Goal: Transaction & Acquisition: Obtain resource

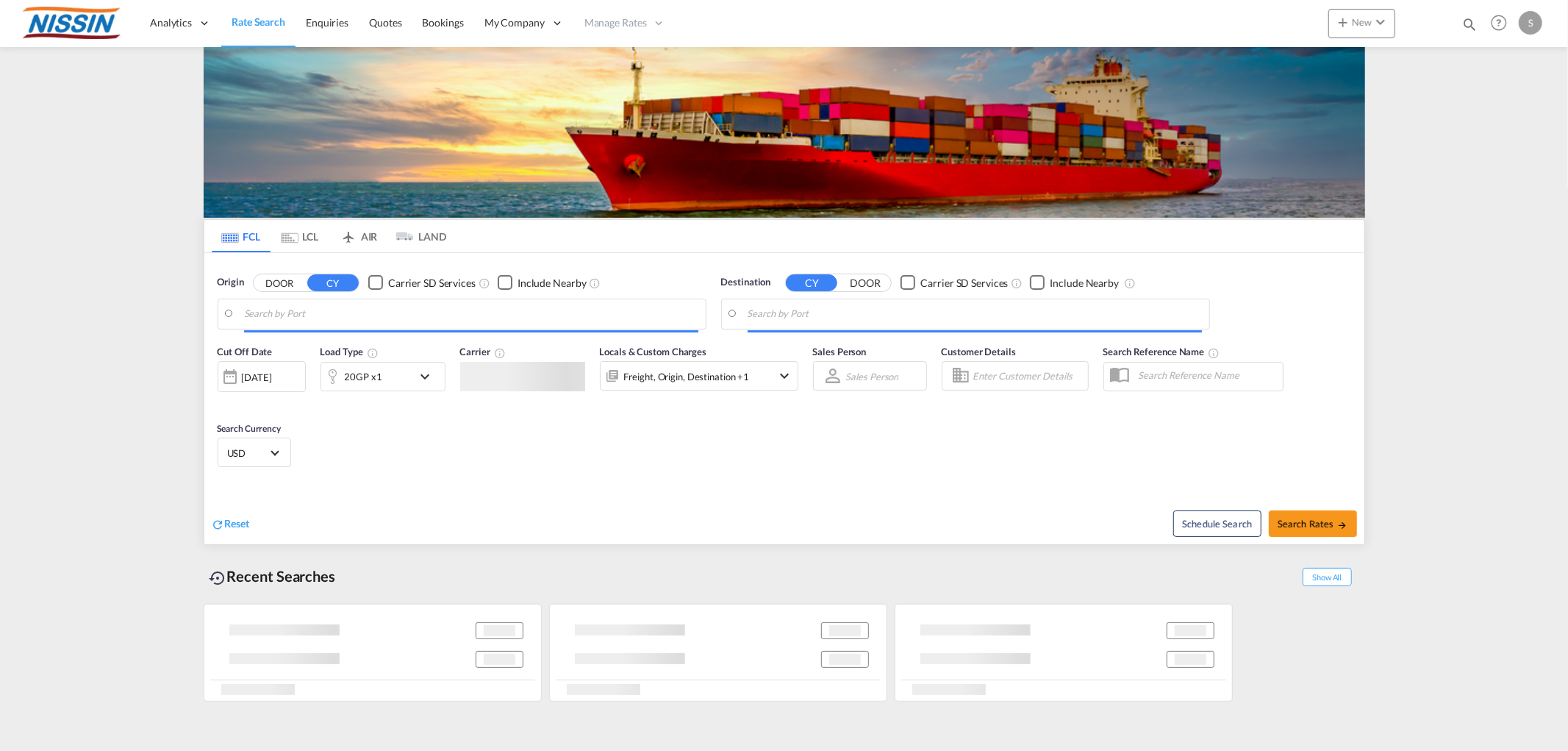
click at [290, 239] on md-icon "Use the left and right arrow keys to navigate between tabs" at bounding box center [290, 238] width 18 height 11
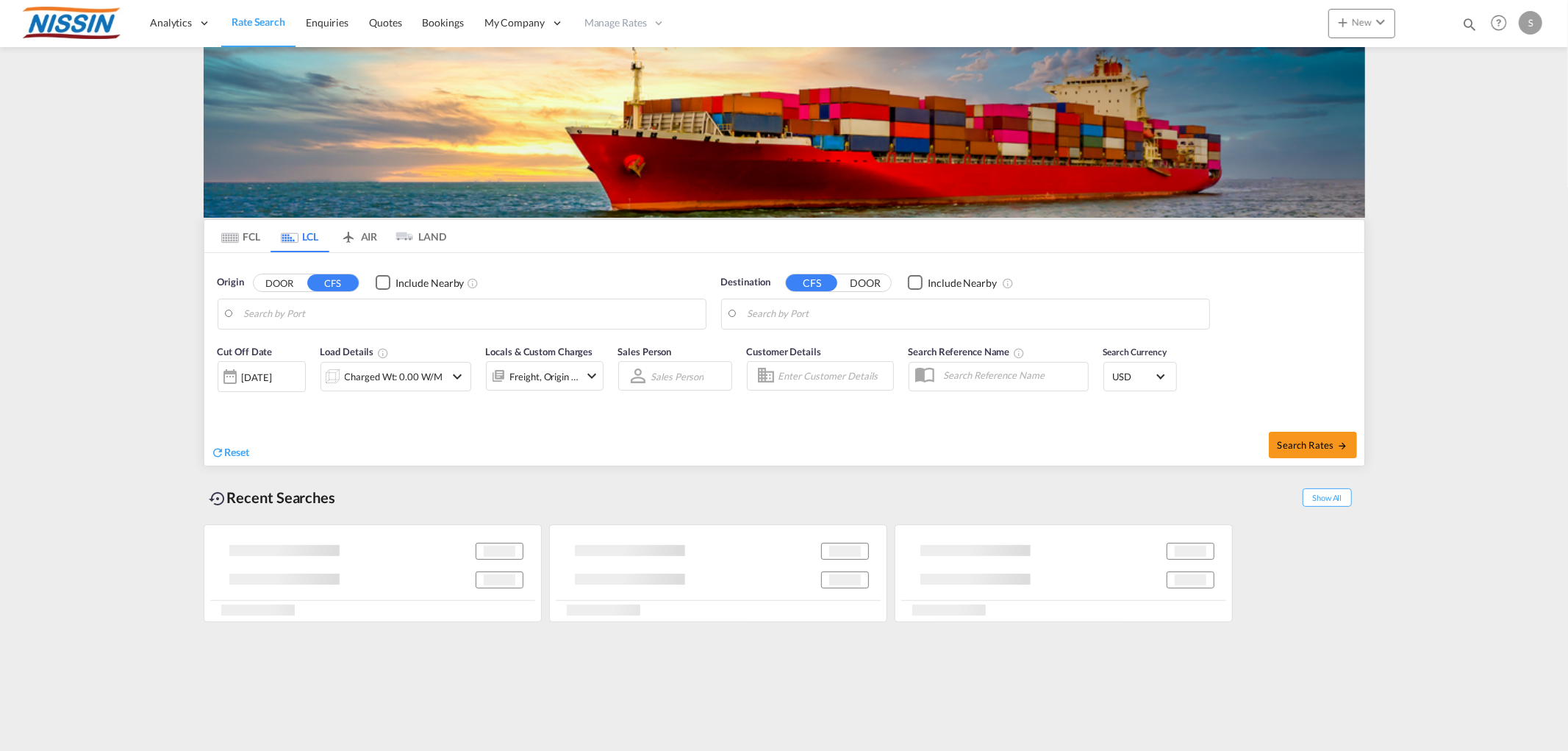
click at [439, 315] on body "Analytics Reports Dashboard Rate Search Enquiries Quotes Bookings" at bounding box center [784, 376] width 1568 height 751
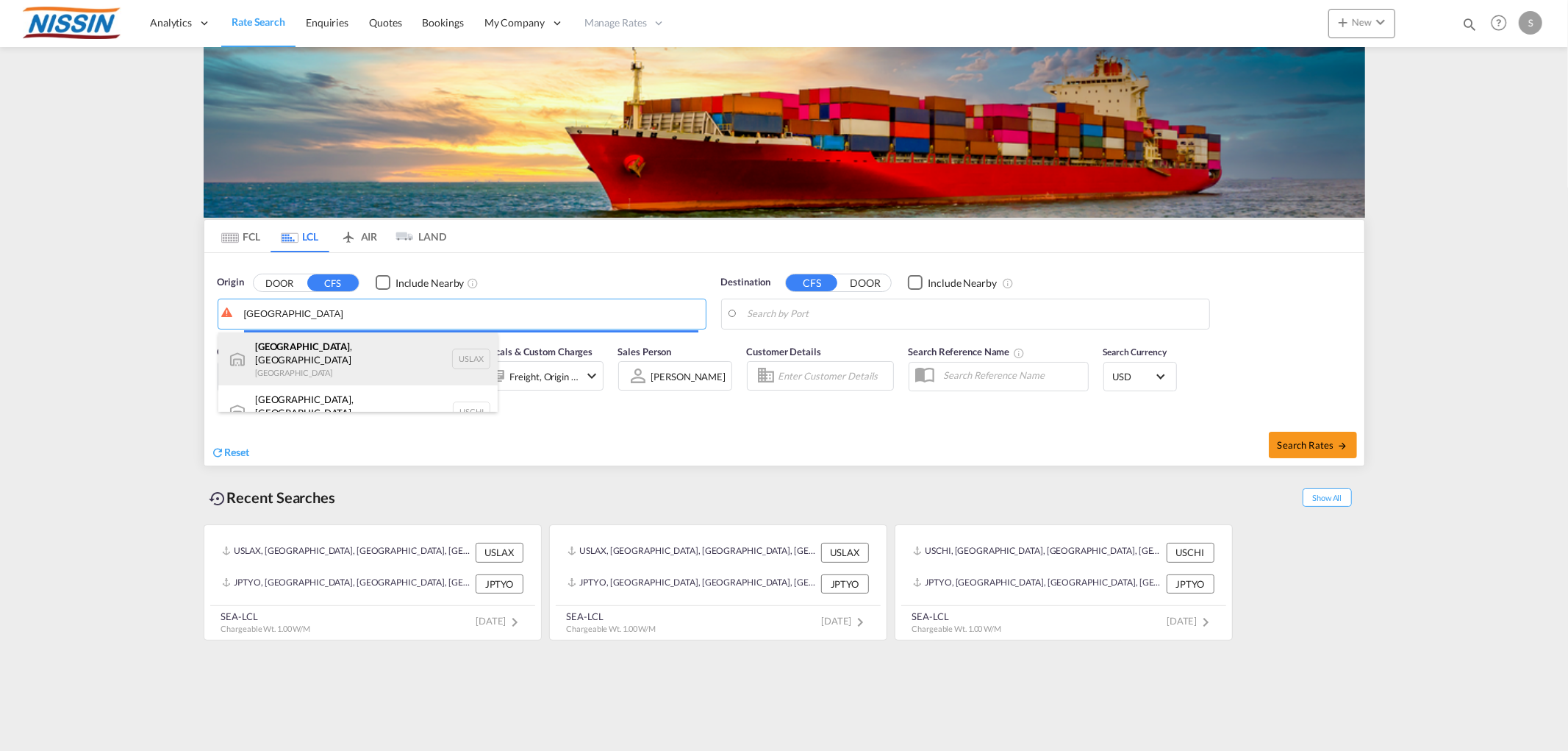
click at [346, 339] on div "[GEOGRAPHIC_DATA] , [GEOGRAPHIC_DATA] United States USLAX" at bounding box center [358, 359] width 279 height 53
type input "[GEOGRAPHIC_DATA], [GEOGRAPHIC_DATA], USLAX"
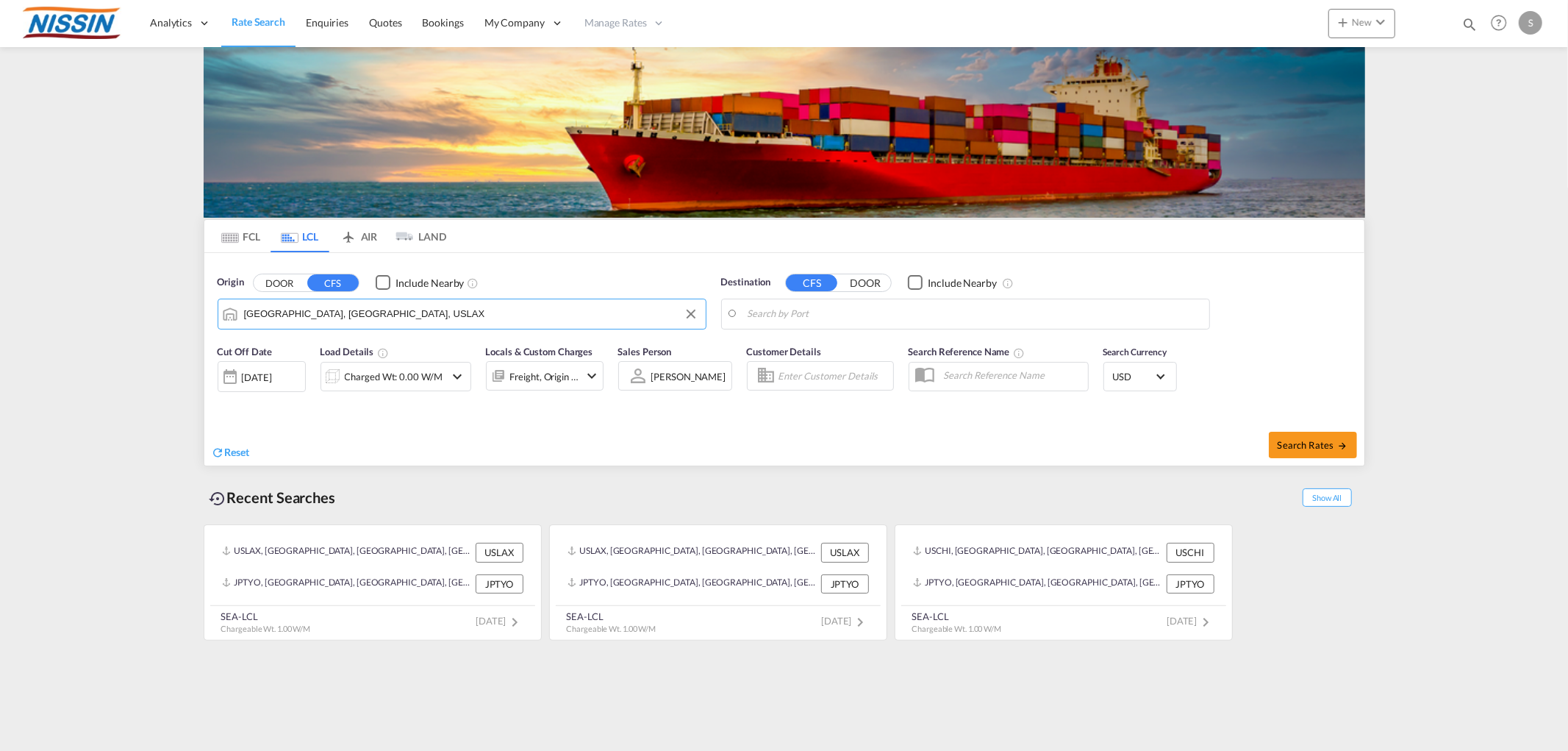
click at [817, 323] on body "Analytics Reports Dashboard Rate Search Enquiries Quotes Bookings" at bounding box center [784, 376] width 1568 height 751
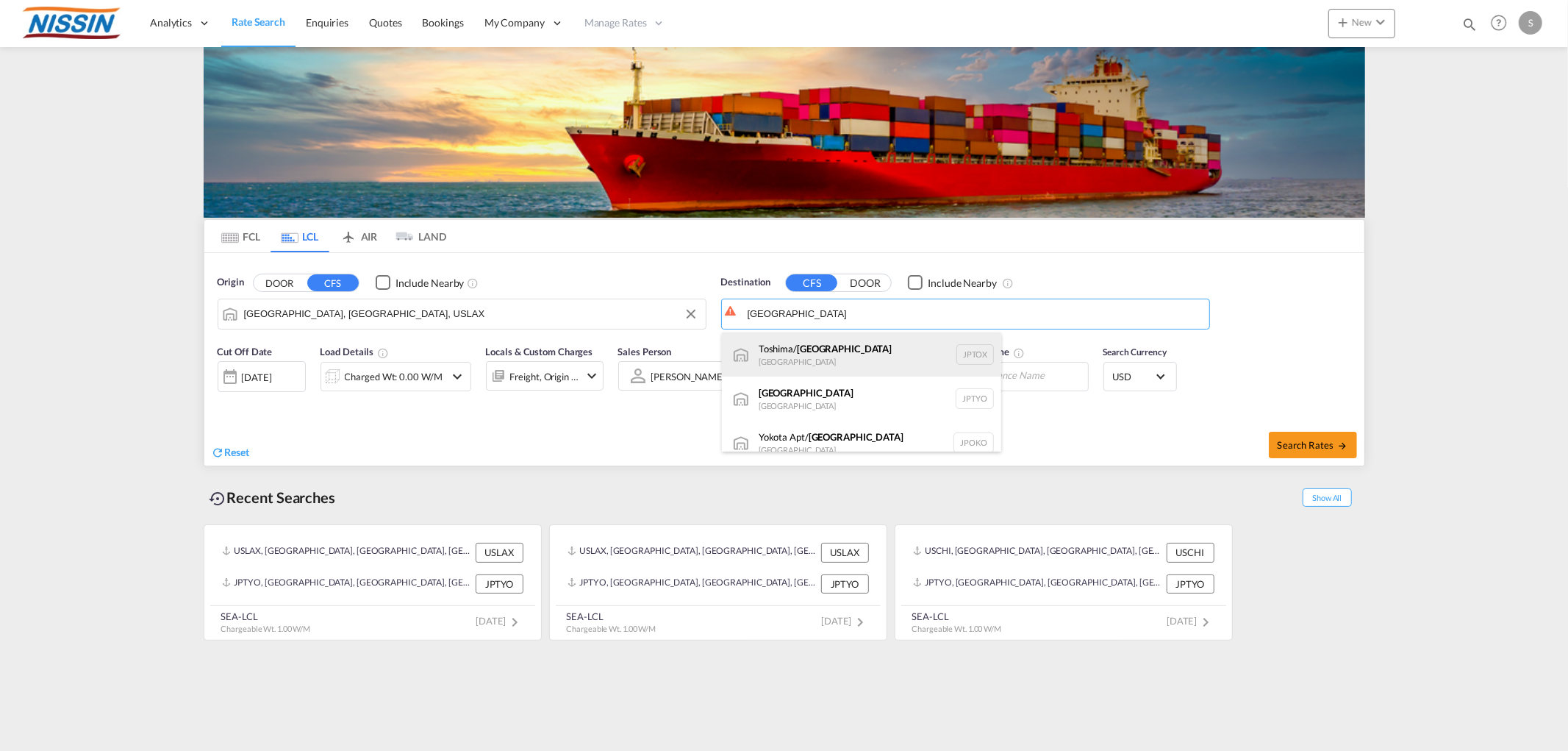
click at [802, 336] on div "Toshima/ [GEOGRAPHIC_DATA] [GEOGRAPHIC_DATA] JPTOX" at bounding box center [862, 354] width 279 height 44
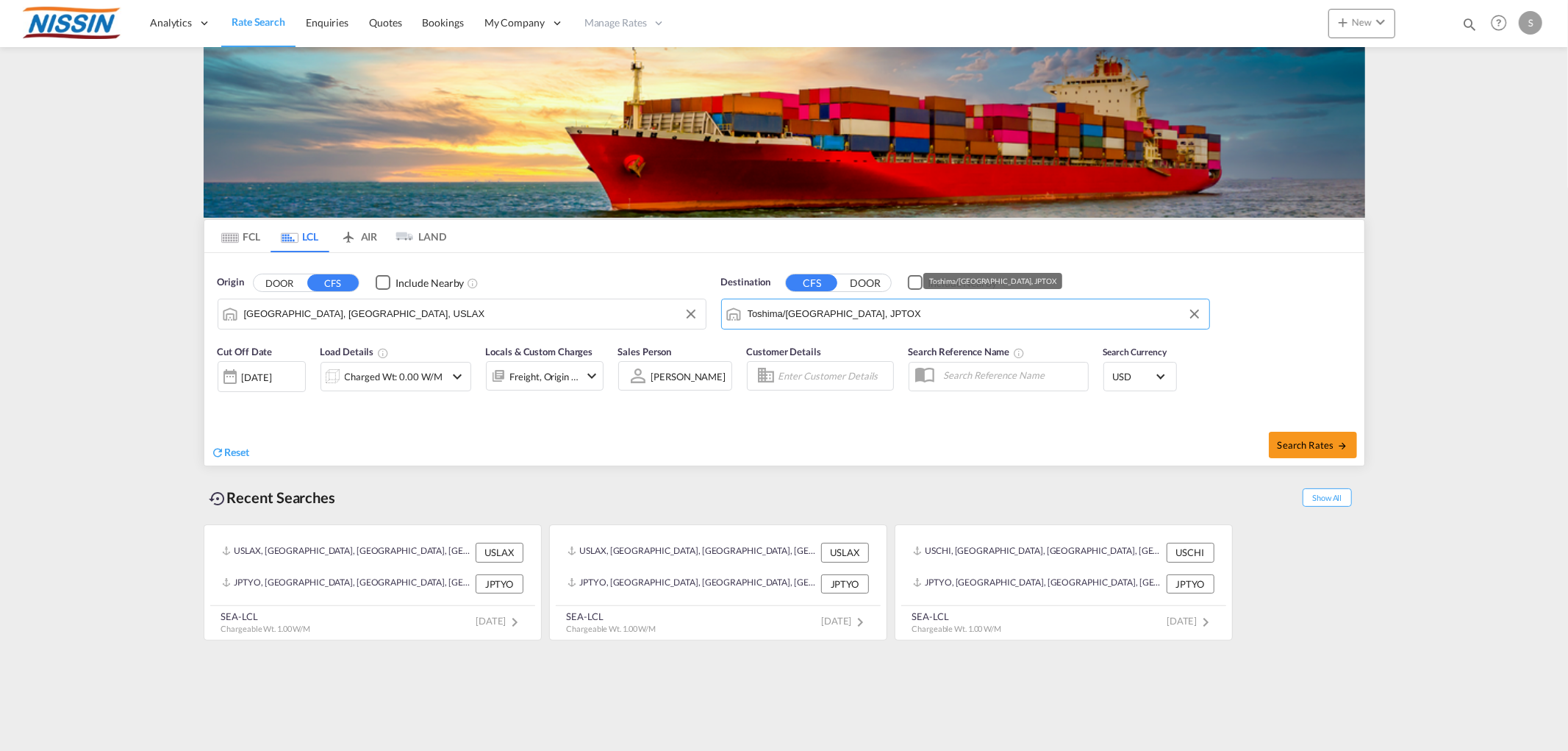
click at [859, 309] on input "Toshima/[GEOGRAPHIC_DATA], JPTOX" at bounding box center [975, 314] width 454 height 22
drag, startPoint x: 859, startPoint y: 309, endPoint x: 487, endPoint y: 274, distance: 373.6
click at [495, 274] on div "Origin DOOR CFS Include Nearby [GEOGRAPHIC_DATA], [GEOGRAPHIC_DATA], USLAX Dest…" at bounding box center [784, 294] width 1160 height 84
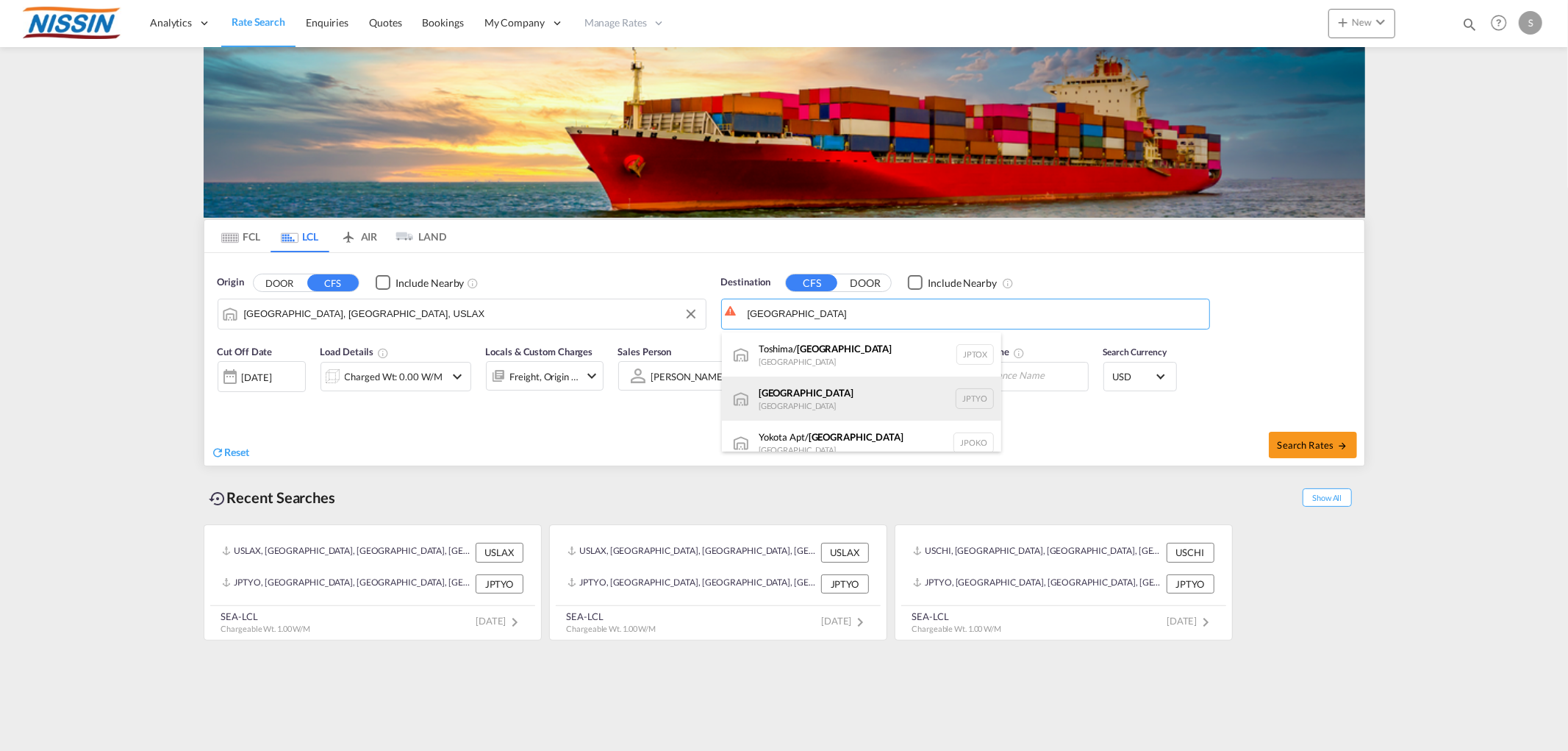
click at [774, 393] on div "Tokyo [GEOGRAPHIC_DATA] JPTYO" at bounding box center [862, 398] width 279 height 44
type input "[GEOGRAPHIC_DATA], JPTYO"
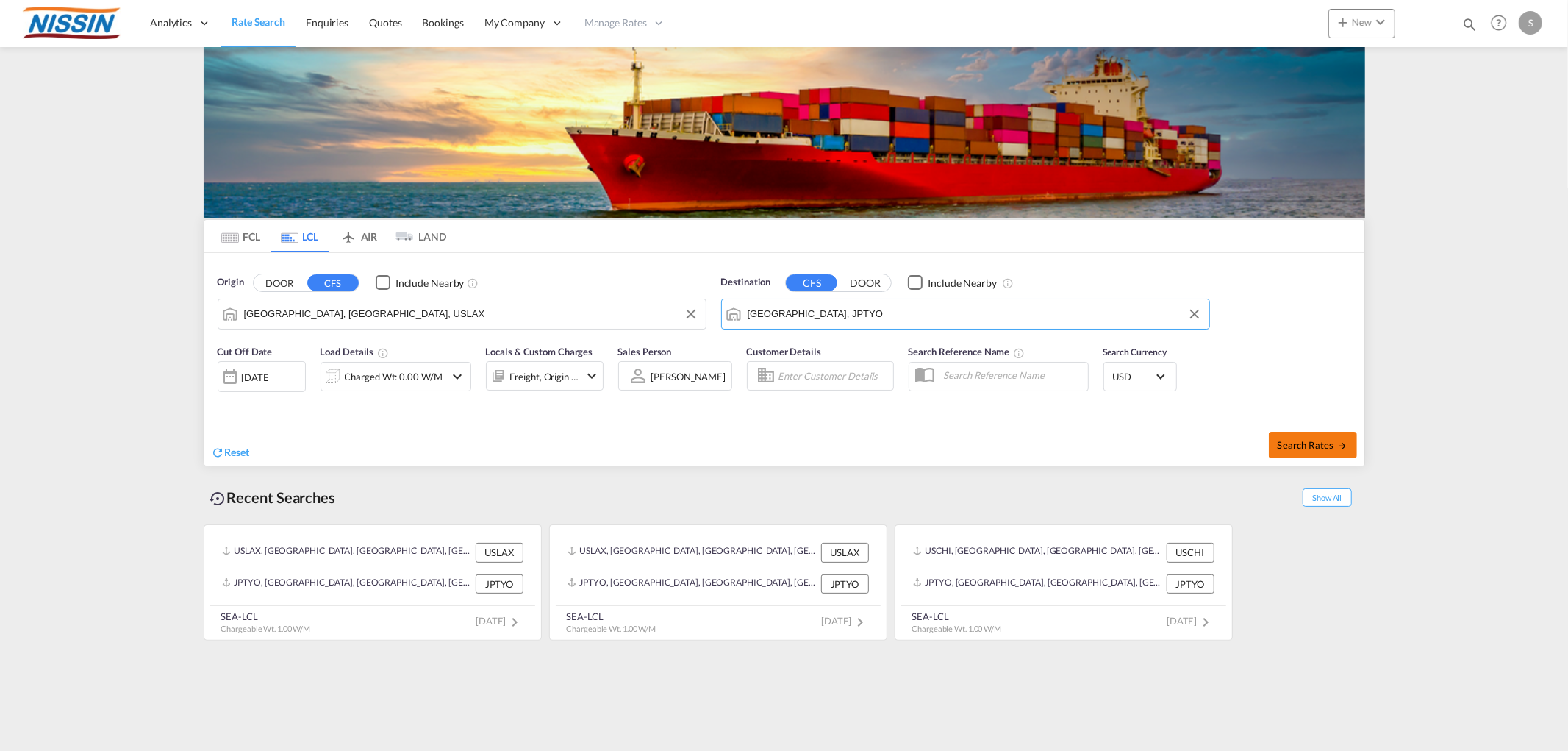
click at [1294, 447] on span "Search Rates" at bounding box center [1313, 444] width 70 height 12
click at [410, 379] on div "Charged Wt: 0.00 W/M" at bounding box center [396, 376] width 98 height 20
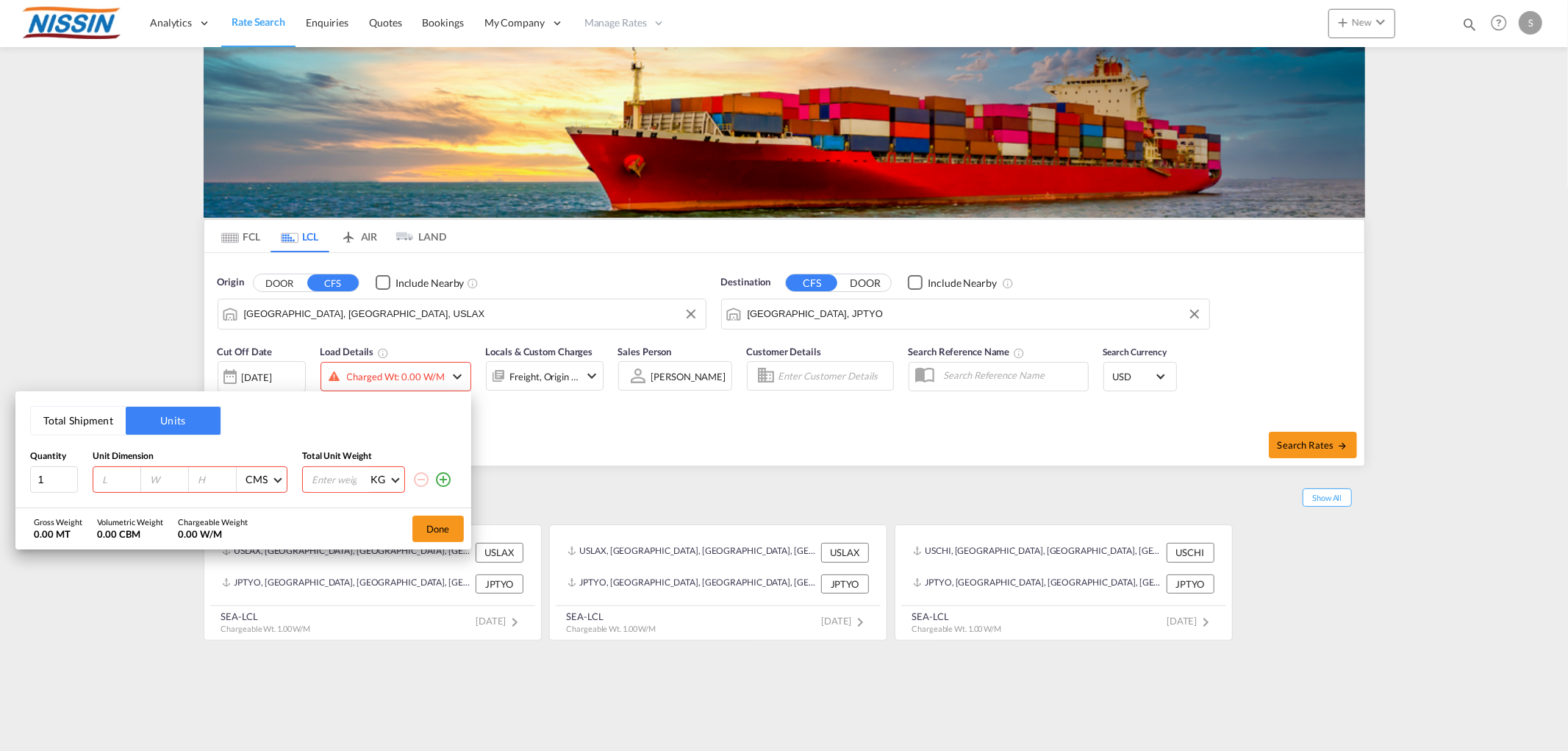
drag, startPoint x: 105, startPoint y: 475, endPoint x: 107, endPoint y: 482, distance: 7.3
click at [107, 482] on input "number" at bounding box center [120, 479] width 40 height 13
type input "100"
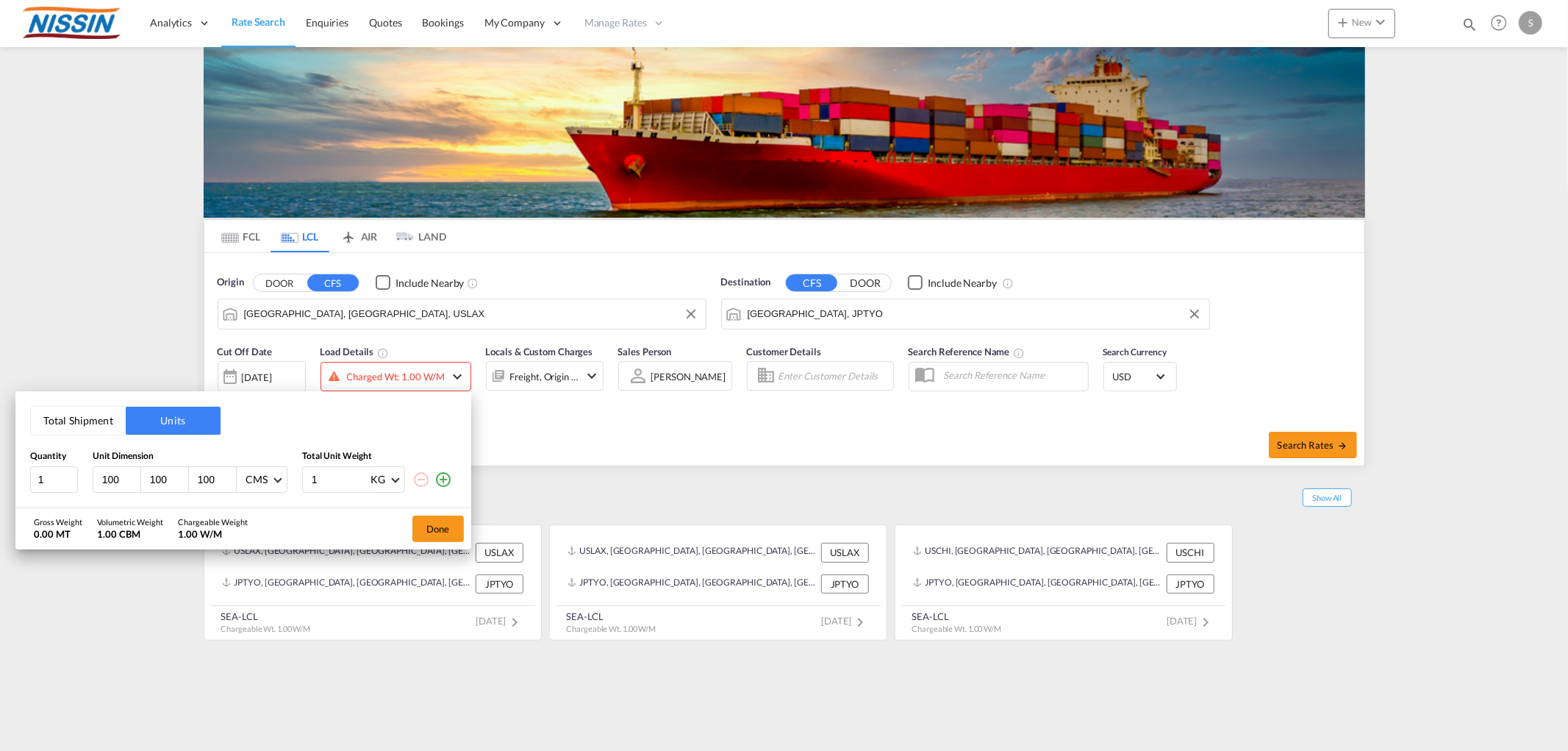
click at [336, 472] on input "1" at bounding box center [339, 479] width 59 height 25
type input "1000"
click at [425, 526] on button "Done" at bounding box center [438, 529] width 52 height 27
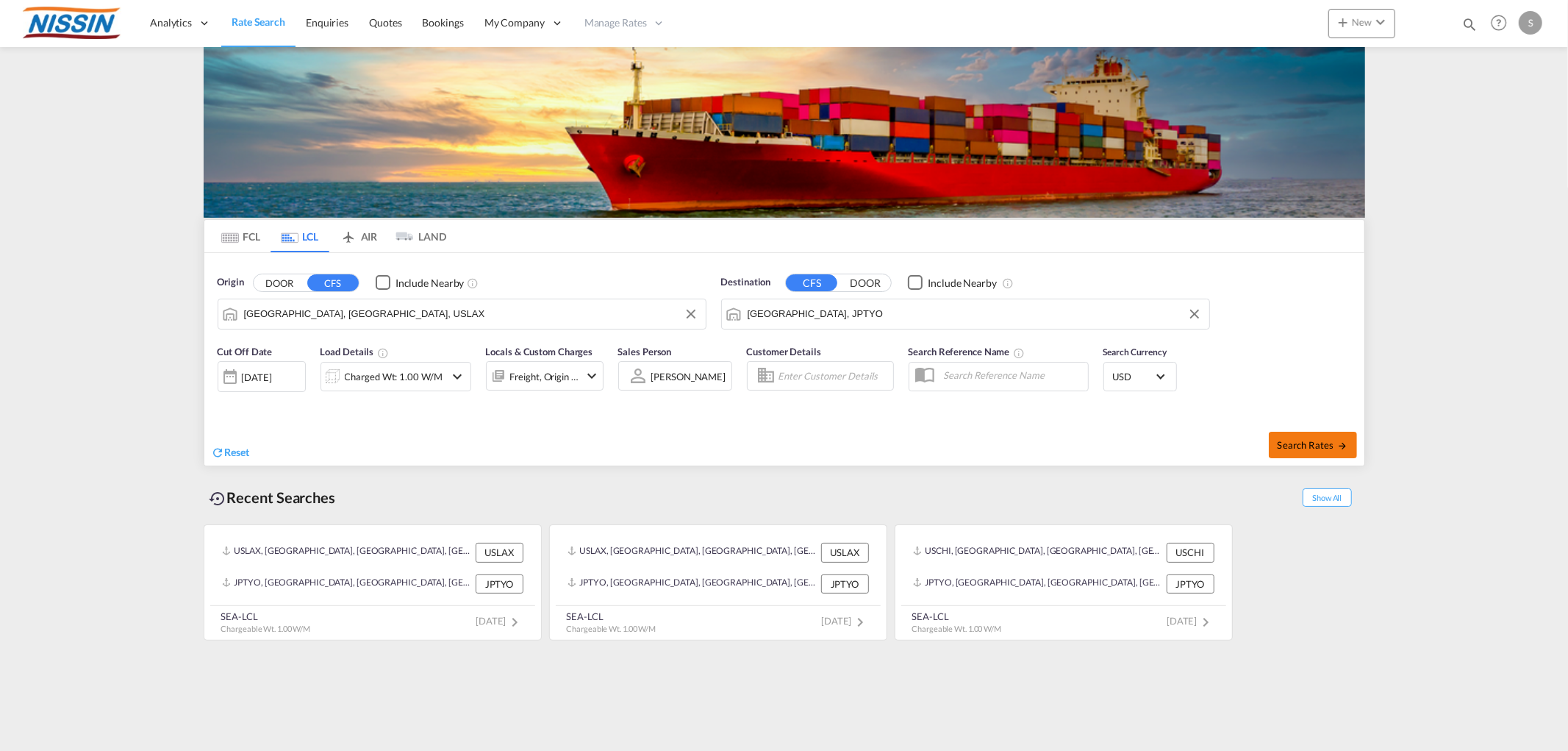
click at [1294, 443] on span "Search Rates" at bounding box center [1313, 444] width 70 height 12
type input "USLAX to JPTYO / [DATE]"
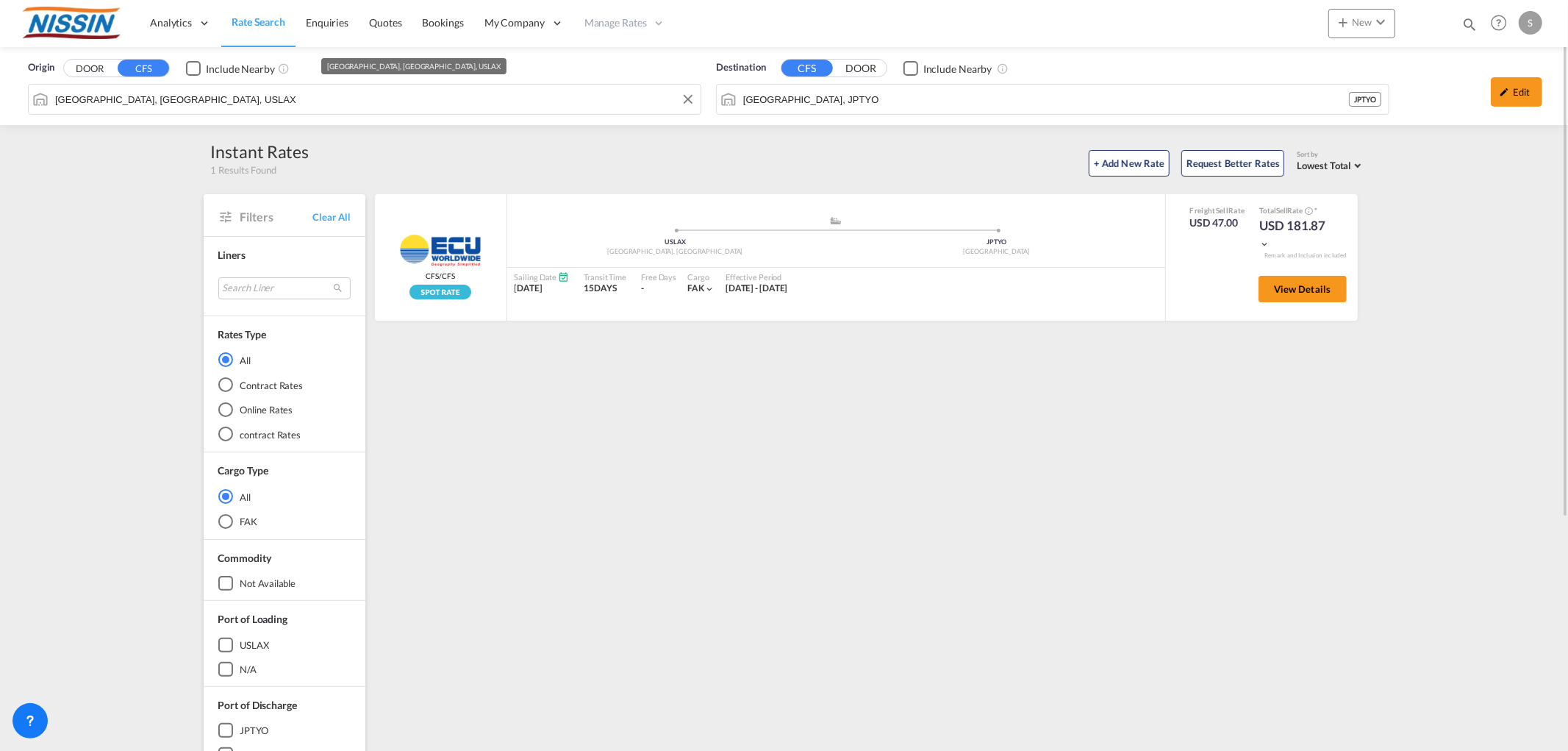
click at [237, 99] on input "[GEOGRAPHIC_DATA], [GEOGRAPHIC_DATA], USLAX" at bounding box center [375, 99] width 638 height 22
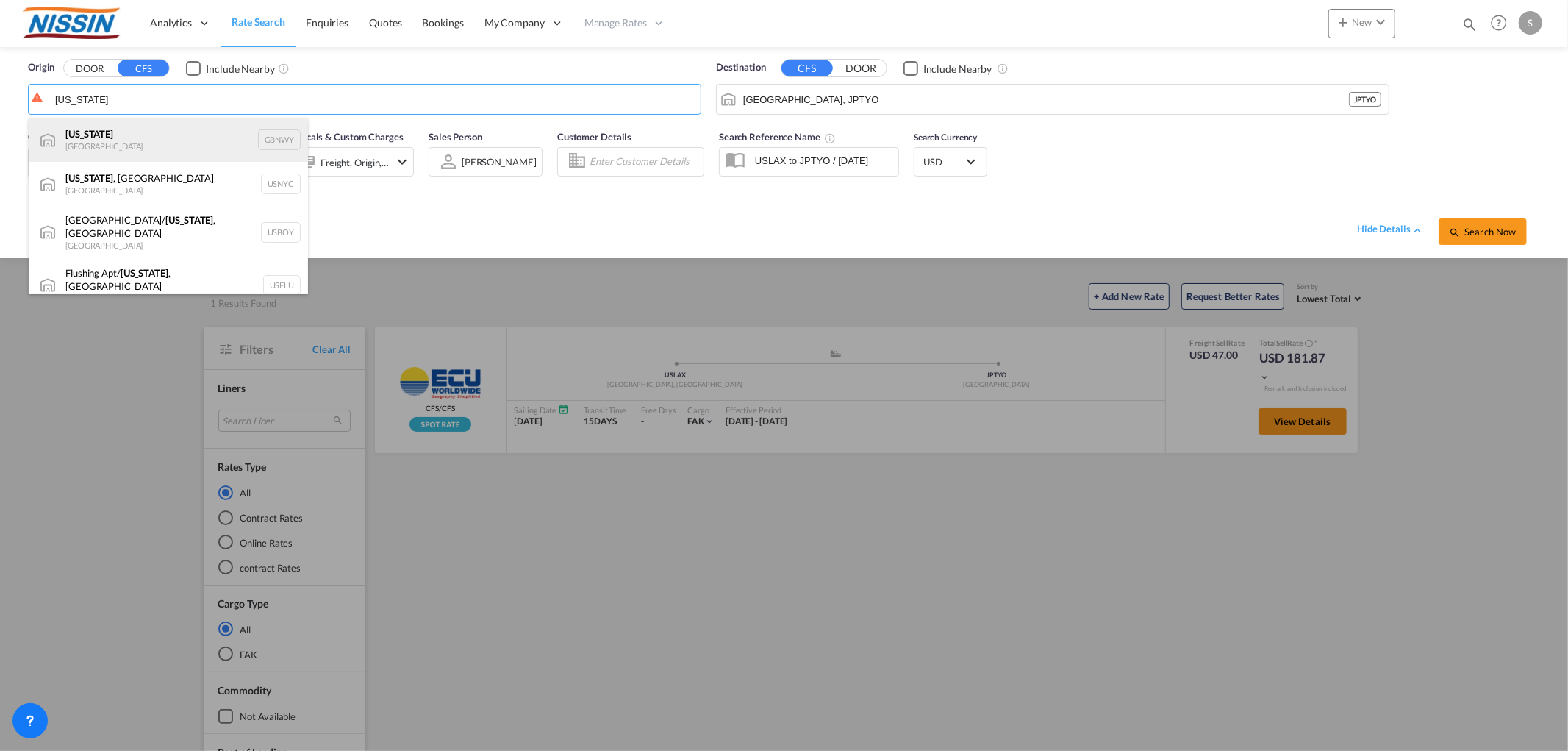
click at [243, 133] on div "[US_STATE] [GEOGRAPHIC_DATA] GBNWY" at bounding box center [169, 140] width 279 height 44
type input "[US_STATE], GBNWY"
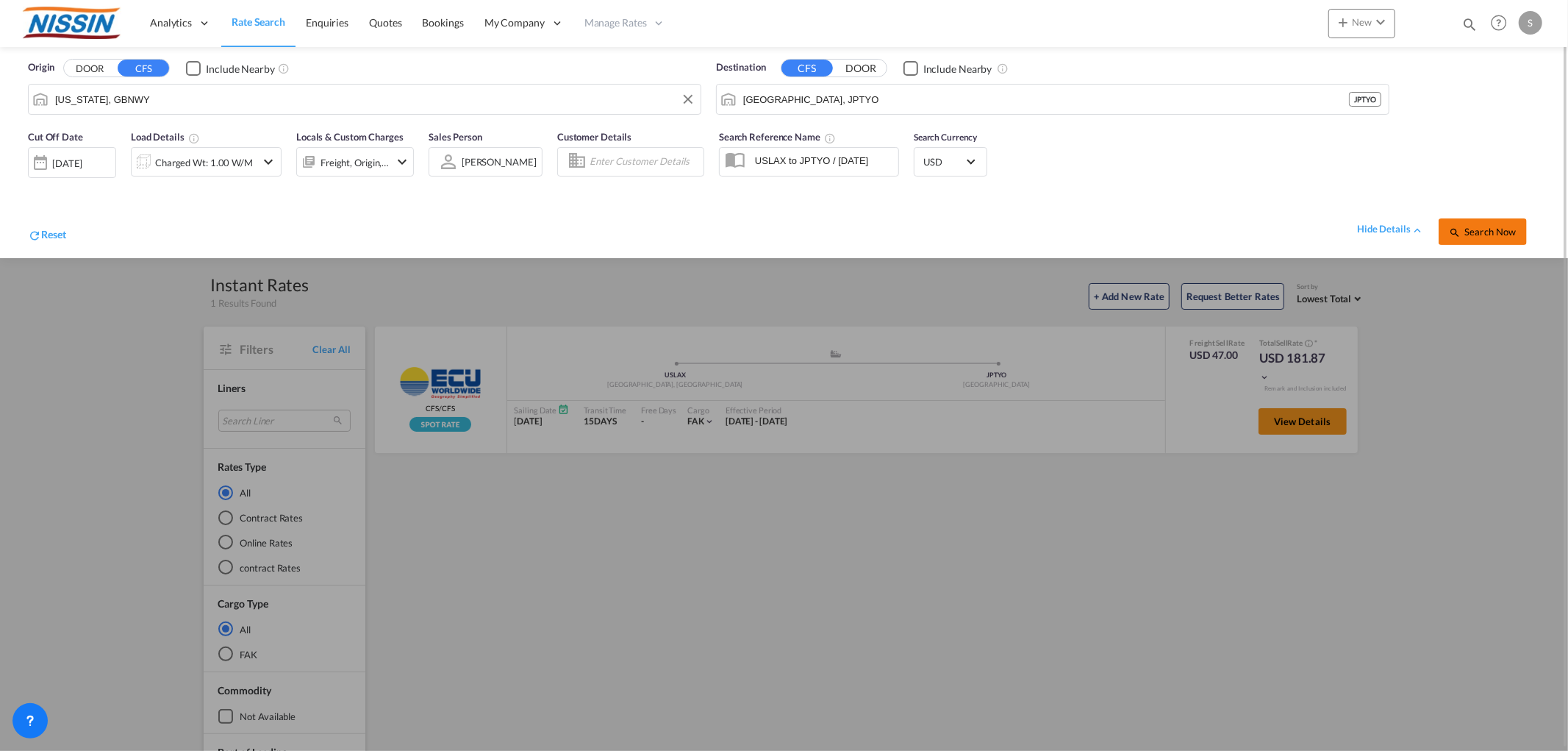
click at [1456, 222] on button "Search Now" at bounding box center [1482, 232] width 88 height 27
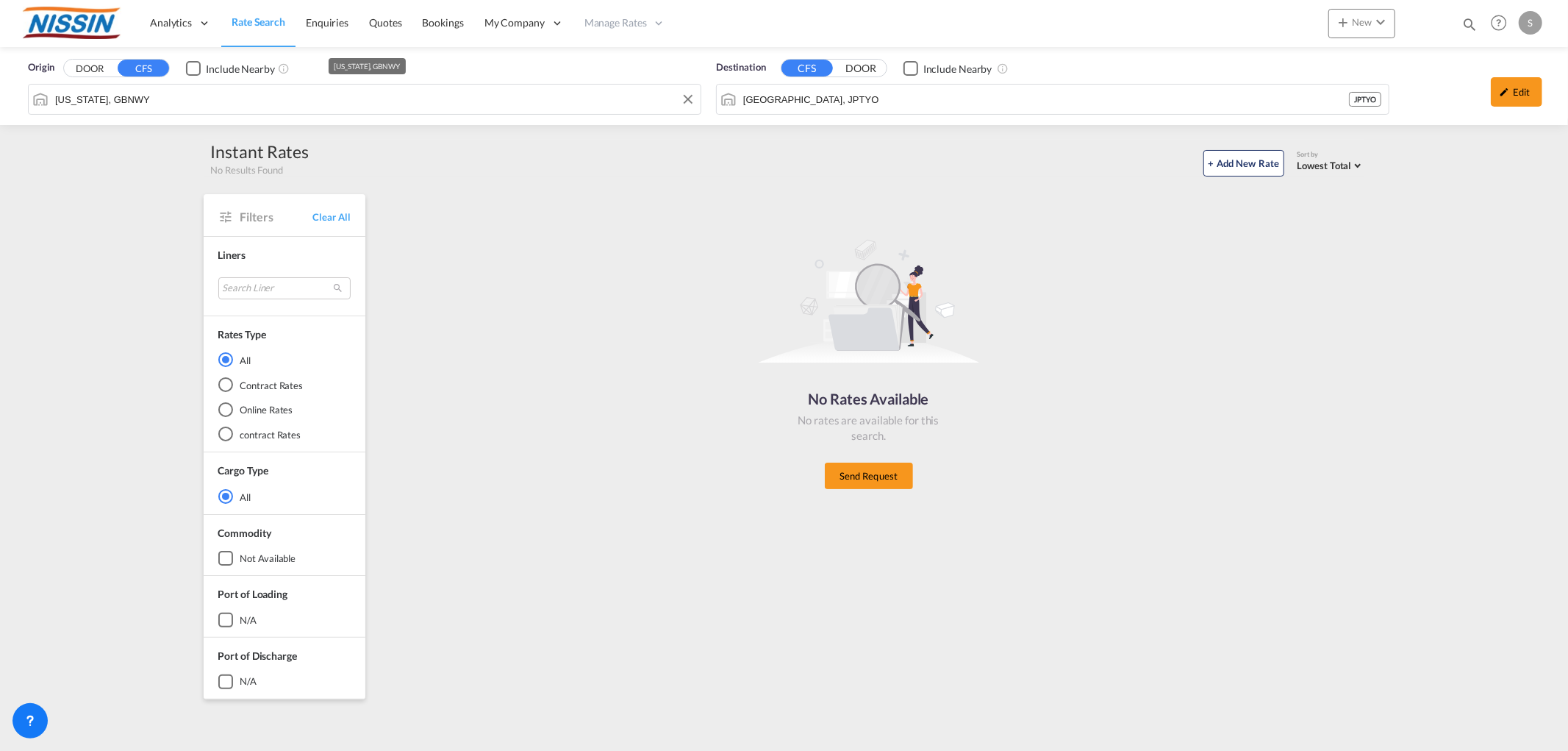
click at [240, 105] on input "[US_STATE], GBNWY" at bounding box center [375, 99] width 638 height 22
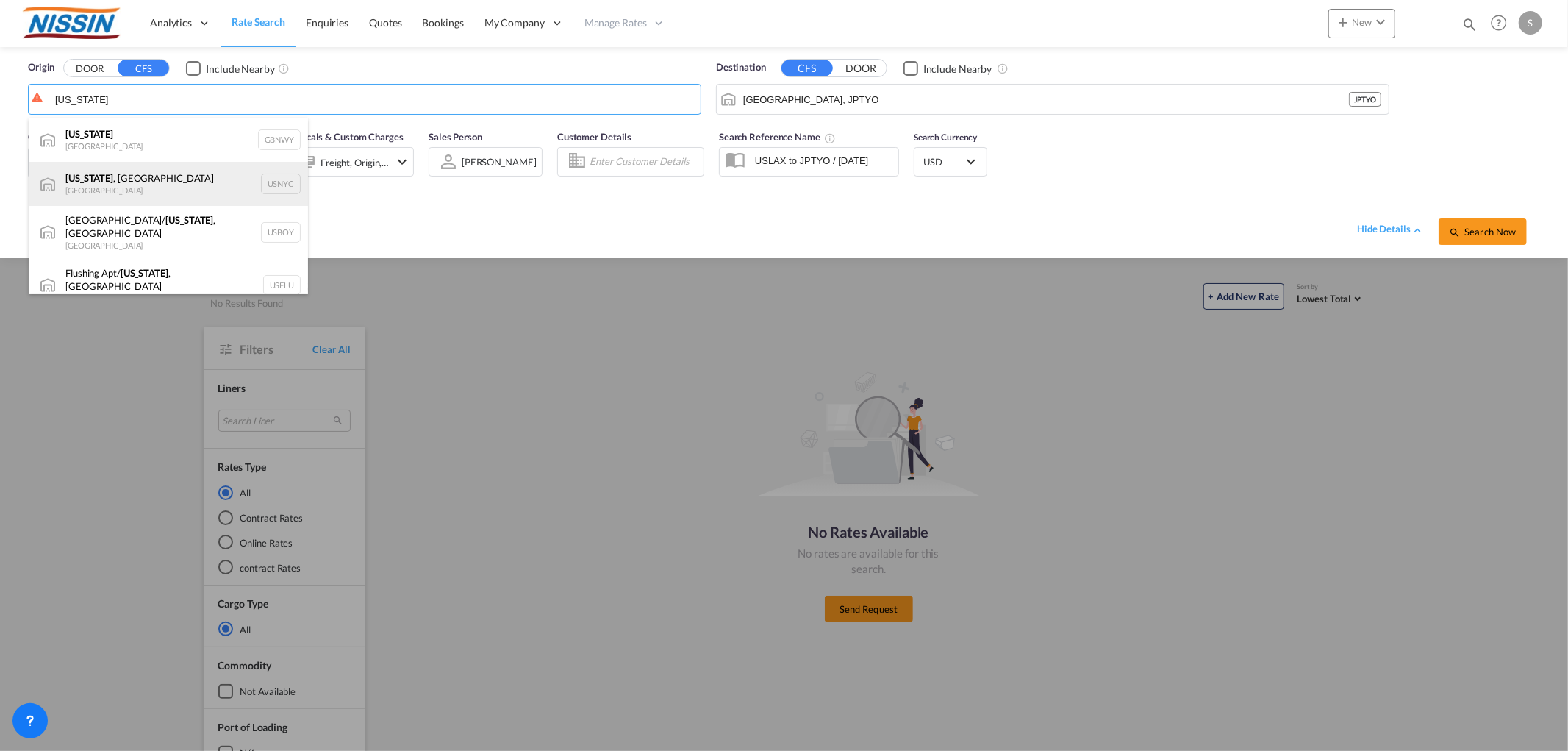
click at [158, 169] on div "[US_STATE] , [GEOGRAPHIC_DATA] [GEOGRAPHIC_DATA] USNYC" at bounding box center [169, 183] width 279 height 44
type input "[US_STATE], [GEOGRAPHIC_DATA], USNYC"
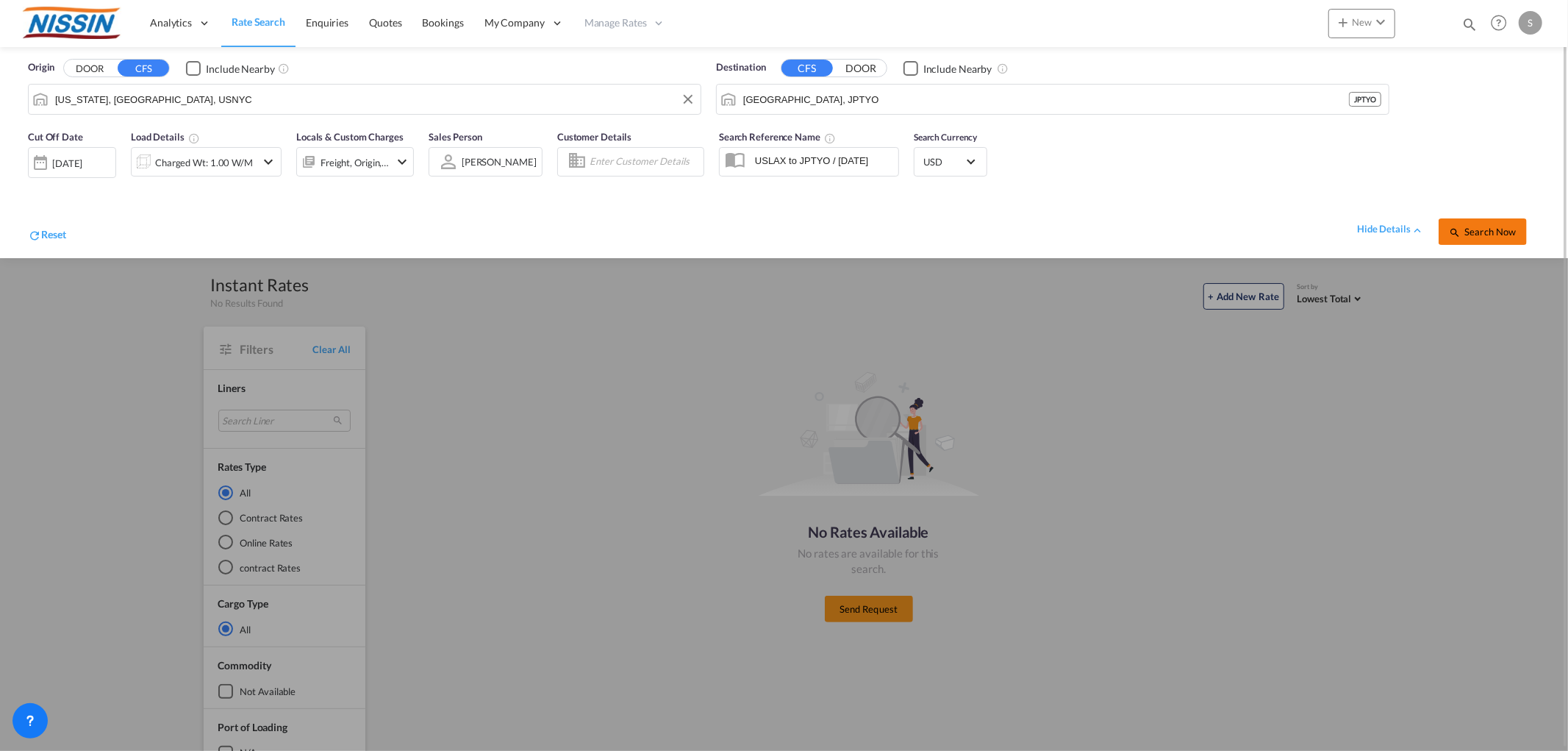
click at [1488, 226] on span "Search Now" at bounding box center [1483, 231] width 67 height 12
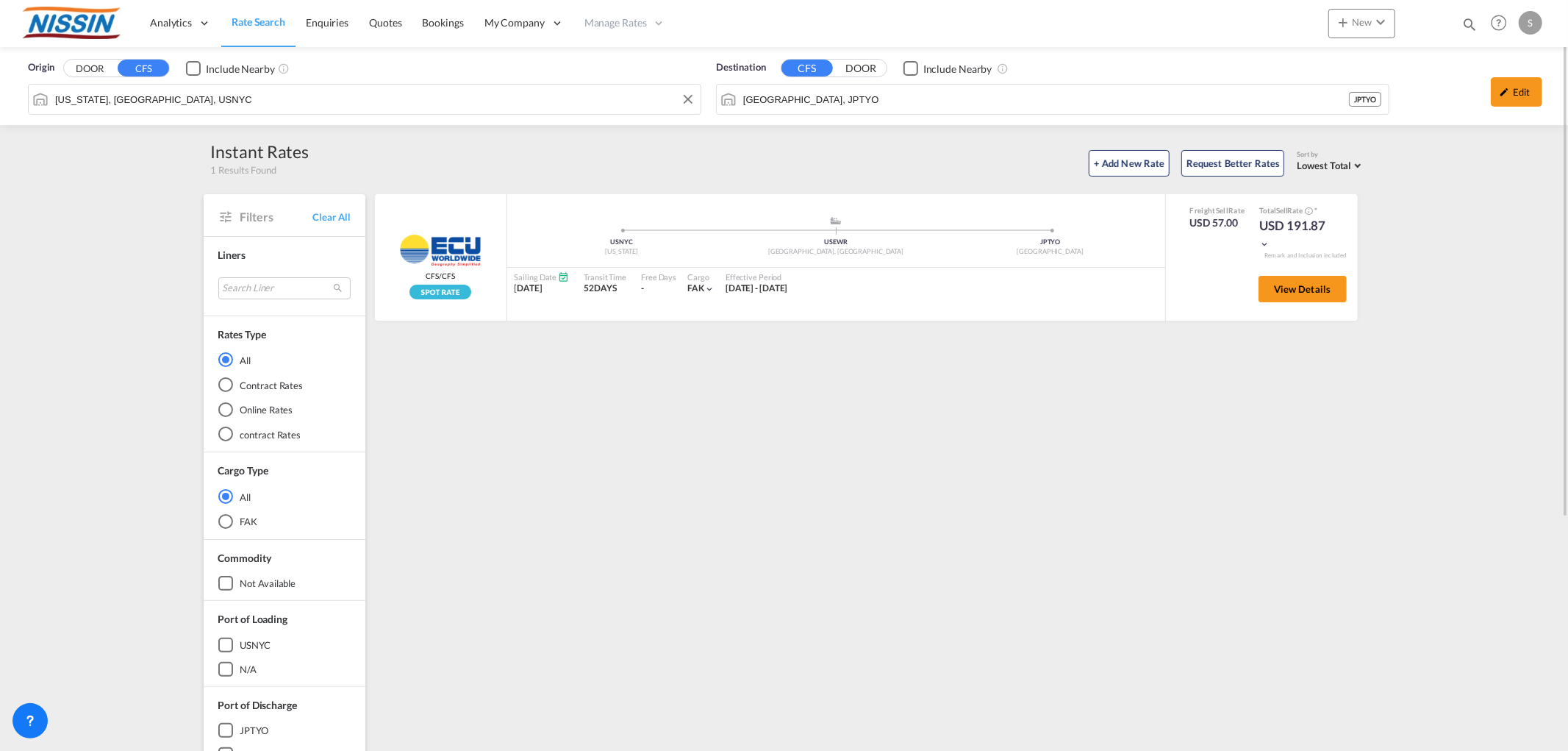
click at [162, 98] on input "[US_STATE], [GEOGRAPHIC_DATA], USNYC" at bounding box center [375, 99] width 638 height 22
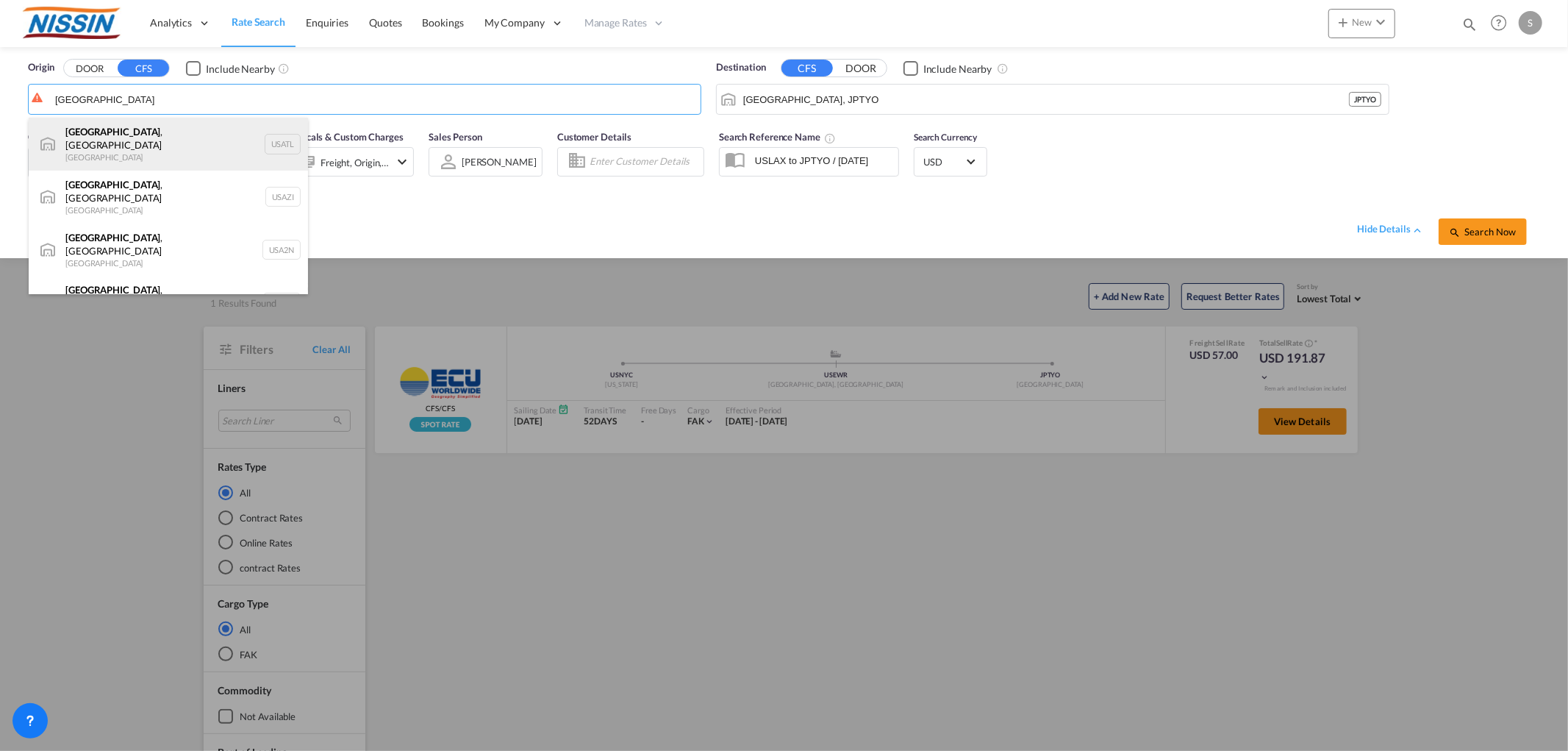
click at [171, 125] on div "[GEOGRAPHIC_DATA] , [GEOGRAPHIC_DATA] [GEOGRAPHIC_DATA] USATL" at bounding box center [169, 144] width 279 height 53
type input "[GEOGRAPHIC_DATA], [GEOGRAPHIC_DATA], [GEOGRAPHIC_DATA]"
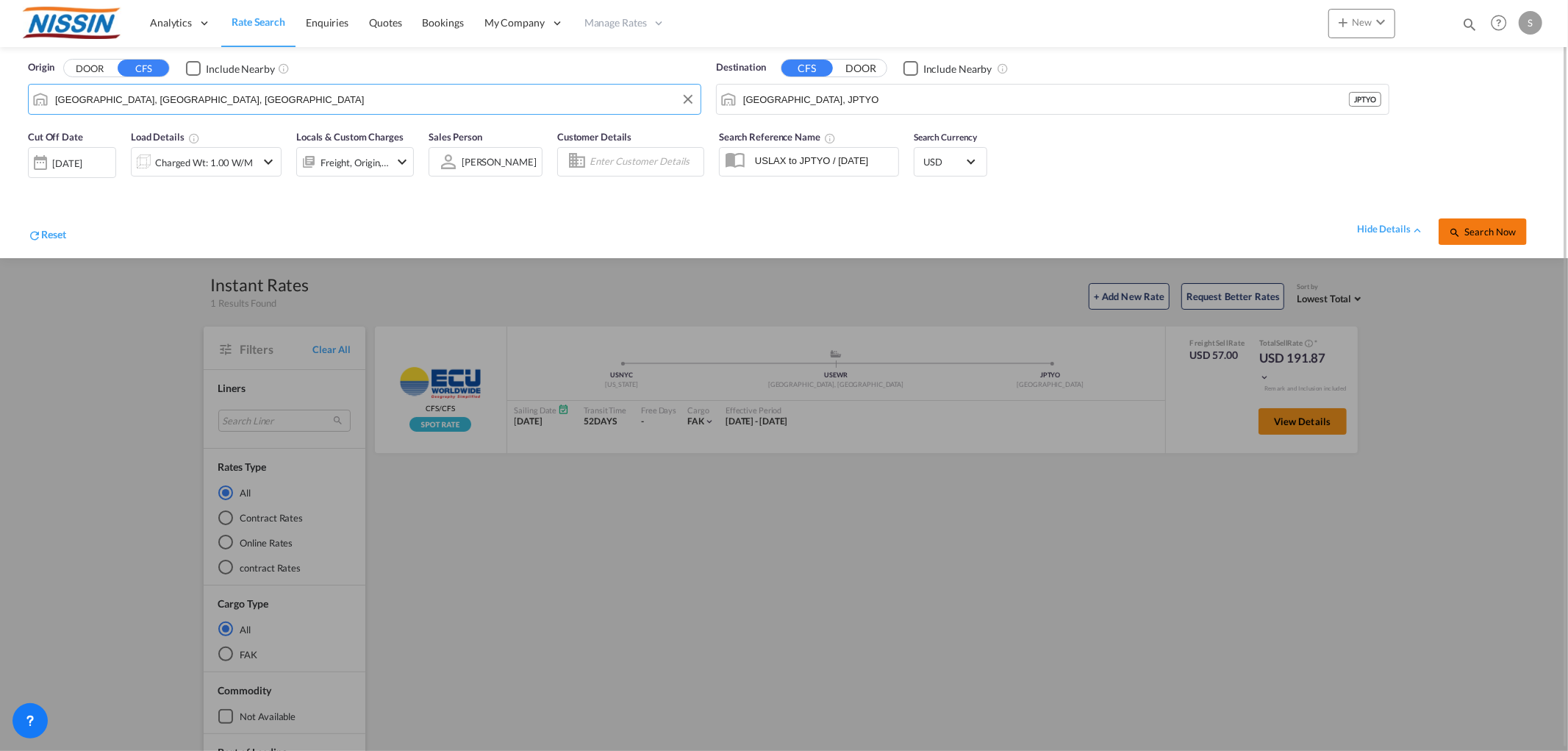
click at [1465, 228] on span "Search Now" at bounding box center [1483, 231] width 67 height 12
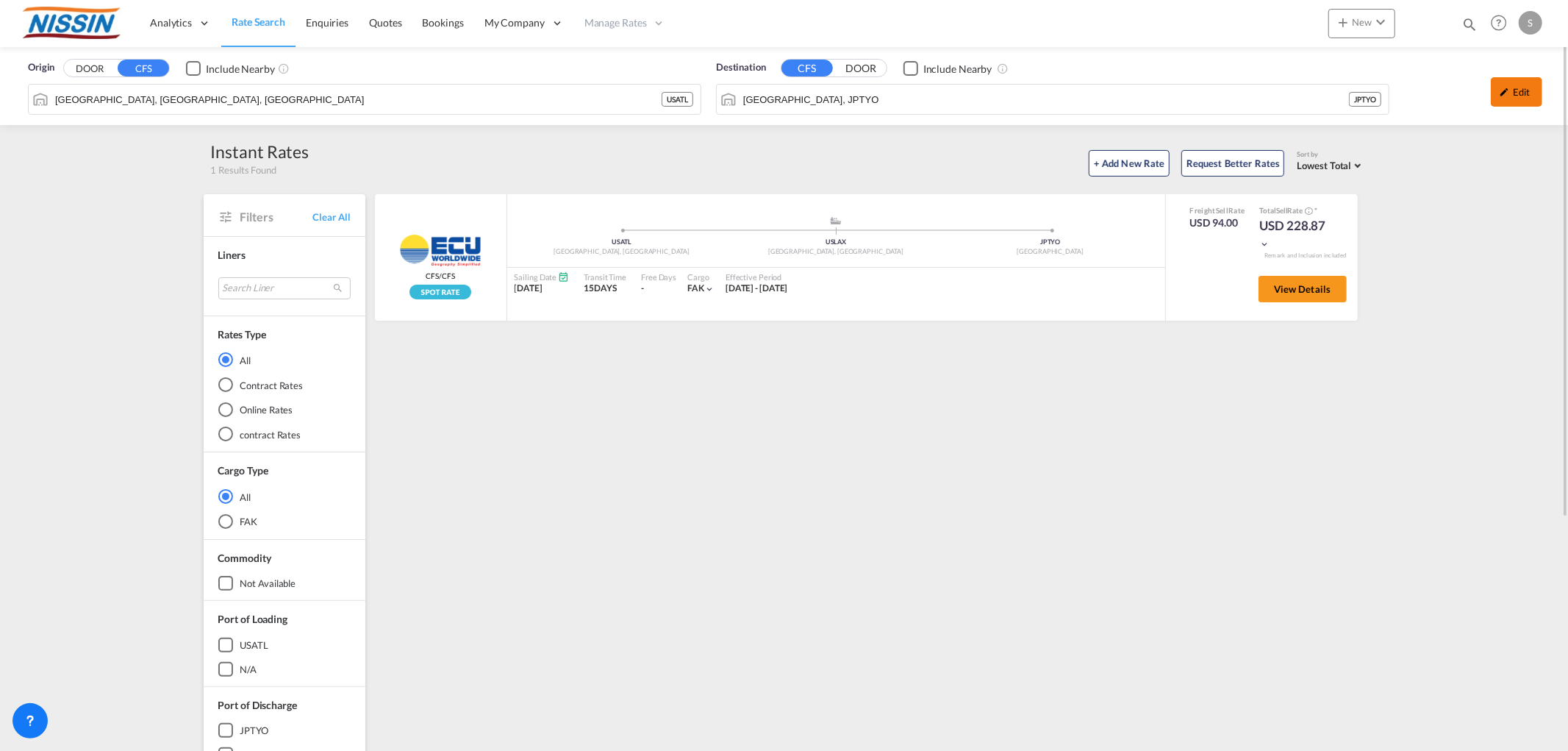
click at [1513, 95] on div "Edit" at bounding box center [1516, 92] width 52 height 30
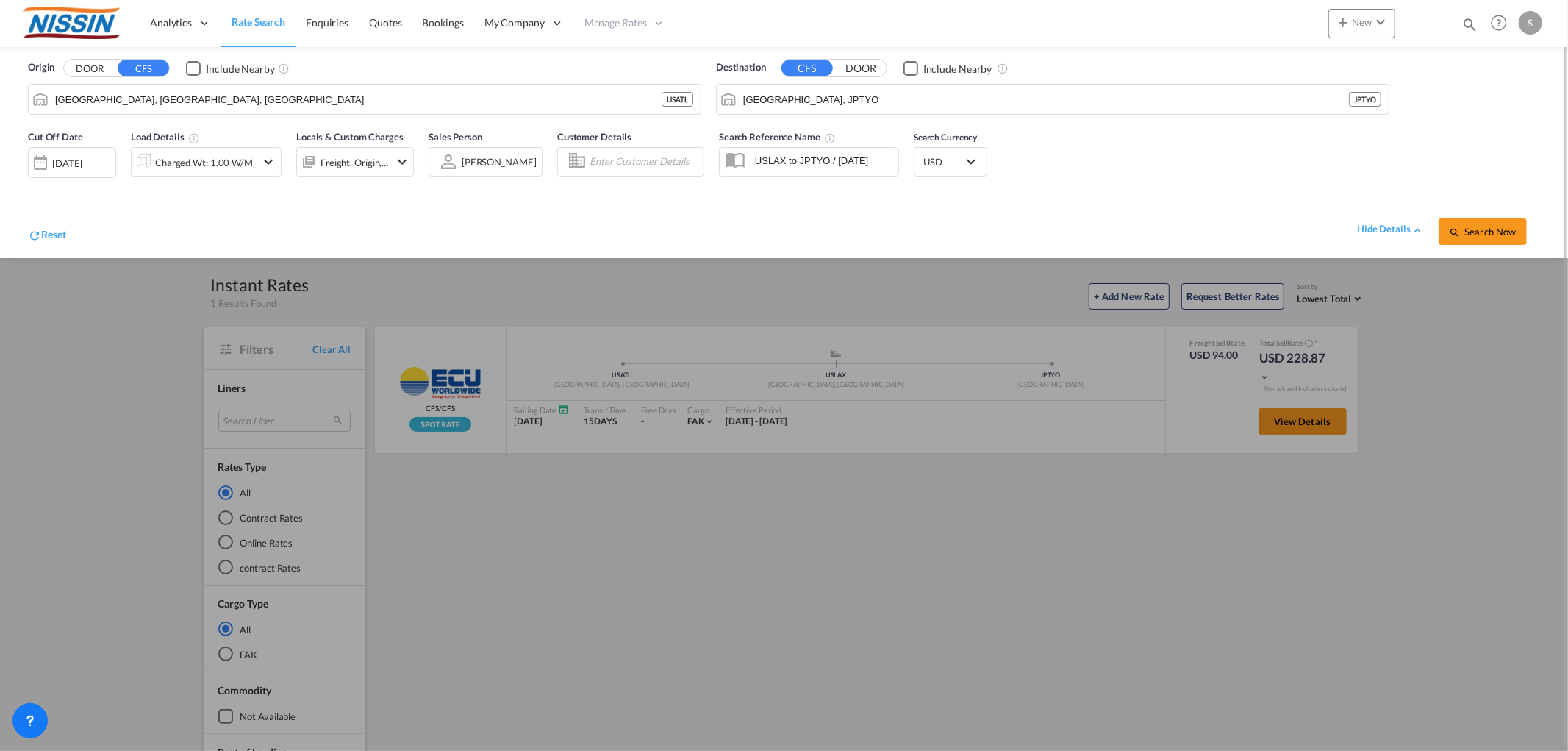
click at [69, 157] on div "[DATE]" at bounding box center [67, 163] width 30 height 13
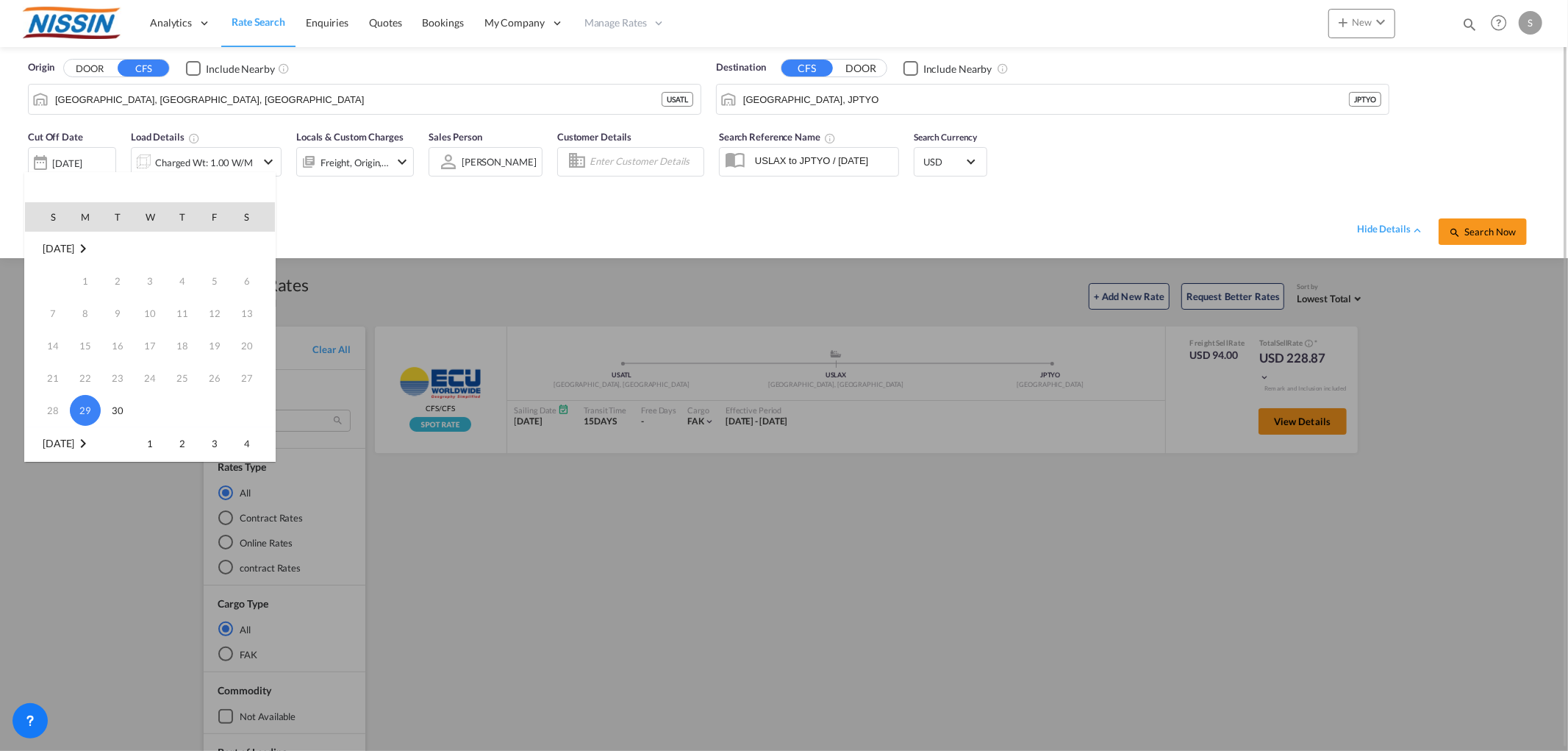
drag, startPoint x: 219, startPoint y: 450, endPoint x: 267, endPoint y: 415, distance: 59.4
click at [219, 449] on span "3" at bounding box center [215, 443] width 30 height 30
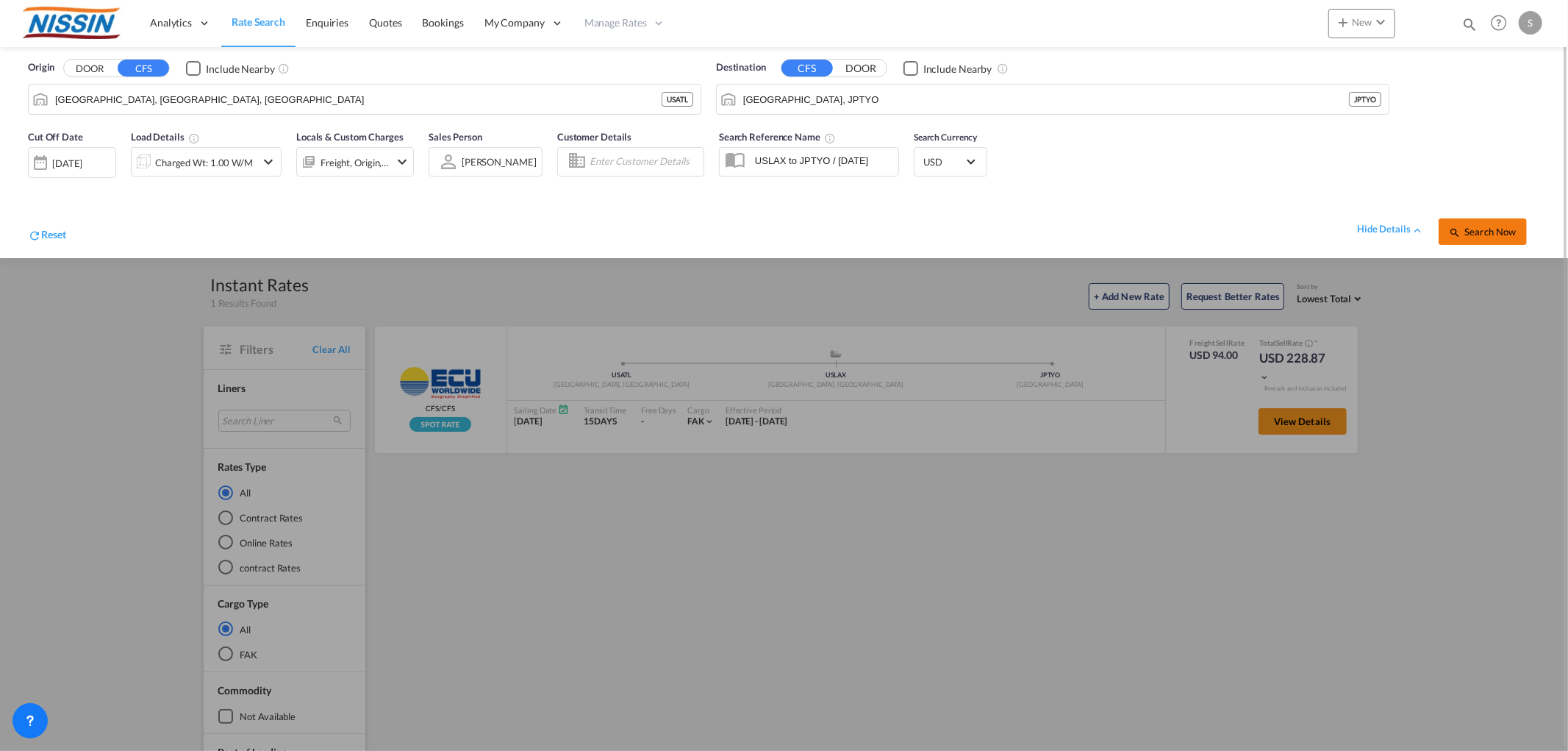
click at [1481, 237] on button "Search Now" at bounding box center [1482, 232] width 88 height 27
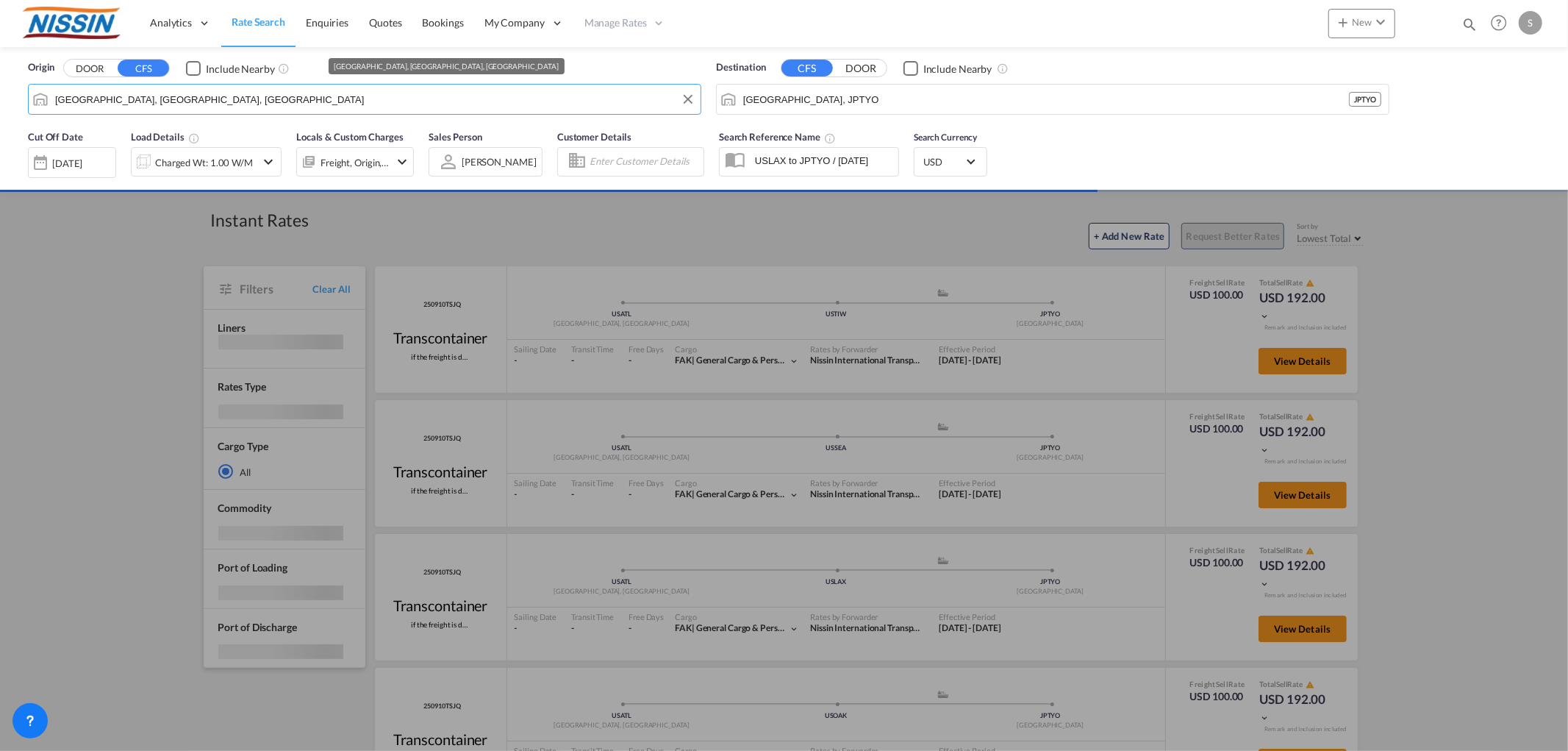
drag, startPoint x: 265, startPoint y: 101, endPoint x: -32, endPoint y: 94, distance: 297.1
click at [0, 94] on html "Analytics Reports Dashboard Rate Search Enquiries Quotes" at bounding box center [784, 376] width 1568 height 751
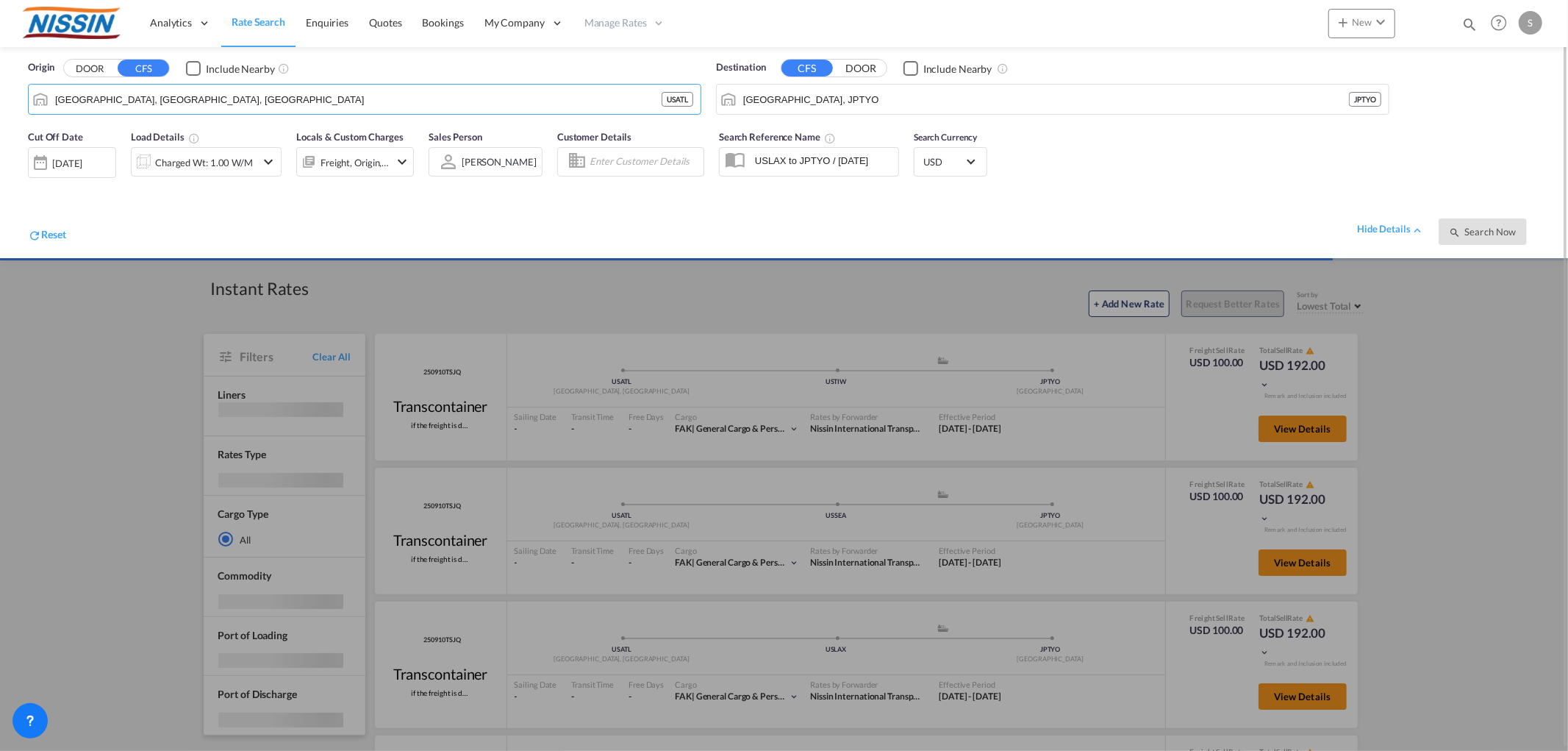
scroll to position [1, 0]
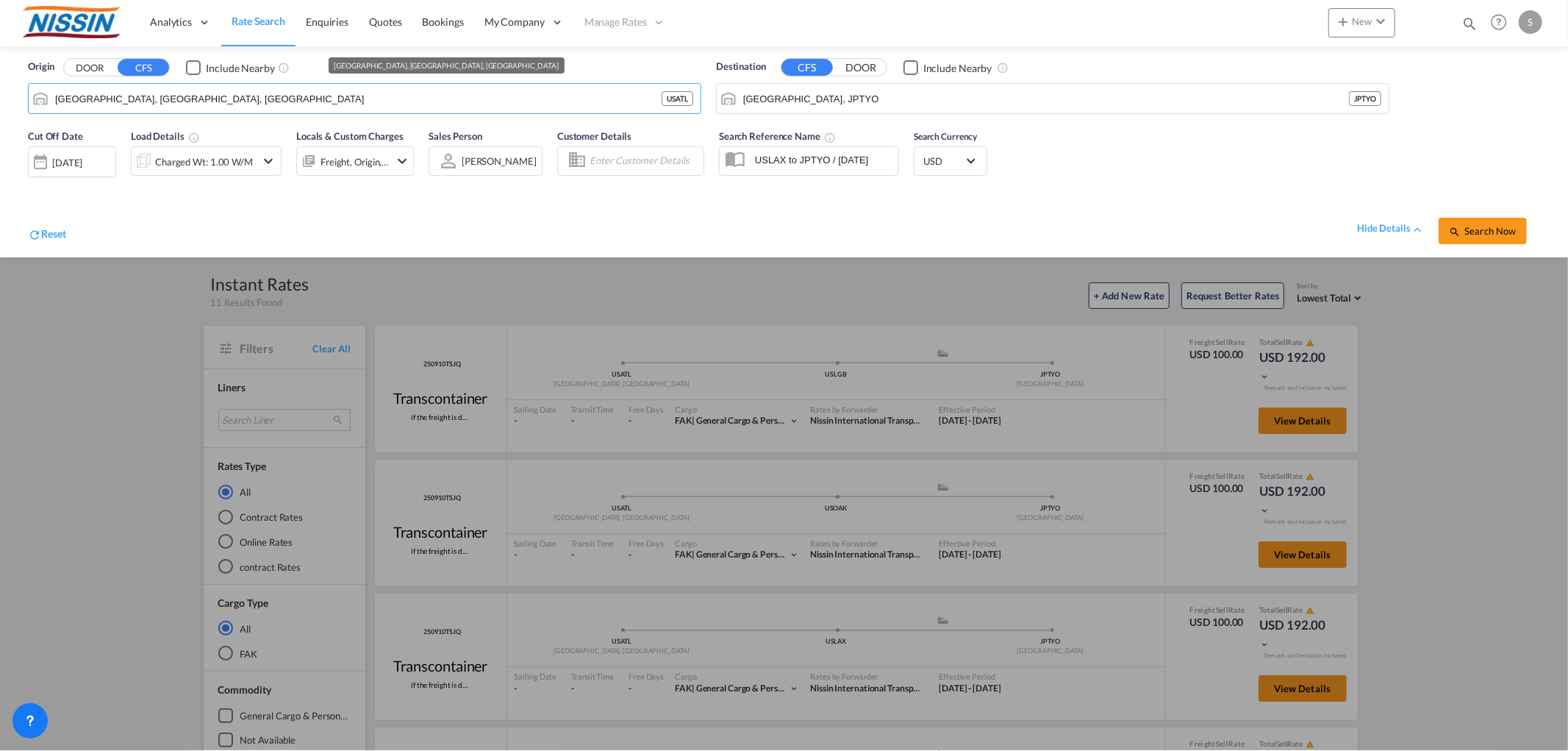
drag, startPoint x: 259, startPoint y: 99, endPoint x: -110, endPoint y: 94, distance: 369.0
click at [0, 94] on html "Analytics Reports Dashboard Rate Search Enquiries Quotes" at bounding box center [784, 376] width 1568 height 751
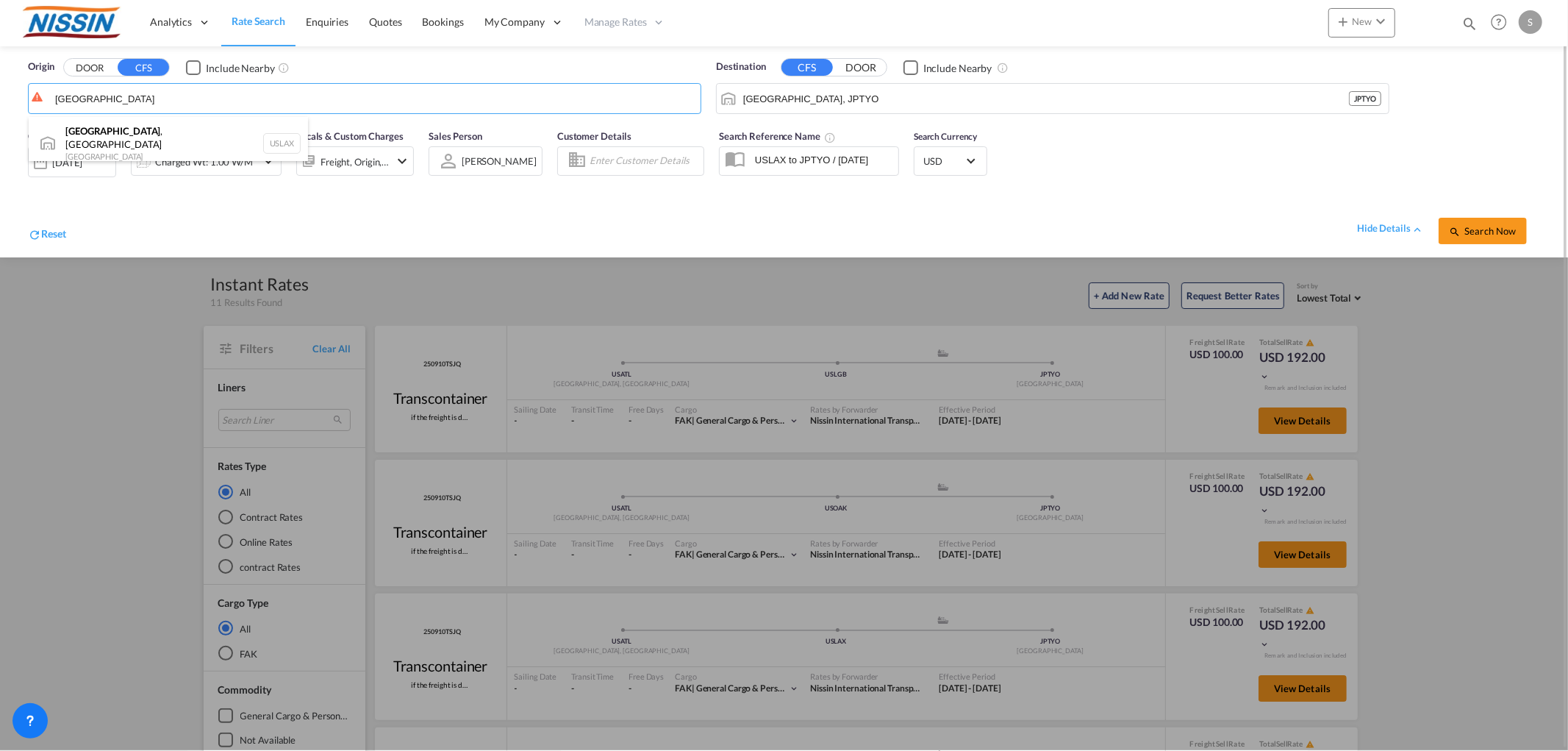
click at [153, 142] on div "[GEOGRAPHIC_DATA] , [GEOGRAPHIC_DATA] United States USLAX" at bounding box center [169, 144] width 279 height 53
type input "[GEOGRAPHIC_DATA], [GEOGRAPHIC_DATA], USLAX"
click at [1500, 226] on span "Search Now" at bounding box center [1483, 230] width 67 height 12
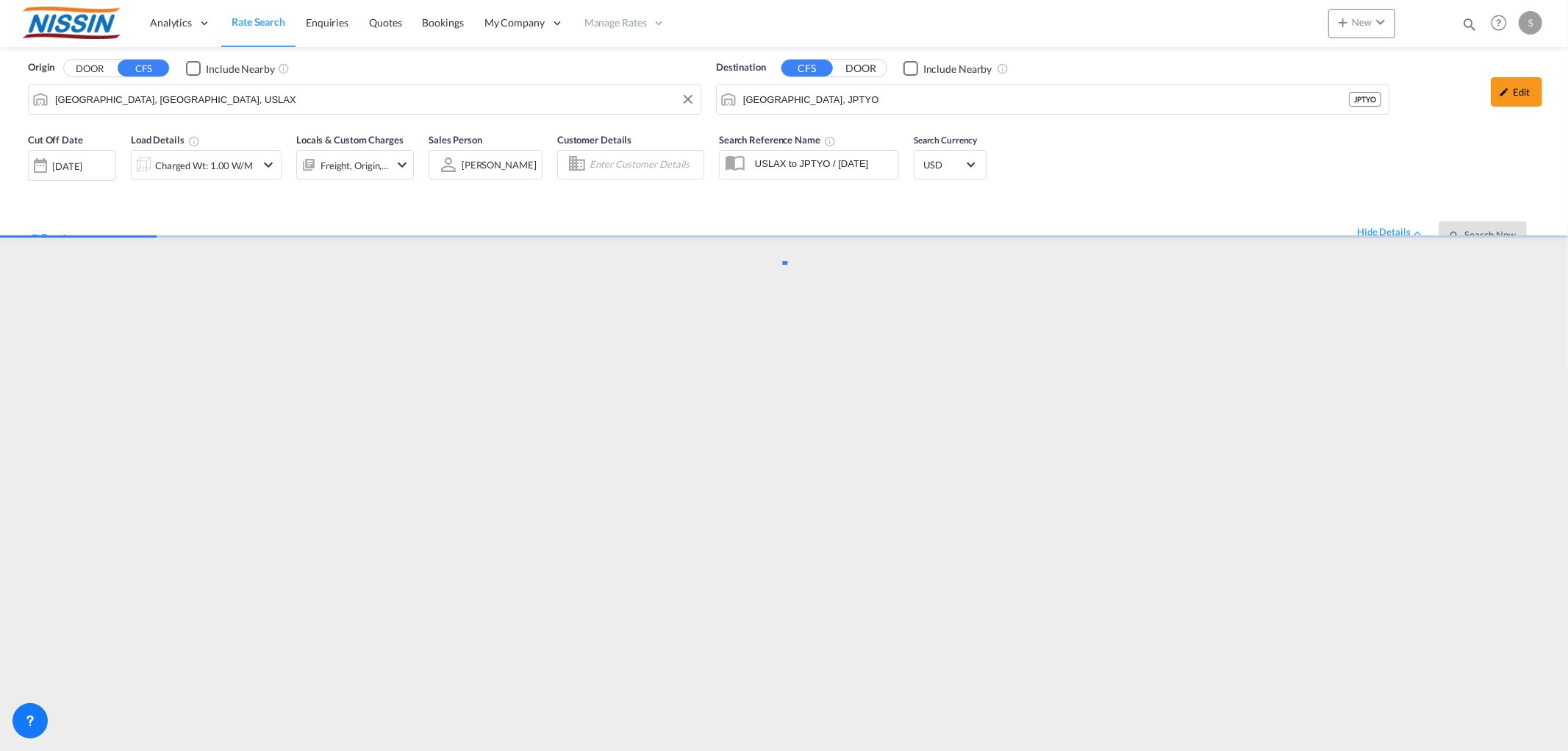
scroll to position [0, 0]
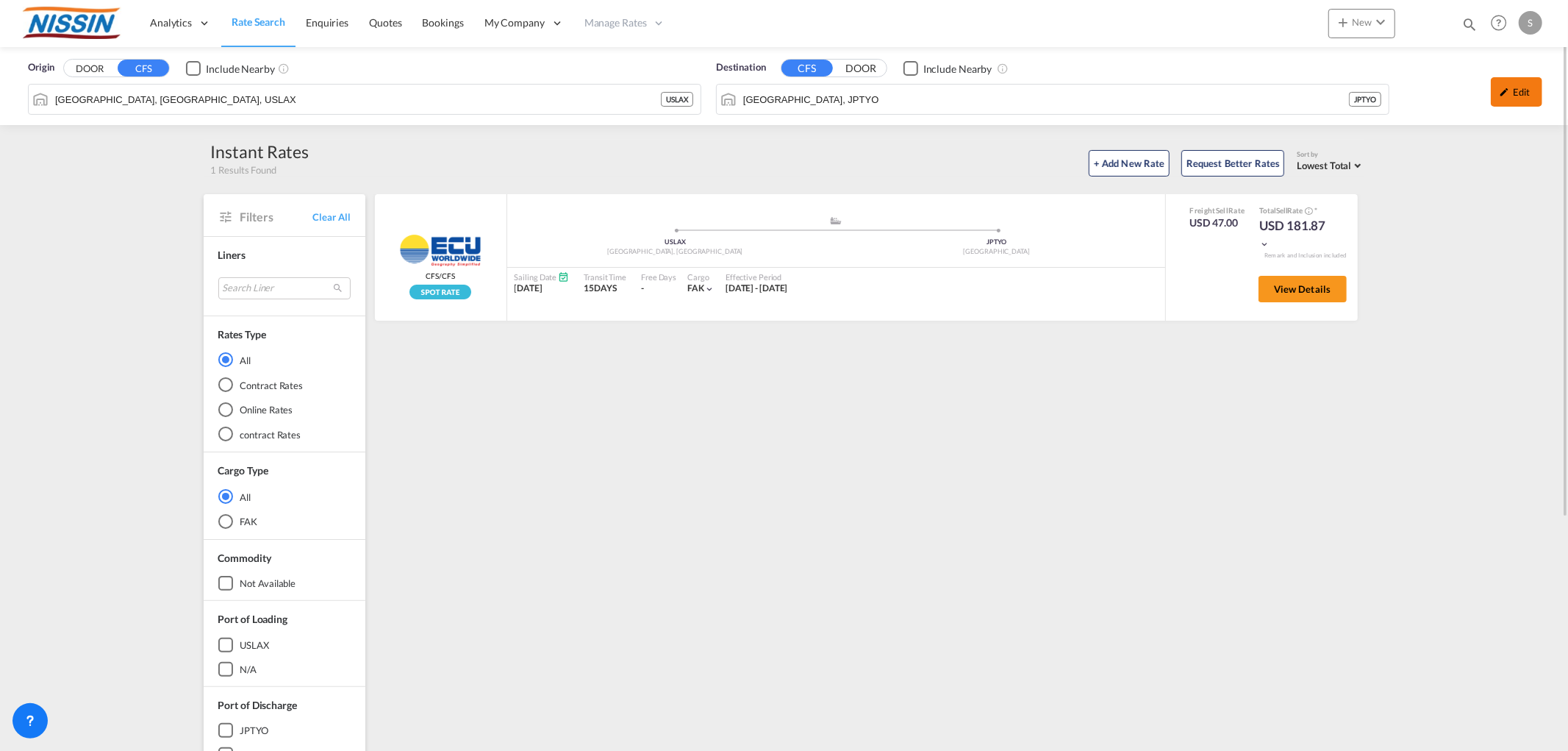
click at [1507, 87] on md-icon "icon-pencil" at bounding box center [1505, 91] width 10 height 10
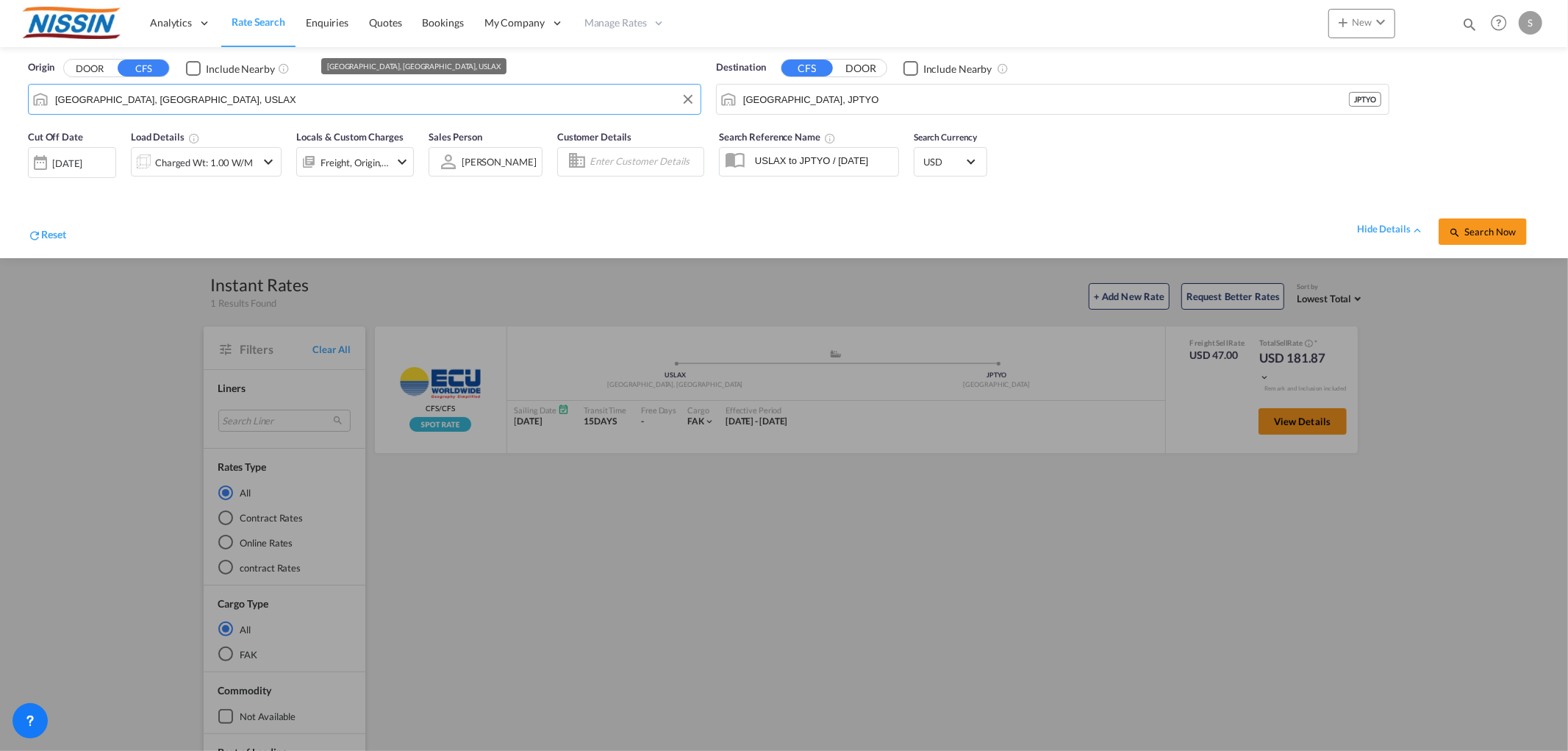
drag, startPoint x: 281, startPoint y: 105, endPoint x: -12, endPoint y: 92, distance: 293.3
click at [0, 92] on html "Analytics Reports Dashboard Rate Search Enquiries Quotes" at bounding box center [784, 376] width 1568 height 751
click at [209, 92] on input "[GEOGRAPHIC_DATA], [GEOGRAPHIC_DATA], USLAX" at bounding box center [375, 99] width 638 height 22
drag, startPoint x: 206, startPoint y: 93, endPoint x: -127, endPoint y: 64, distance: 334.3
click at [0, 64] on html "Analytics Reports Dashboard Rate Search Enquiries Quotes" at bounding box center [784, 376] width 1568 height 751
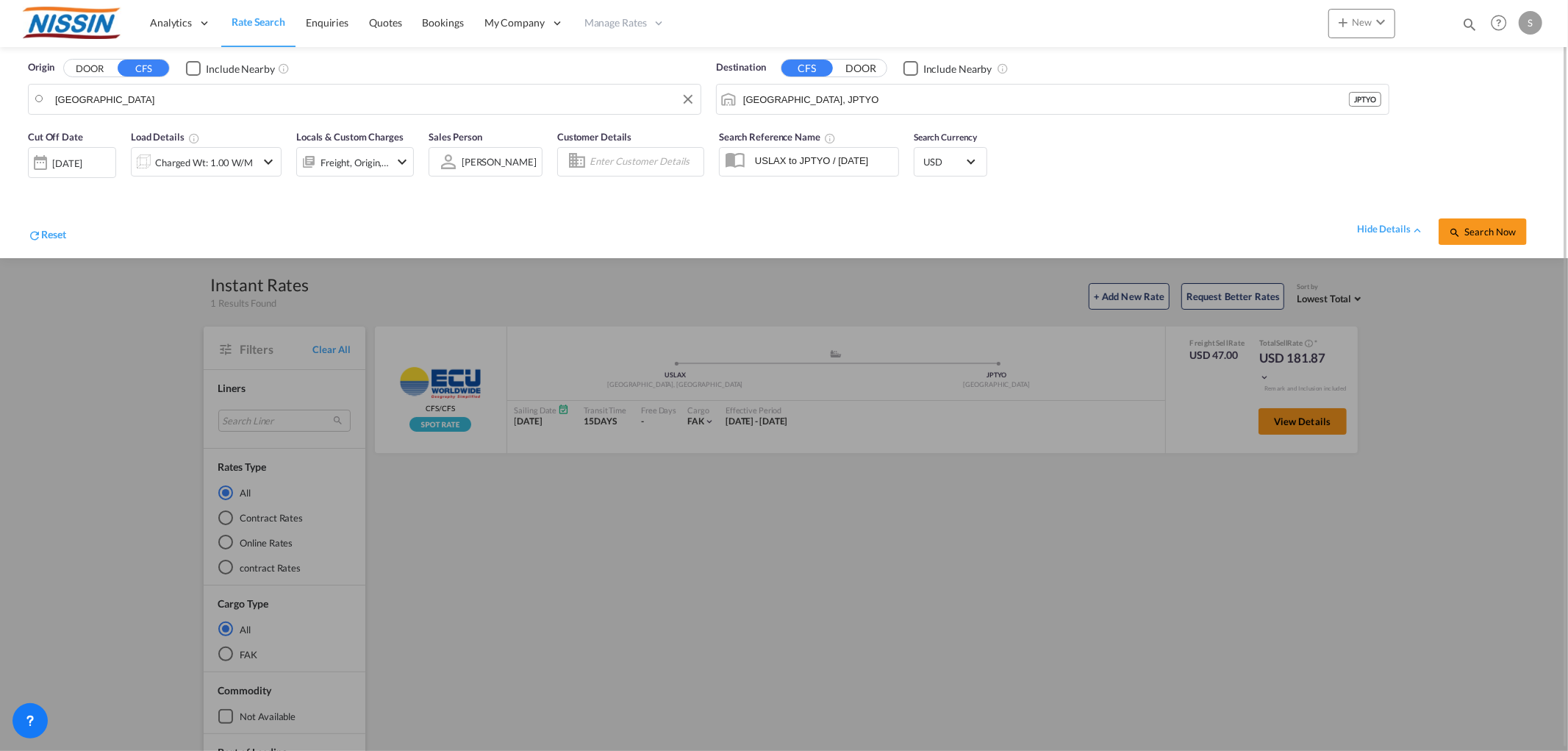
click at [130, 105] on body "Analytics Reports Dashboard Rate Search Enquiries Quotes Bookings" at bounding box center [784, 376] width 1568 height 751
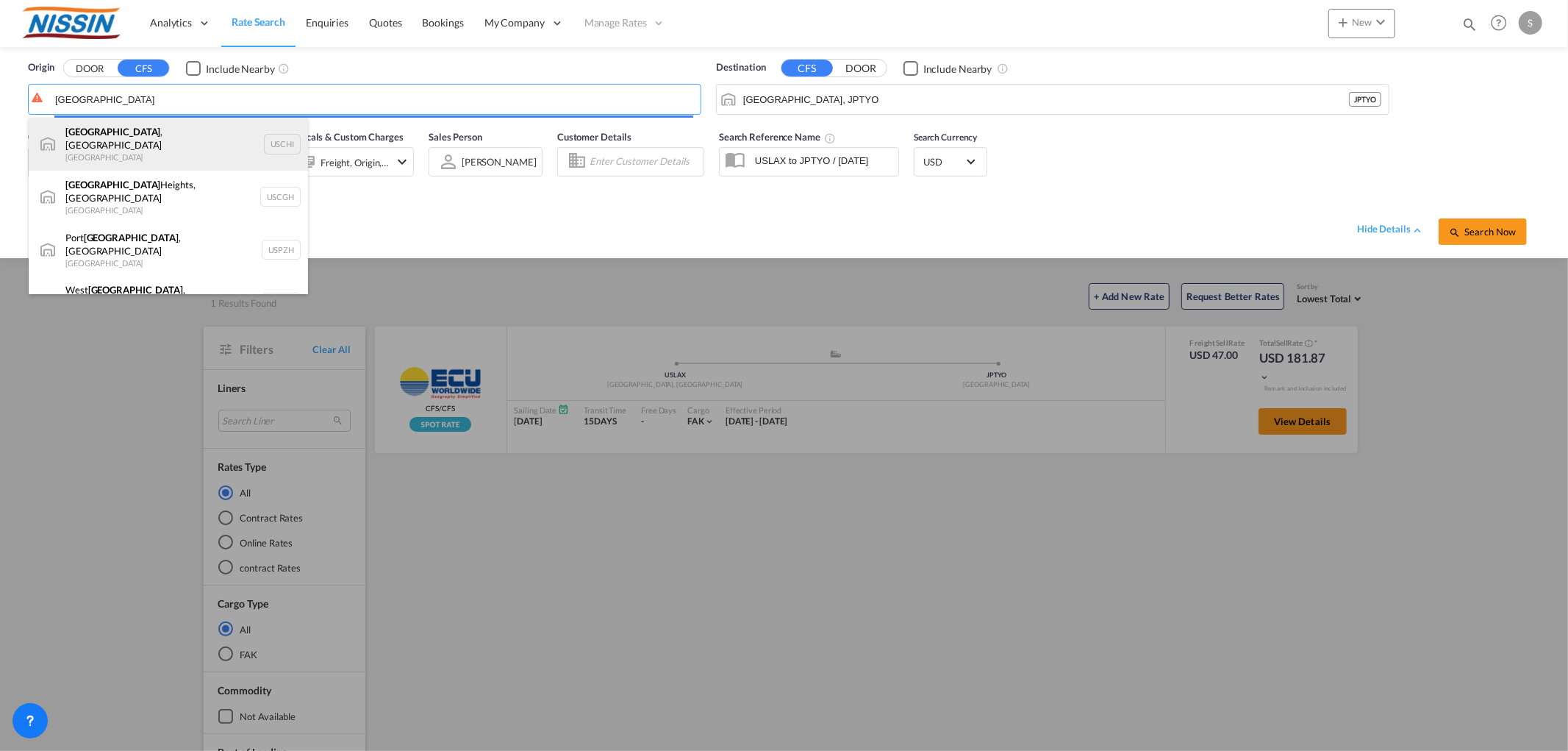
click at [126, 130] on div "[GEOGRAPHIC_DATA] , IL United States USCHI" at bounding box center [169, 144] width 279 height 53
type input "[GEOGRAPHIC_DATA], [GEOGRAPHIC_DATA], USCHI"
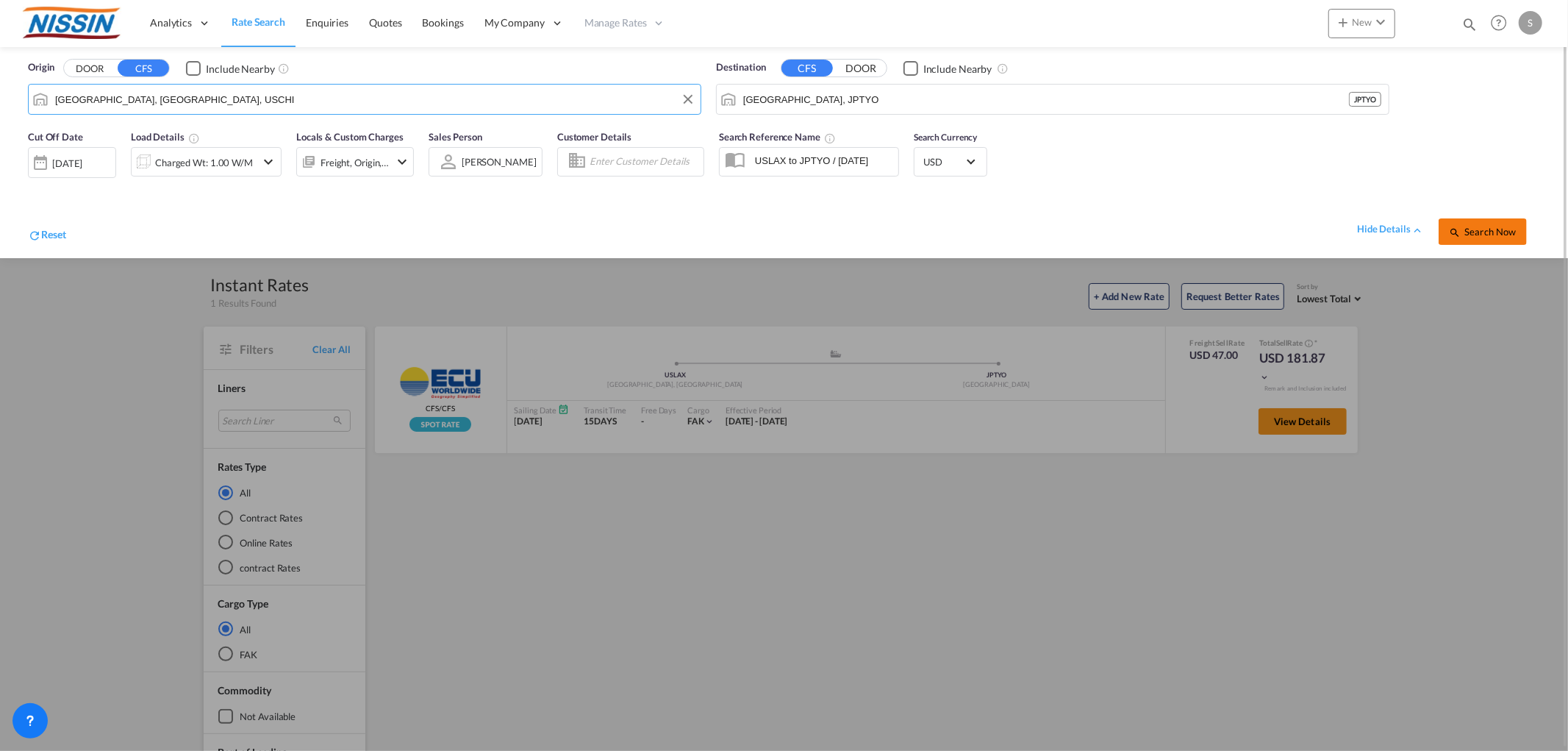
click at [1487, 230] on span "Search Now" at bounding box center [1483, 231] width 67 height 12
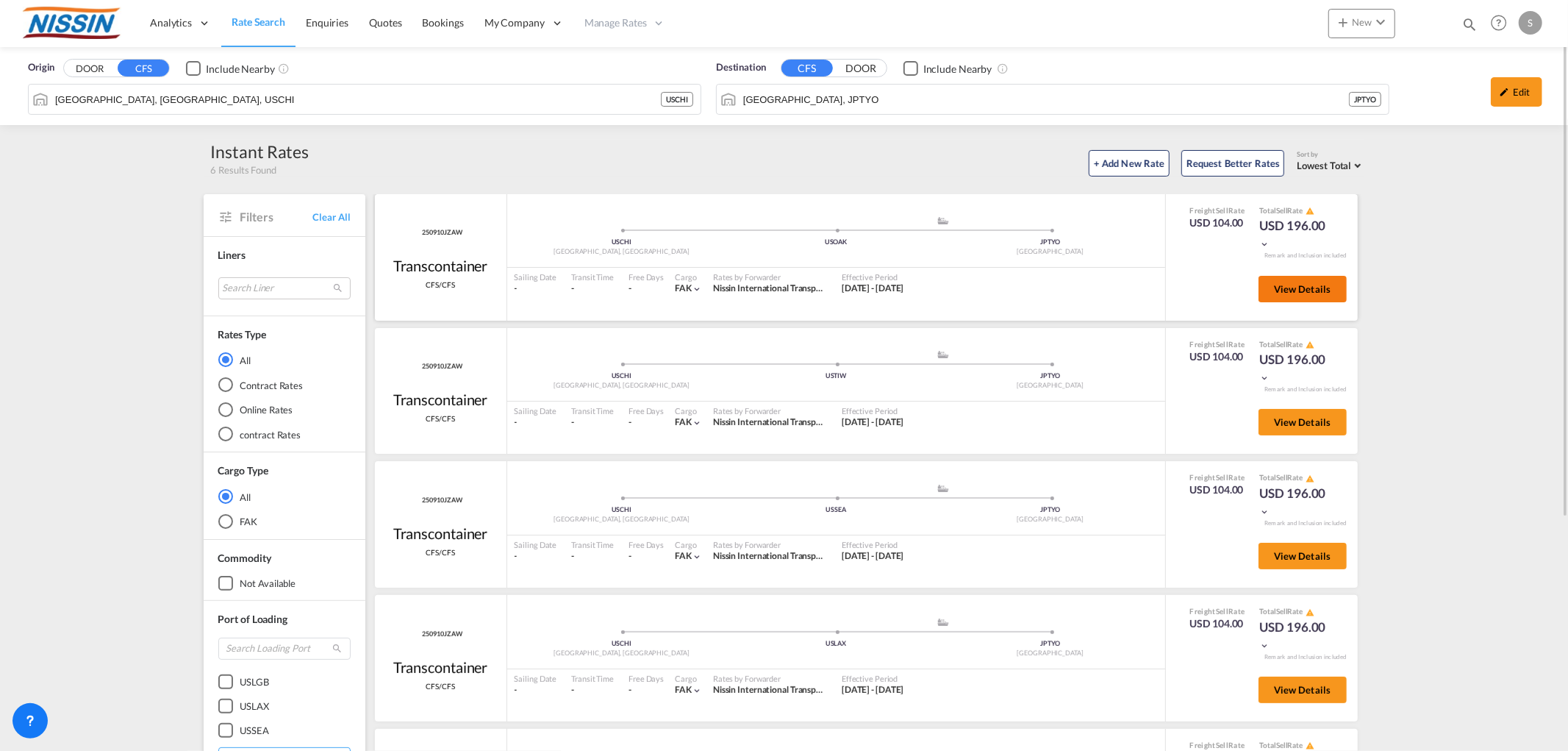
click at [1277, 294] on button "View Details" at bounding box center [1303, 289] width 88 height 27
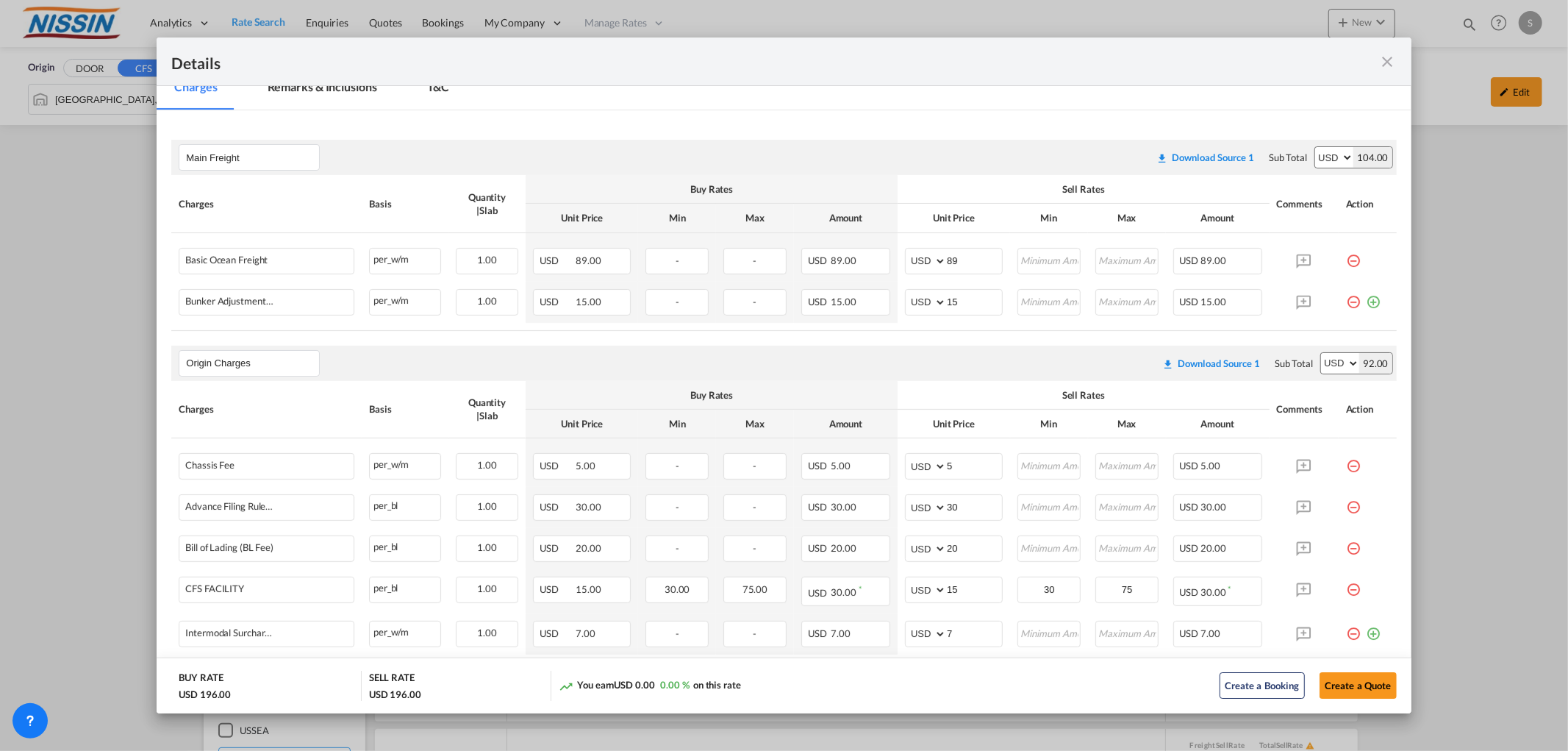
scroll to position [245, 0]
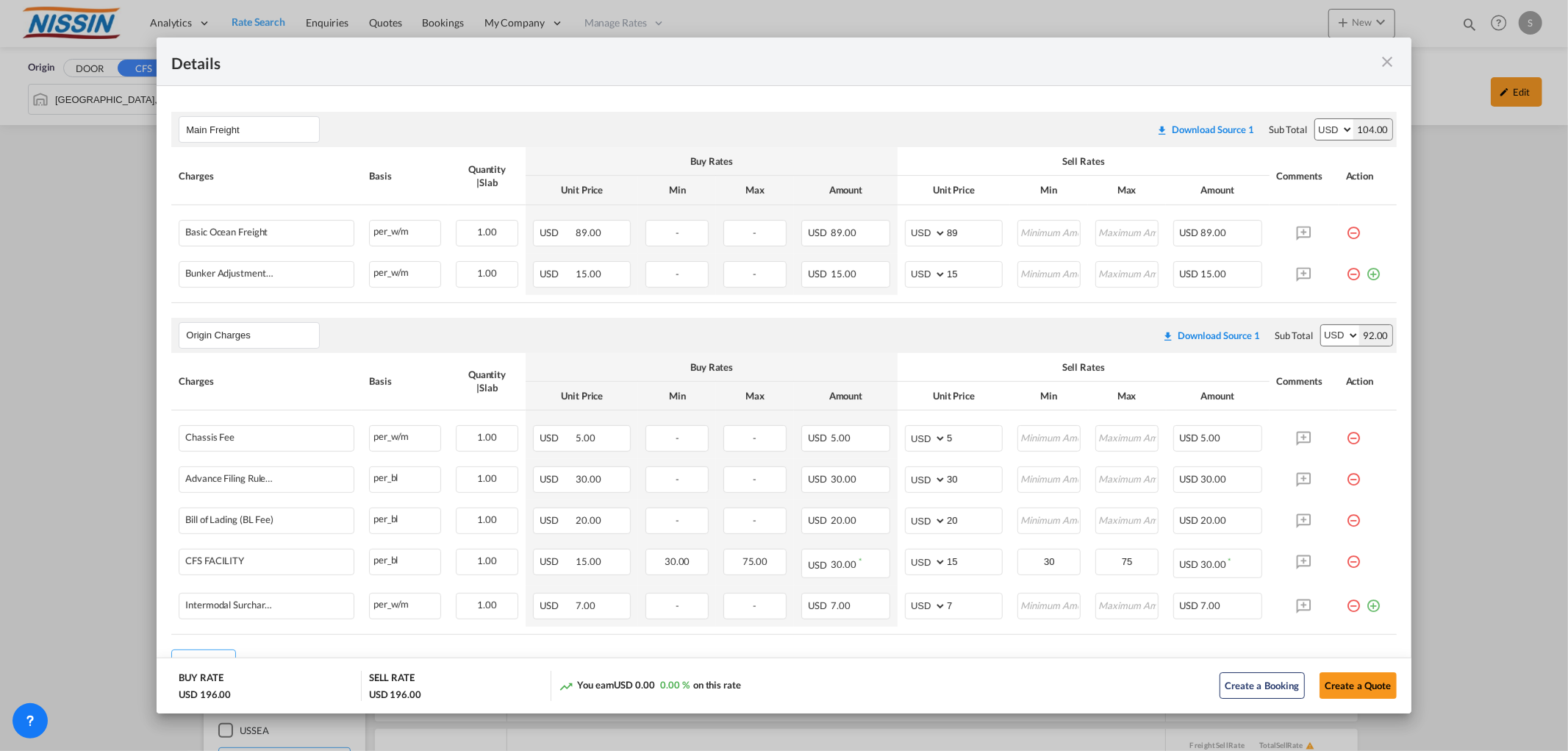
click at [1202, 135] on button "Download Source 1" at bounding box center [1205, 130] width 112 height 27
click at [1196, 127] on div "Download Source 1" at bounding box center [1212, 129] width 82 height 12
click at [1386, 61] on md-icon "icon-close fg-AAA8AD m-0 cursor" at bounding box center [1388, 62] width 18 height 18
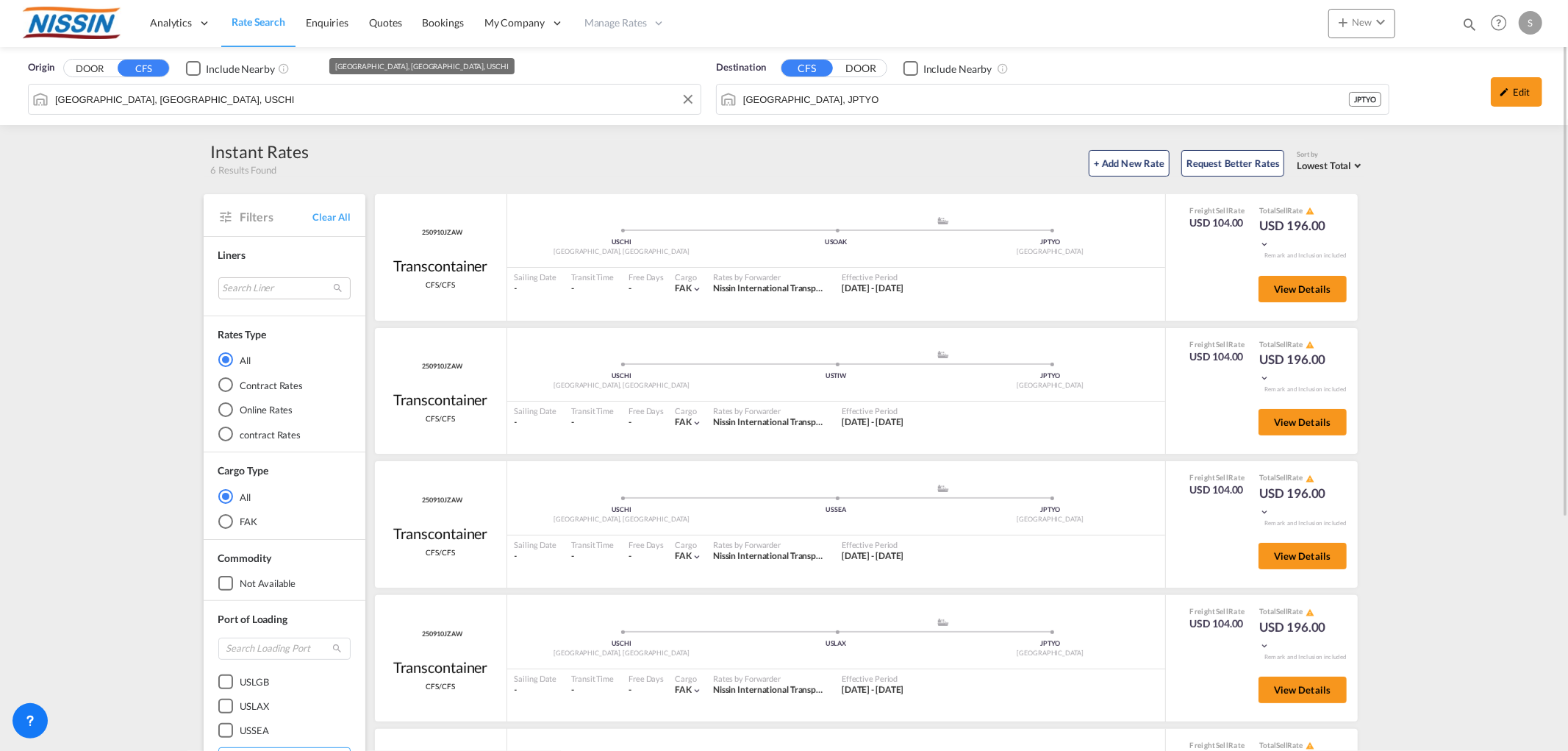
click at [222, 101] on div "Origin DOOR CFS Include Nearby [GEOGRAPHIC_DATA], [GEOGRAPHIC_DATA], USCHI Dest…" at bounding box center [784, 86] width 1568 height 78
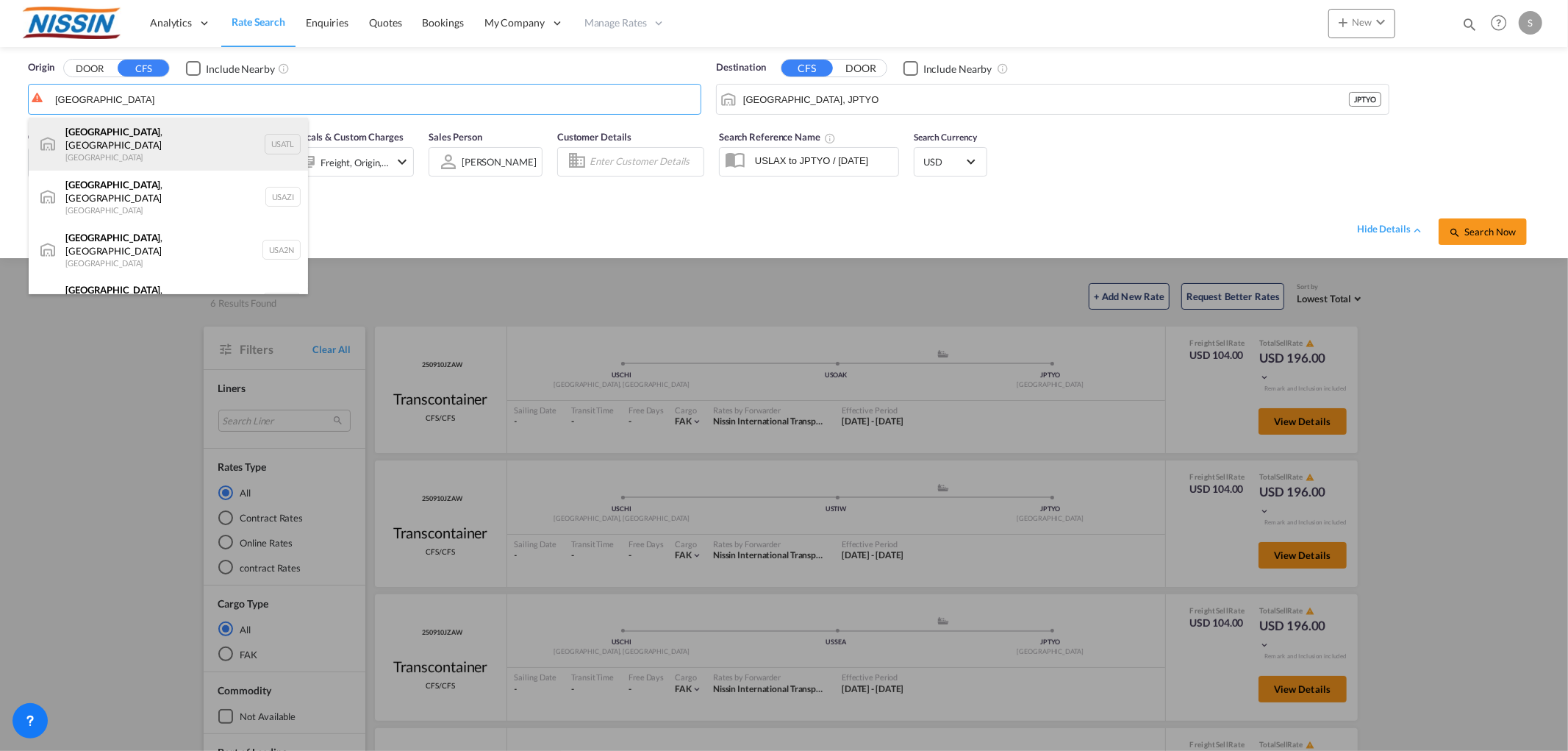
click at [123, 131] on div "[GEOGRAPHIC_DATA] , [GEOGRAPHIC_DATA] [GEOGRAPHIC_DATA] USATL" at bounding box center [169, 144] width 279 height 53
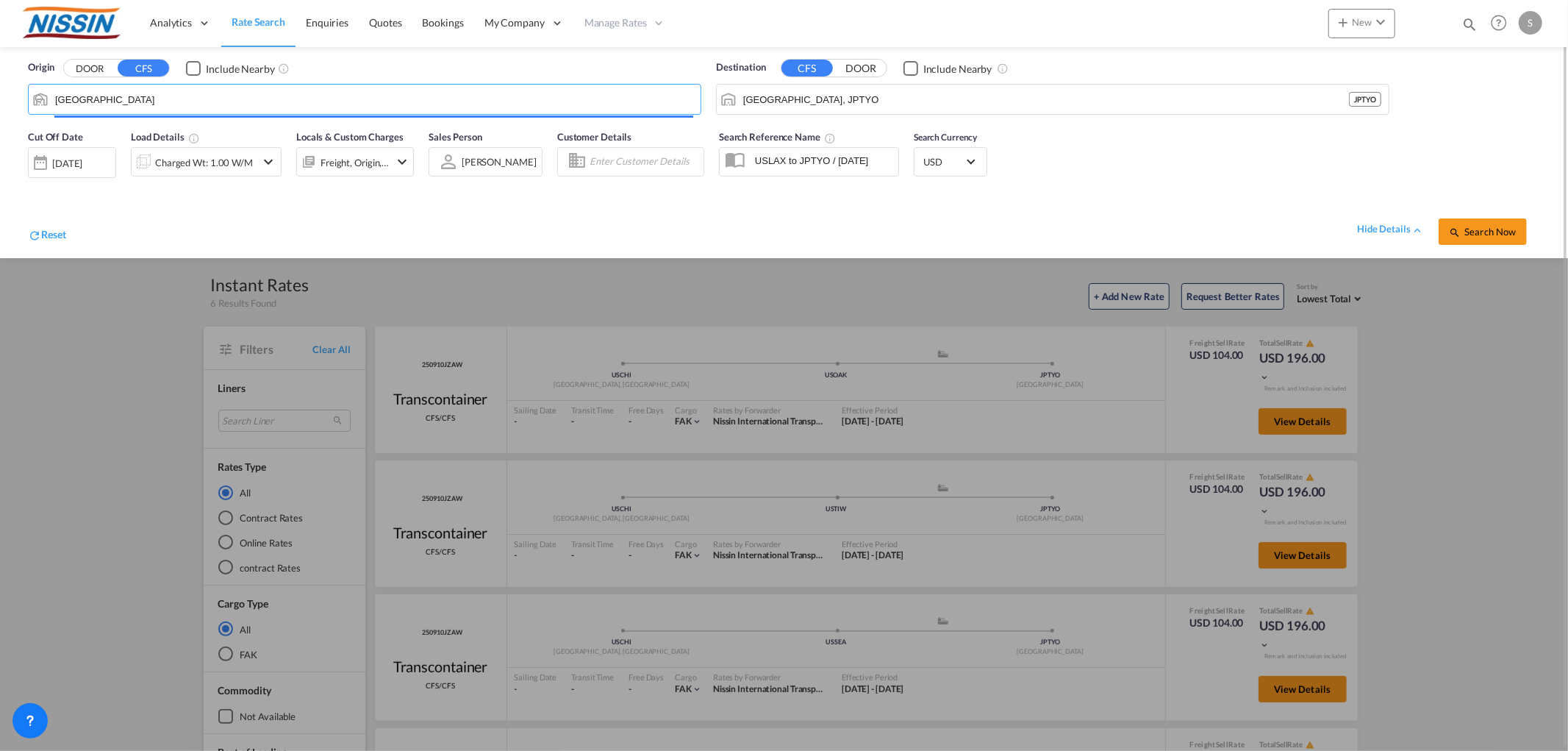
type input "[GEOGRAPHIC_DATA], [GEOGRAPHIC_DATA], [GEOGRAPHIC_DATA]"
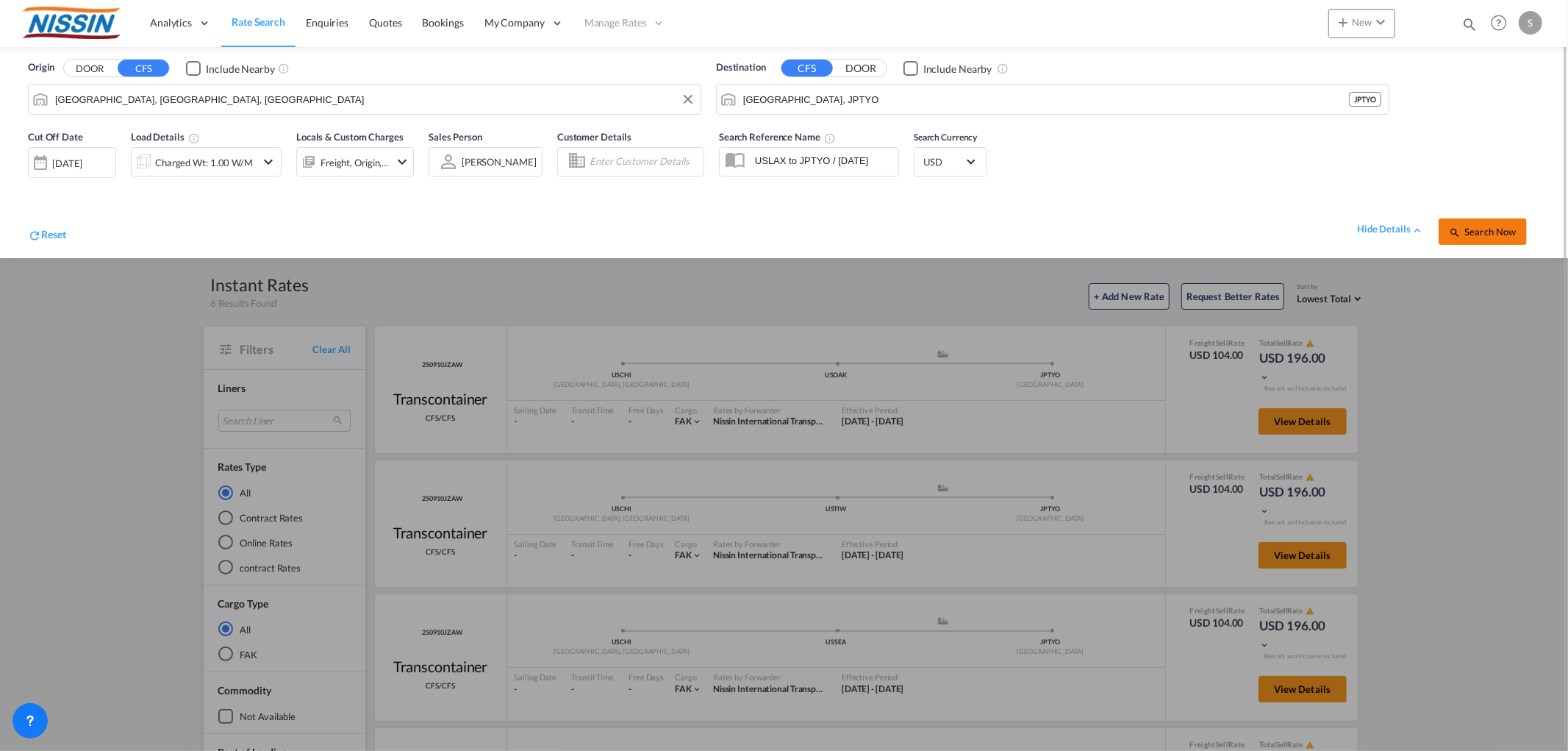
click at [1478, 222] on button "Search Now" at bounding box center [1482, 232] width 88 height 27
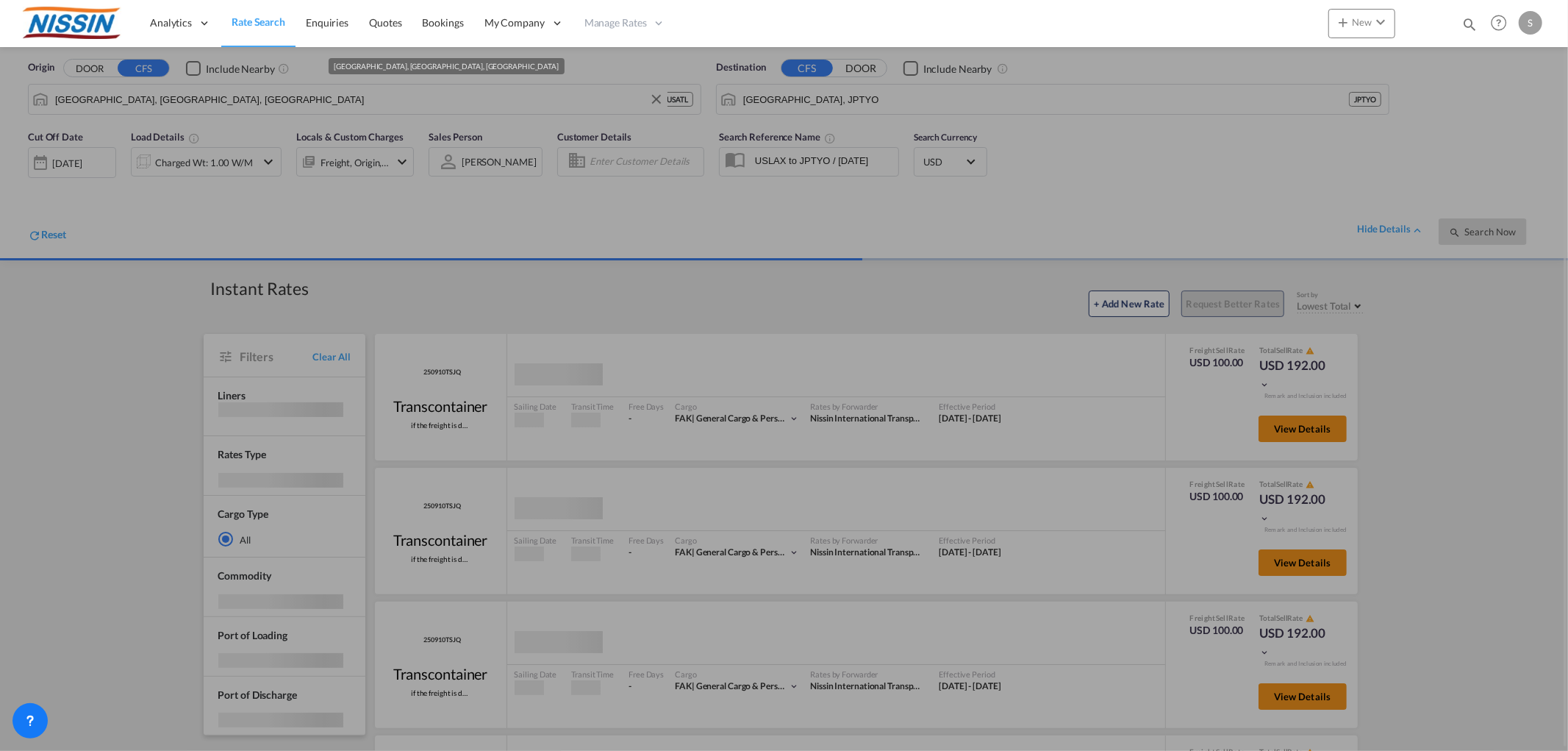
click at [294, 104] on input "[GEOGRAPHIC_DATA], [GEOGRAPHIC_DATA], [GEOGRAPHIC_DATA]" at bounding box center [358, 99] width 606 height 22
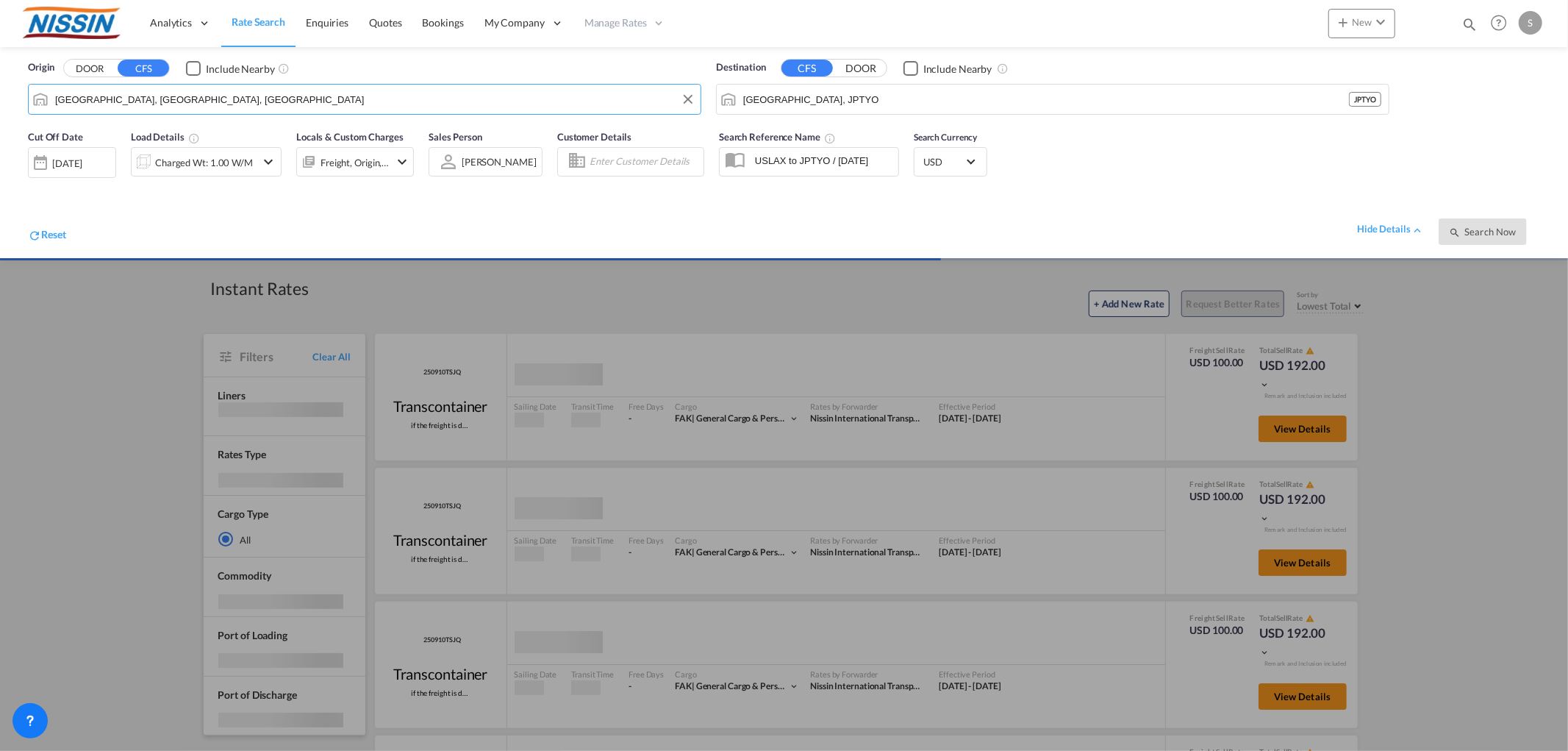
drag, startPoint x: 232, startPoint y: 100, endPoint x: -54, endPoint y: 101, distance: 286.0
click at [0, 101] on html "Analytics Reports Dashboard Rate Search Enquiries Quotes" at bounding box center [784, 376] width 1568 height 751
type input "L"
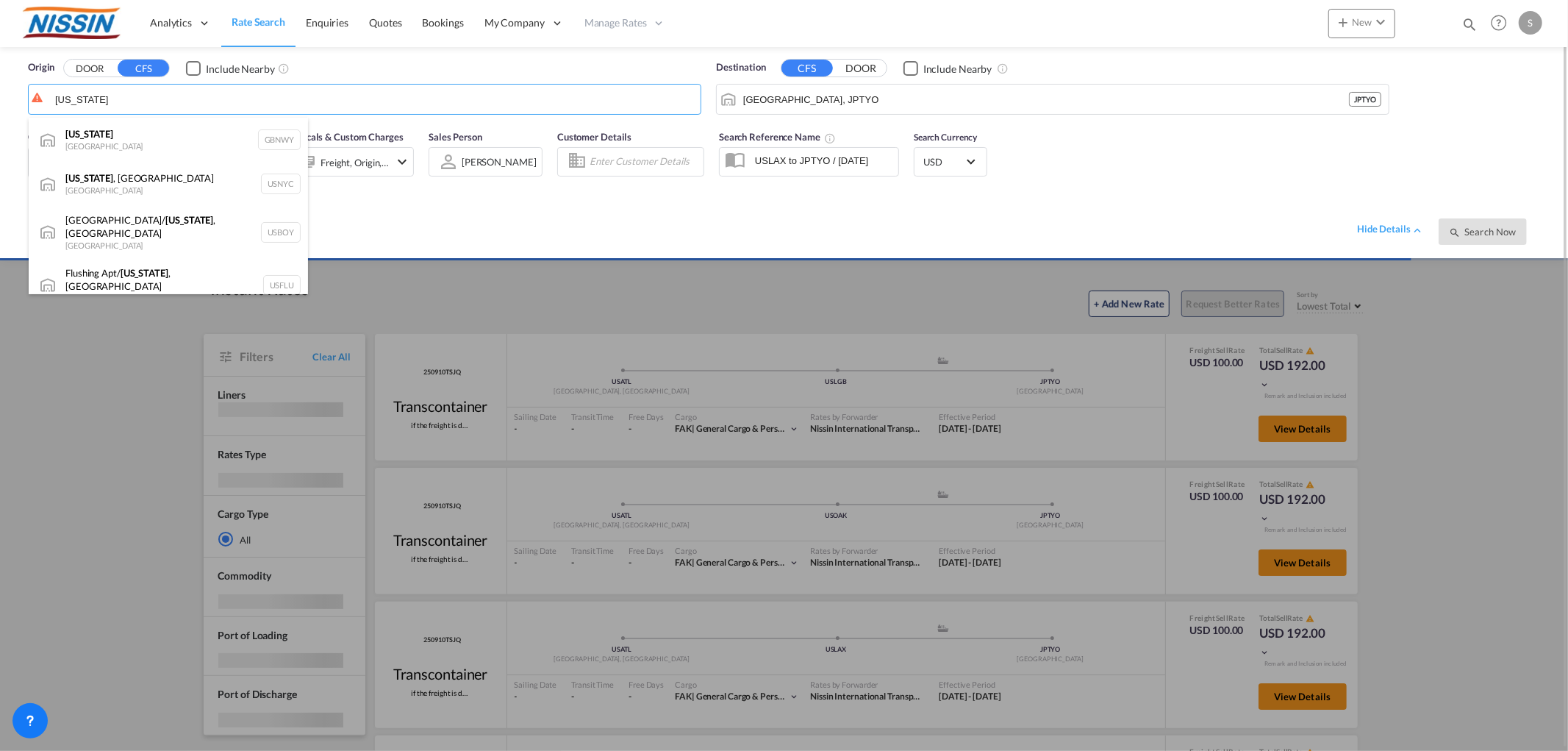
click at [219, 177] on div "[US_STATE] , [GEOGRAPHIC_DATA] [GEOGRAPHIC_DATA] USNYC" at bounding box center [169, 183] width 279 height 44
type input "[US_STATE], [GEOGRAPHIC_DATA], USNYC"
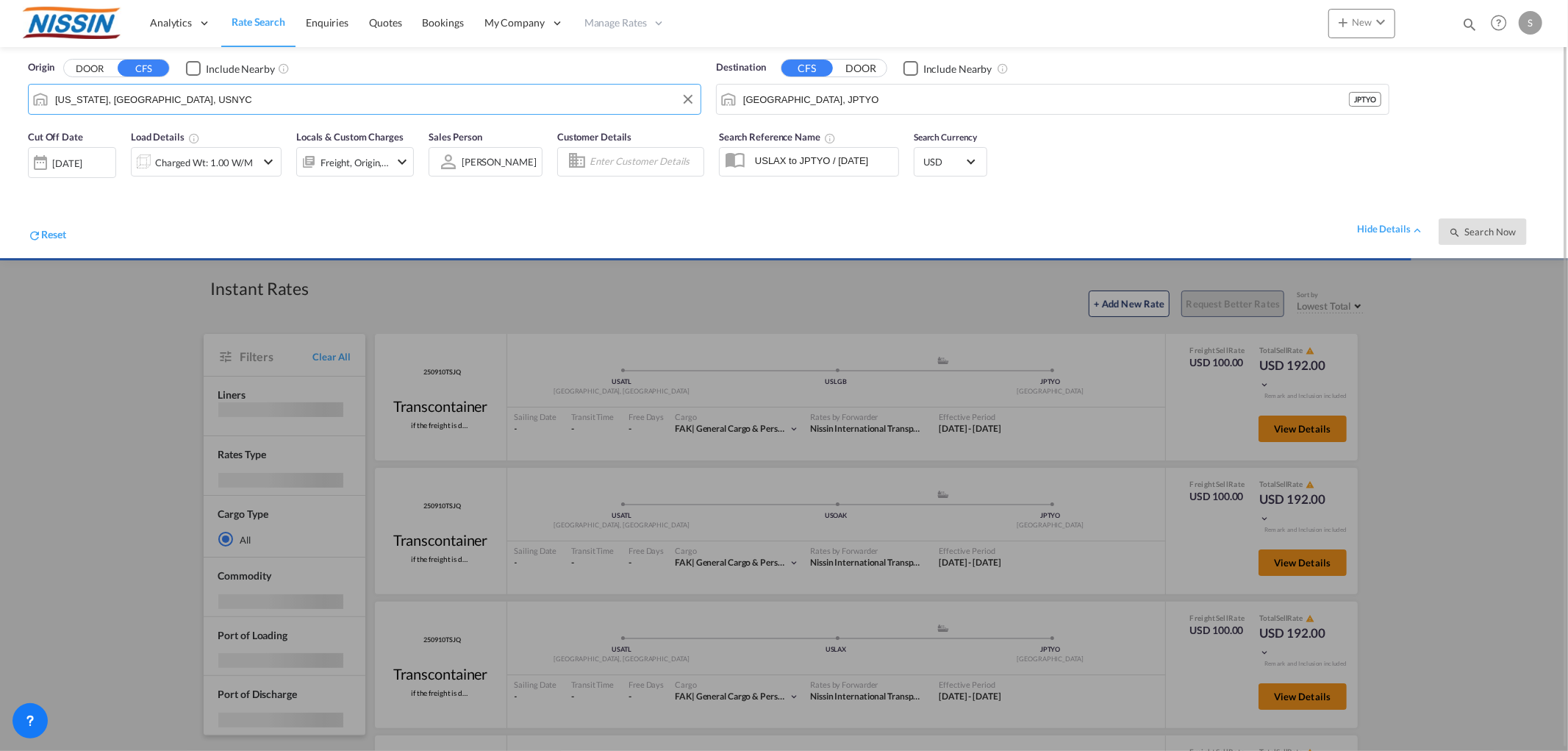
click at [1159, 196] on div "Reset hide details Search Now" at bounding box center [784, 224] width 1527 height 57
click at [900, 113] on md-autocomplete-wrap "[GEOGRAPHIC_DATA], JPTYO" at bounding box center [1045, 103] width 606 height 30
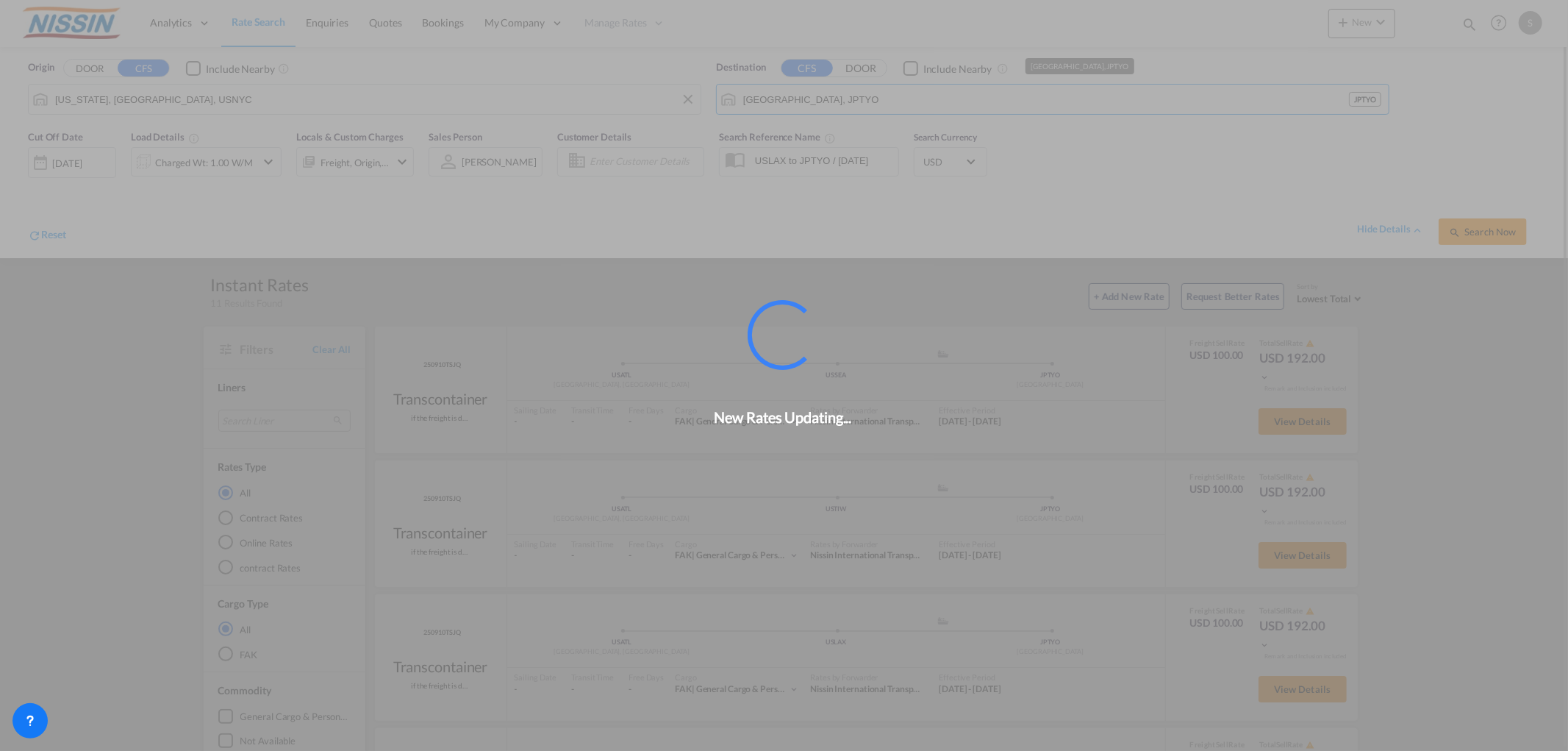
click at [402, 109] on div "New Rates Updating..." at bounding box center [784, 376] width 1568 height 751
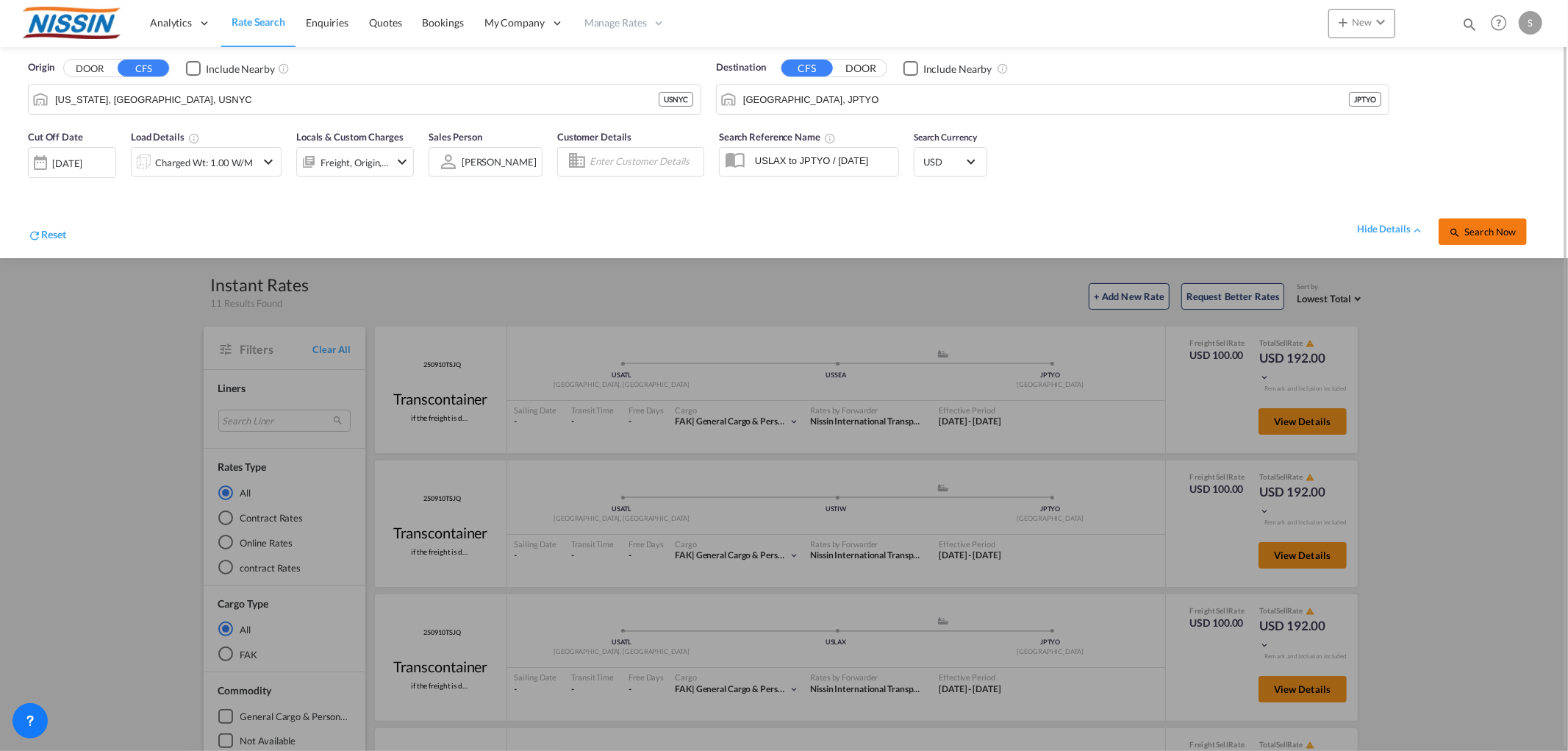
click at [1495, 222] on button "Search Now" at bounding box center [1482, 232] width 88 height 27
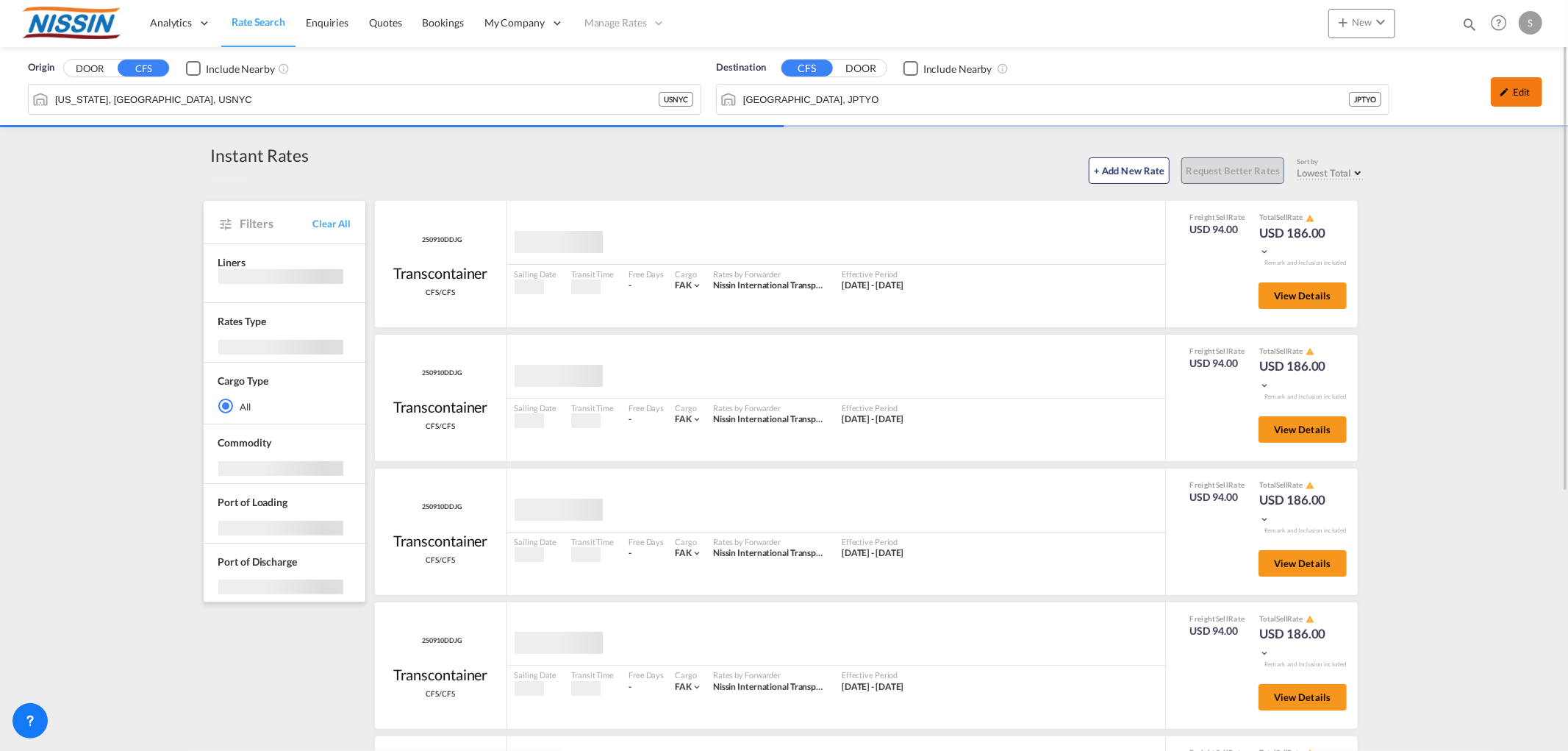
click at [1516, 93] on div "Edit" at bounding box center [1516, 92] width 52 height 30
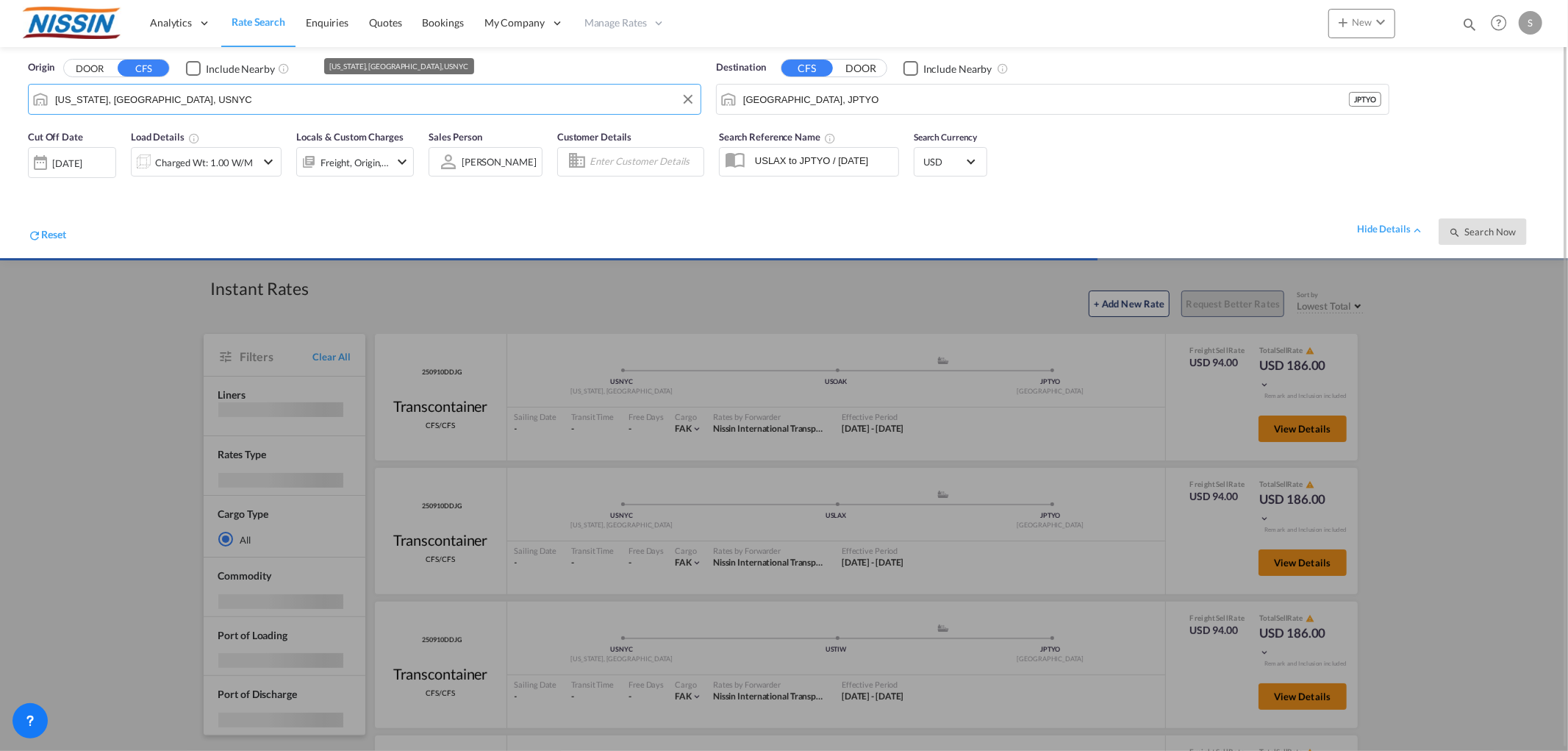
click at [208, 101] on input "[US_STATE], [GEOGRAPHIC_DATA], USNYC" at bounding box center [375, 99] width 638 height 22
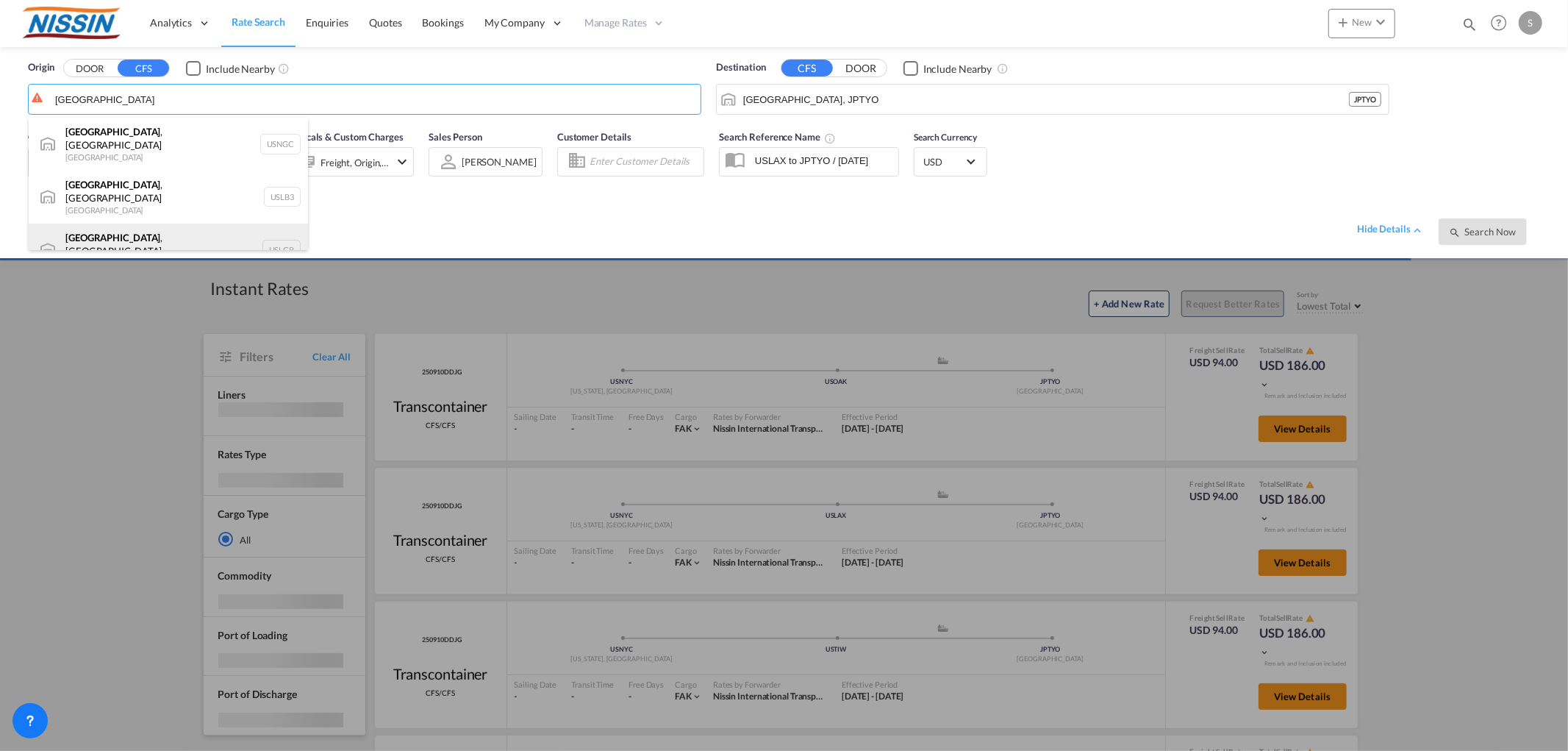
click at [145, 223] on div "[GEOGRAPHIC_DATA] , [GEOGRAPHIC_DATA] [GEOGRAPHIC_DATA] USLGB" at bounding box center [169, 250] width 279 height 53
type input "[GEOGRAPHIC_DATA], [GEOGRAPHIC_DATA], USLGB"
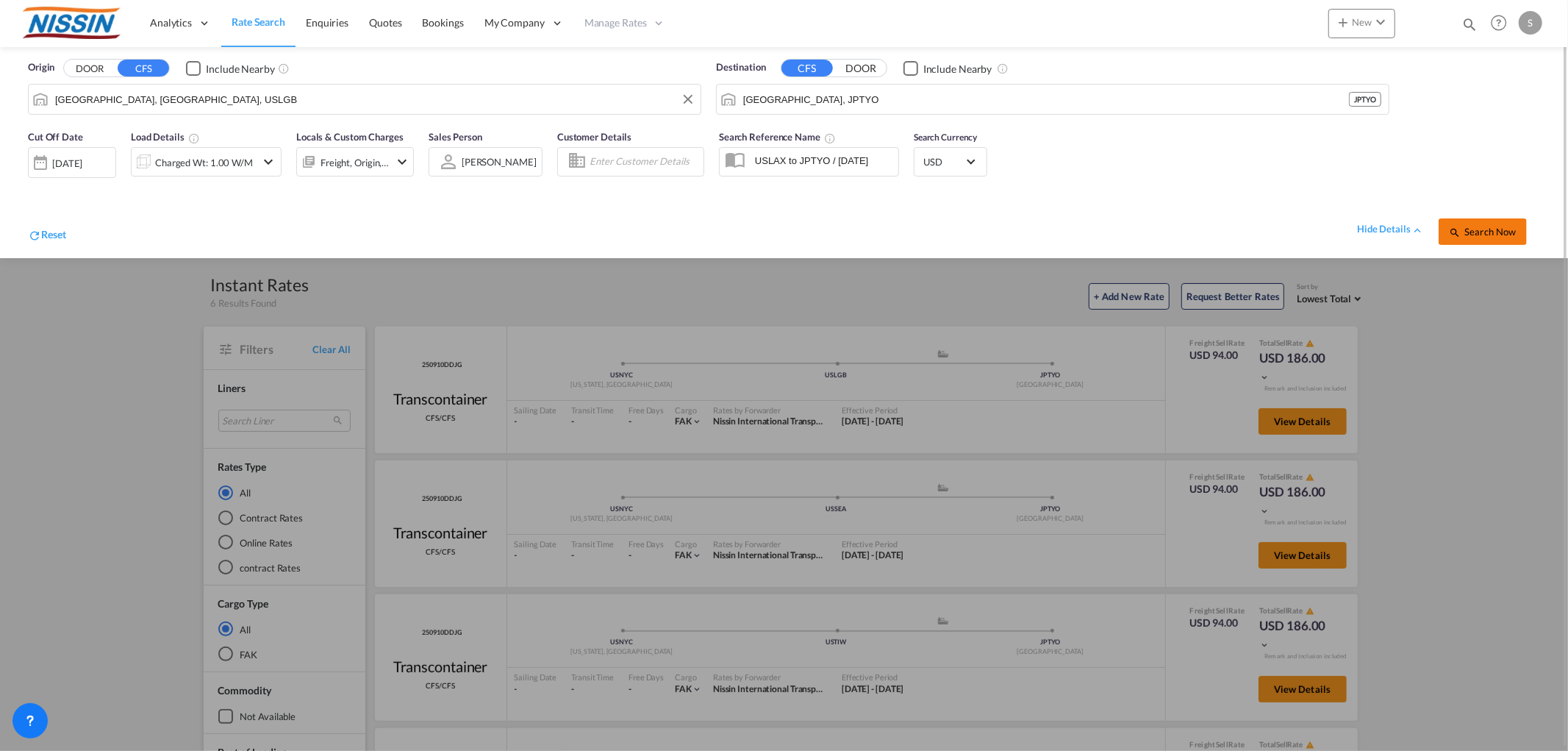
click at [1488, 226] on span "Search Now" at bounding box center [1483, 231] width 67 height 12
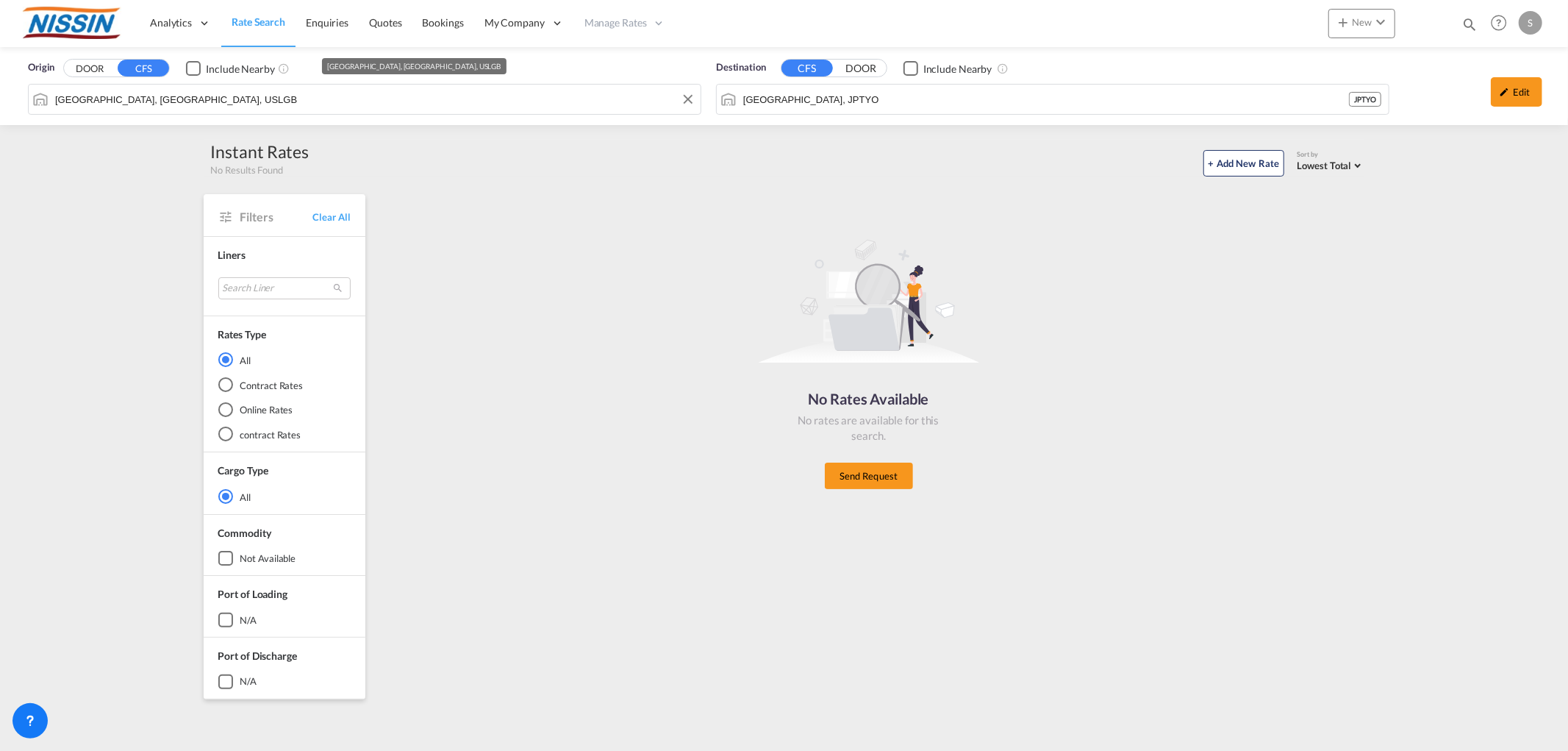
click at [251, 101] on input "[GEOGRAPHIC_DATA], [GEOGRAPHIC_DATA], USLGB" at bounding box center [375, 99] width 638 height 22
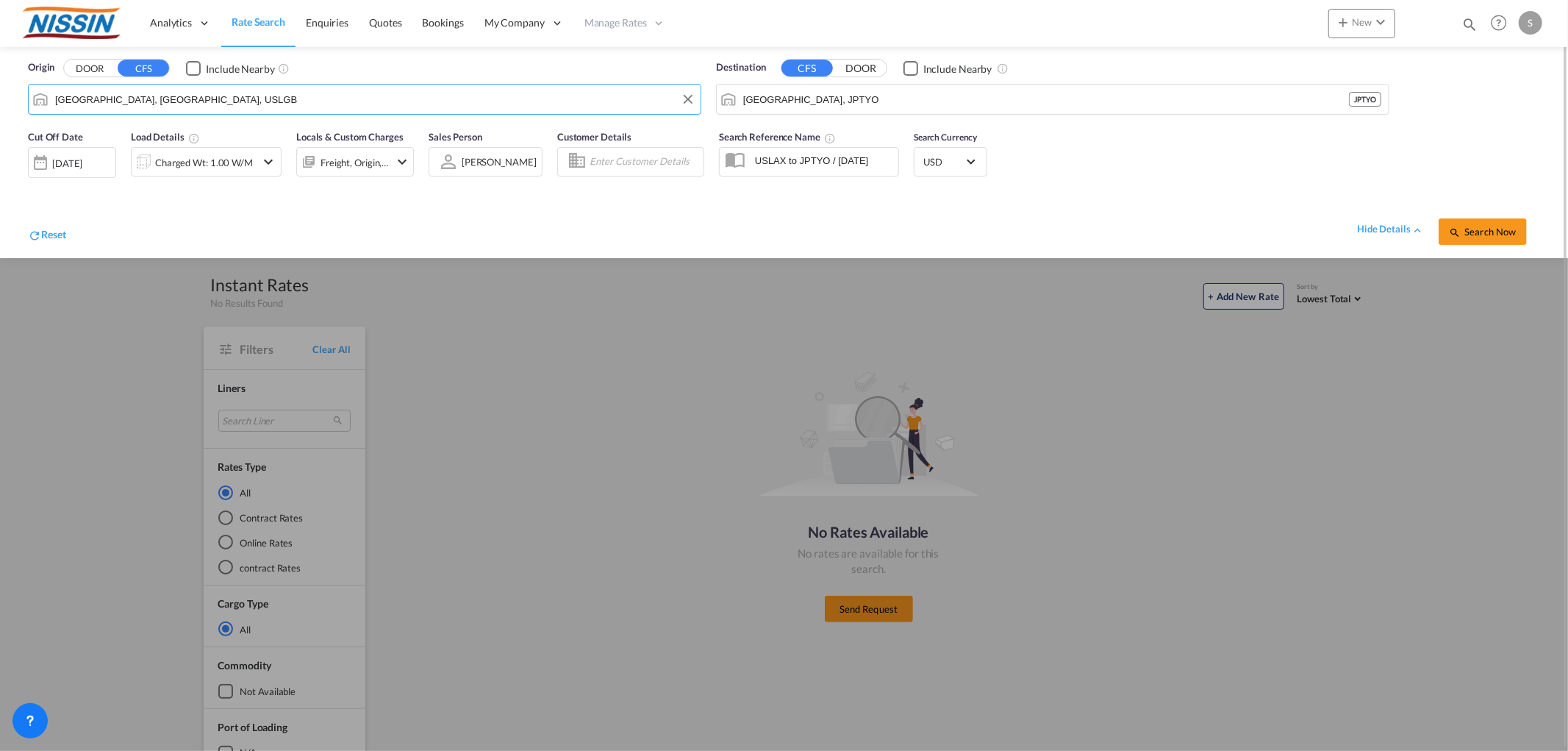
type input "o"
click at [180, 128] on div "[GEOGRAPHIC_DATA] , [GEOGRAPHIC_DATA] United States USLAX" at bounding box center [169, 144] width 279 height 53
type input "[GEOGRAPHIC_DATA], [GEOGRAPHIC_DATA], USLAX"
click at [1221, 208] on div "hide details Search Now" at bounding box center [803, 224] width 1474 height 41
click at [1503, 233] on span "Search Now" at bounding box center [1483, 231] width 67 height 12
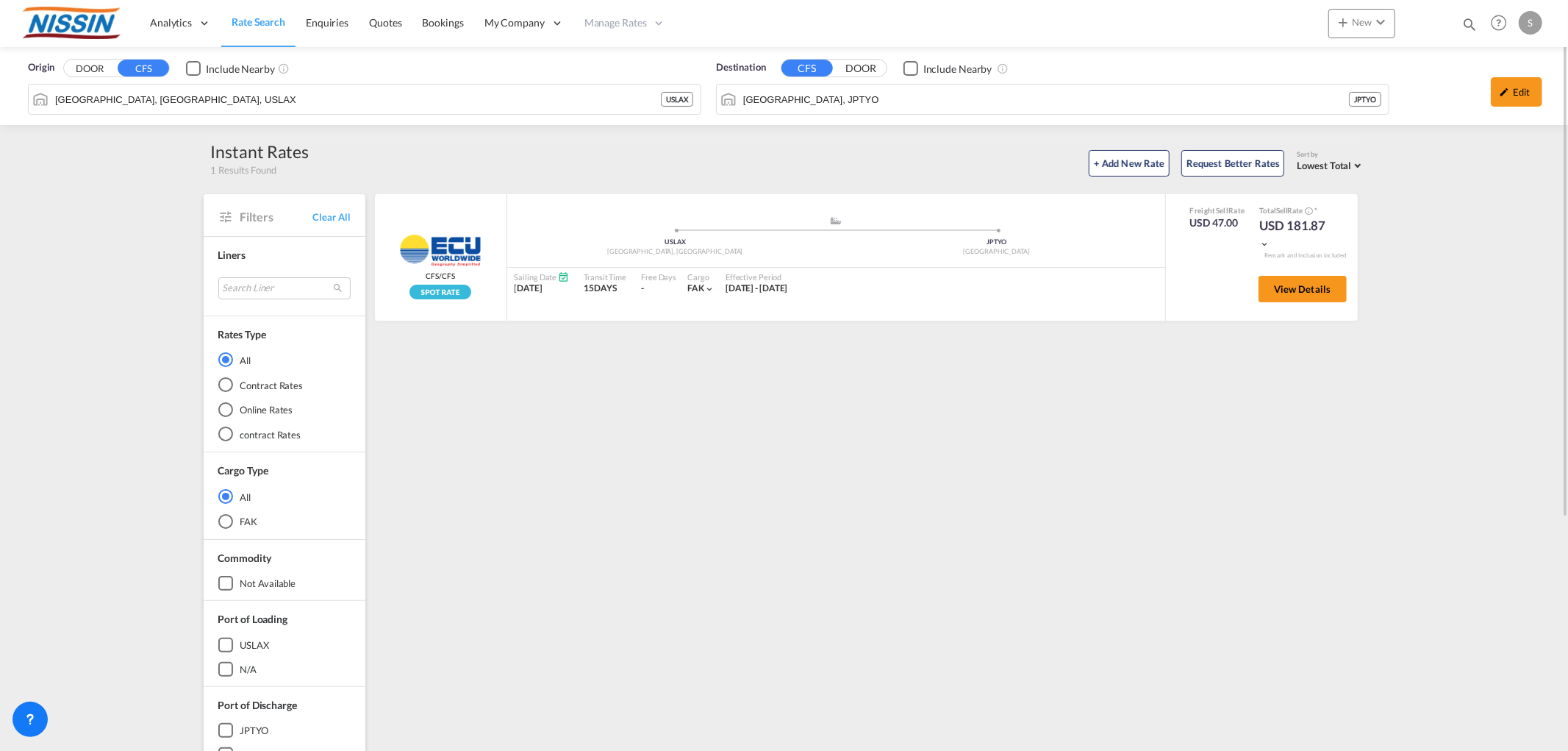
click at [255, 15] on span "Rate Search" at bounding box center [258, 22] width 54 height 15
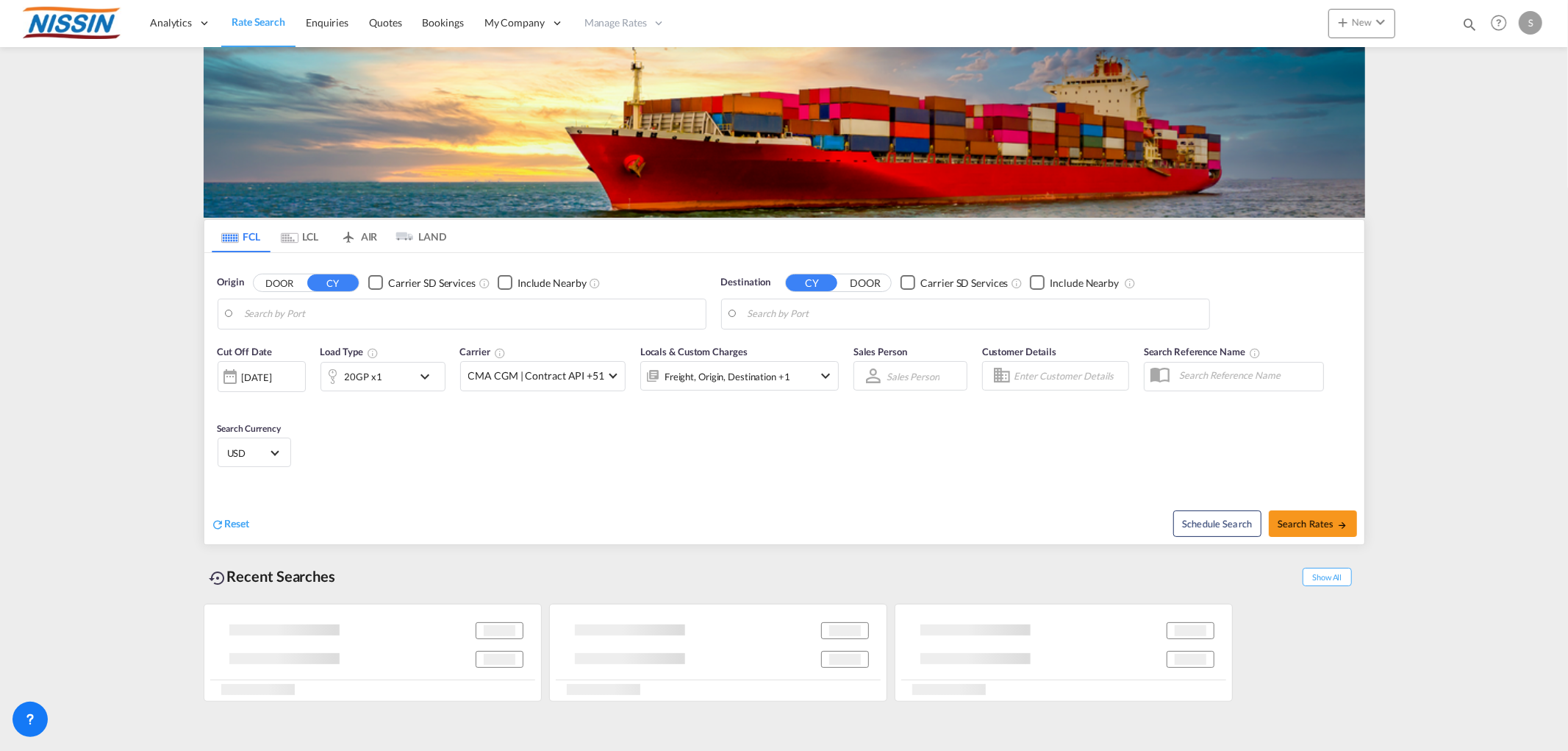
type input "[GEOGRAPHIC_DATA], [GEOGRAPHIC_DATA], [GEOGRAPHIC_DATA]"
type input "Tomakomai, JPTMK"
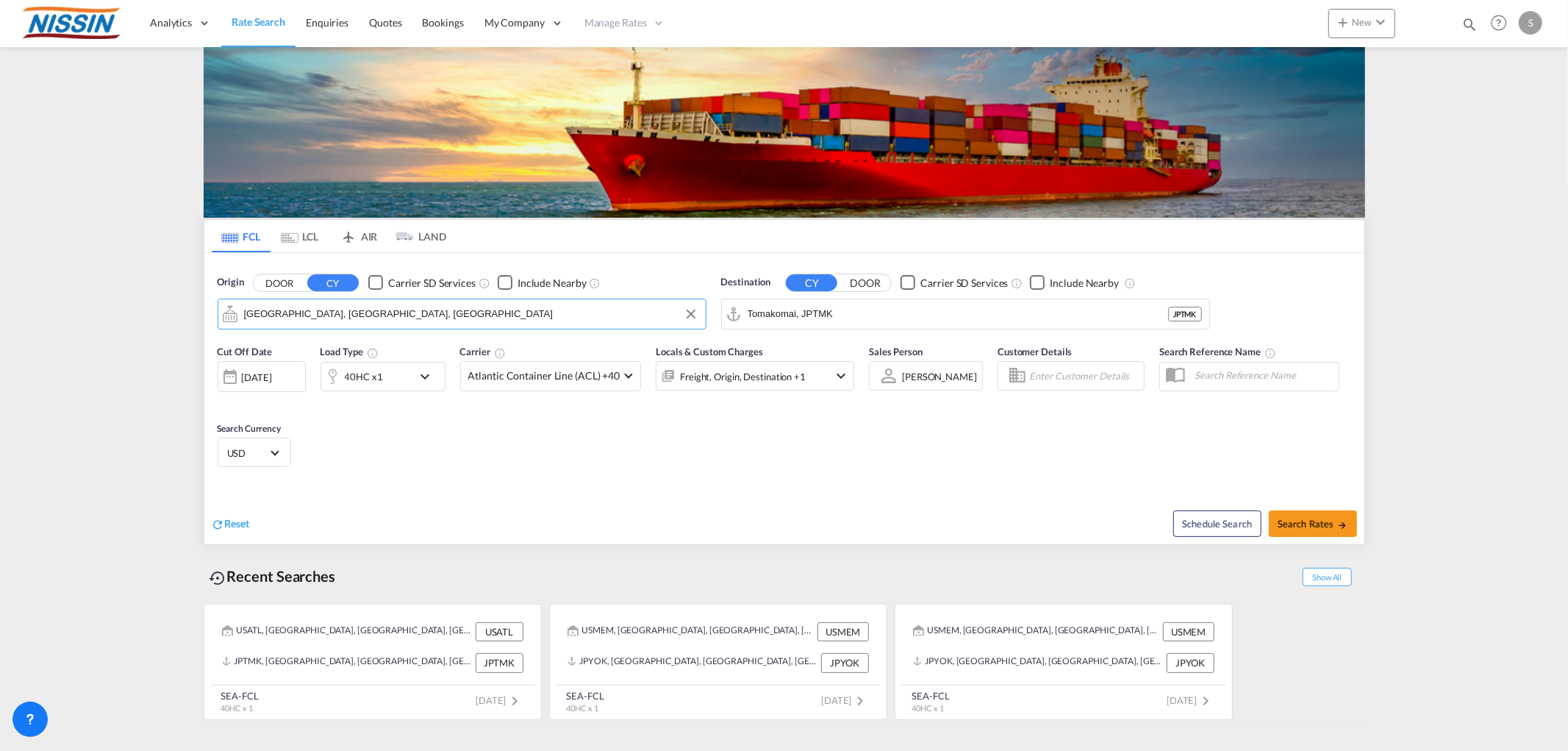
click at [368, 311] on input "[GEOGRAPHIC_DATA], [GEOGRAPHIC_DATA], [GEOGRAPHIC_DATA]" at bounding box center [471, 314] width 454 height 22
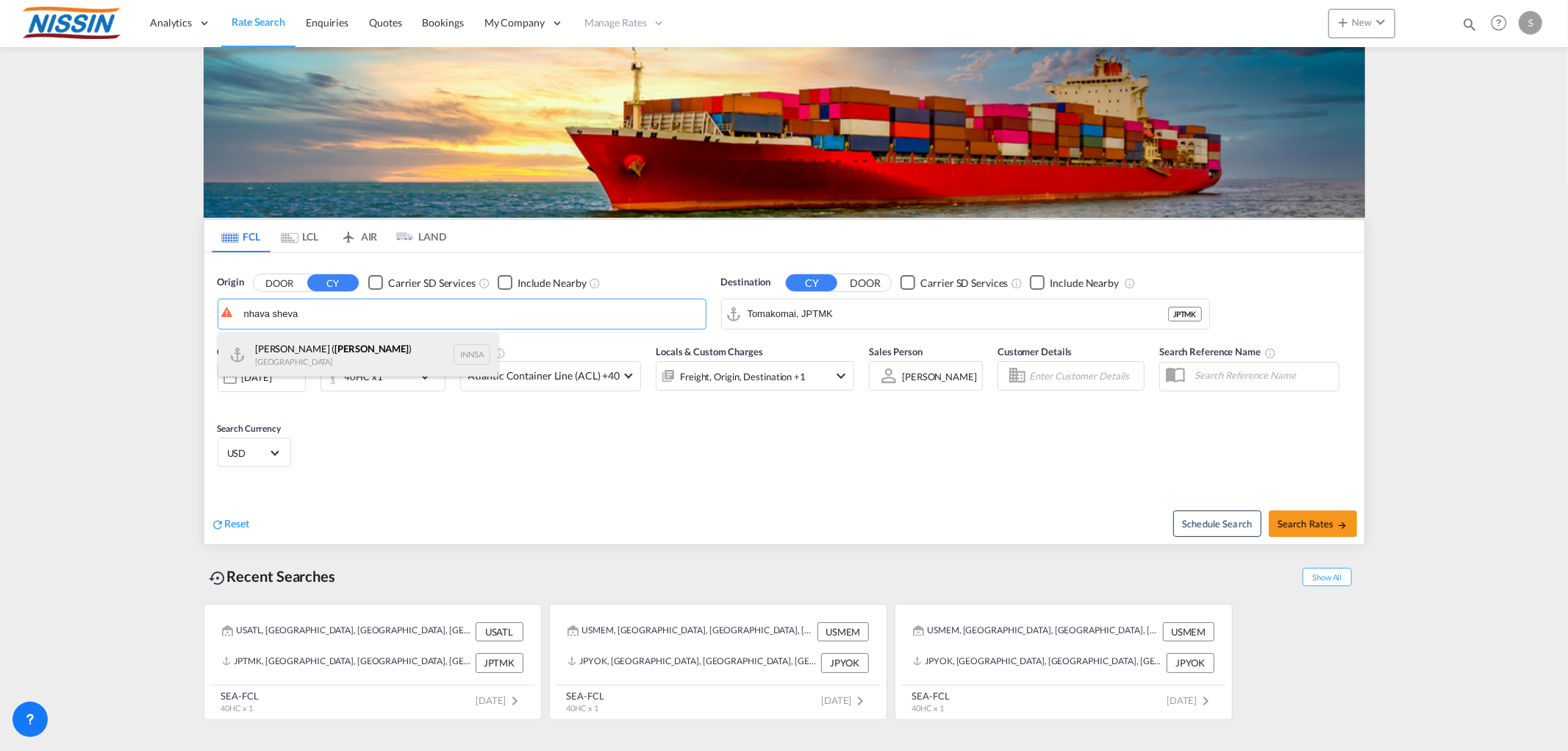
click at [325, 347] on div "[PERSON_NAME] ( [PERSON_NAME] ) [GEOGRAPHIC_DATA] INNSA" at bounding box center [358, 354] width 279 height 44
type input "[PERSON_NAME] ([PERSON_NAME]), [GEOGRAPHIC_DATA]"
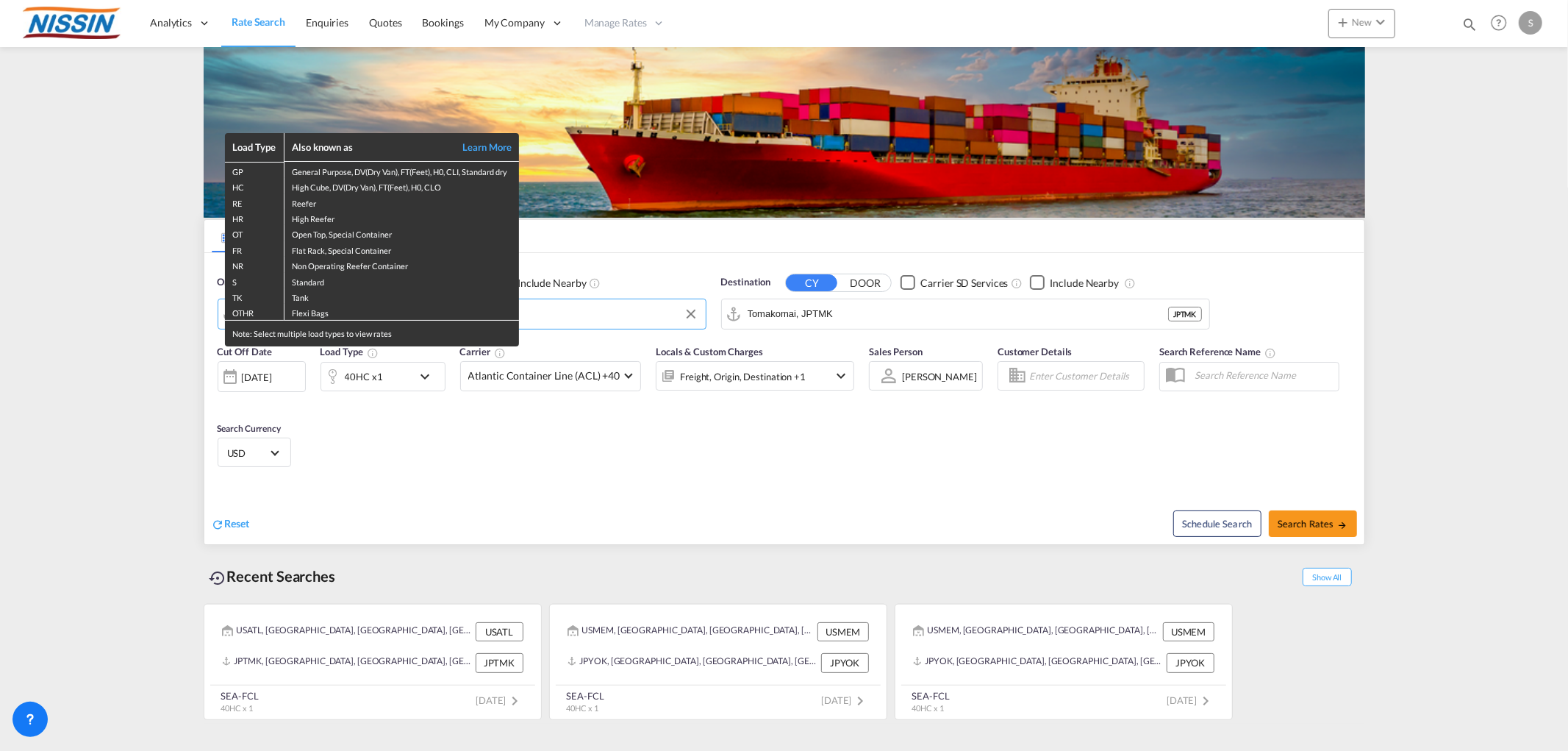
click at [857, 315] on div "Load Type Also known as Learn More GP General Purpose, DV(Dry Van), FT(Feet), H…" at bounding box center [784, 376] width 1568 height 751
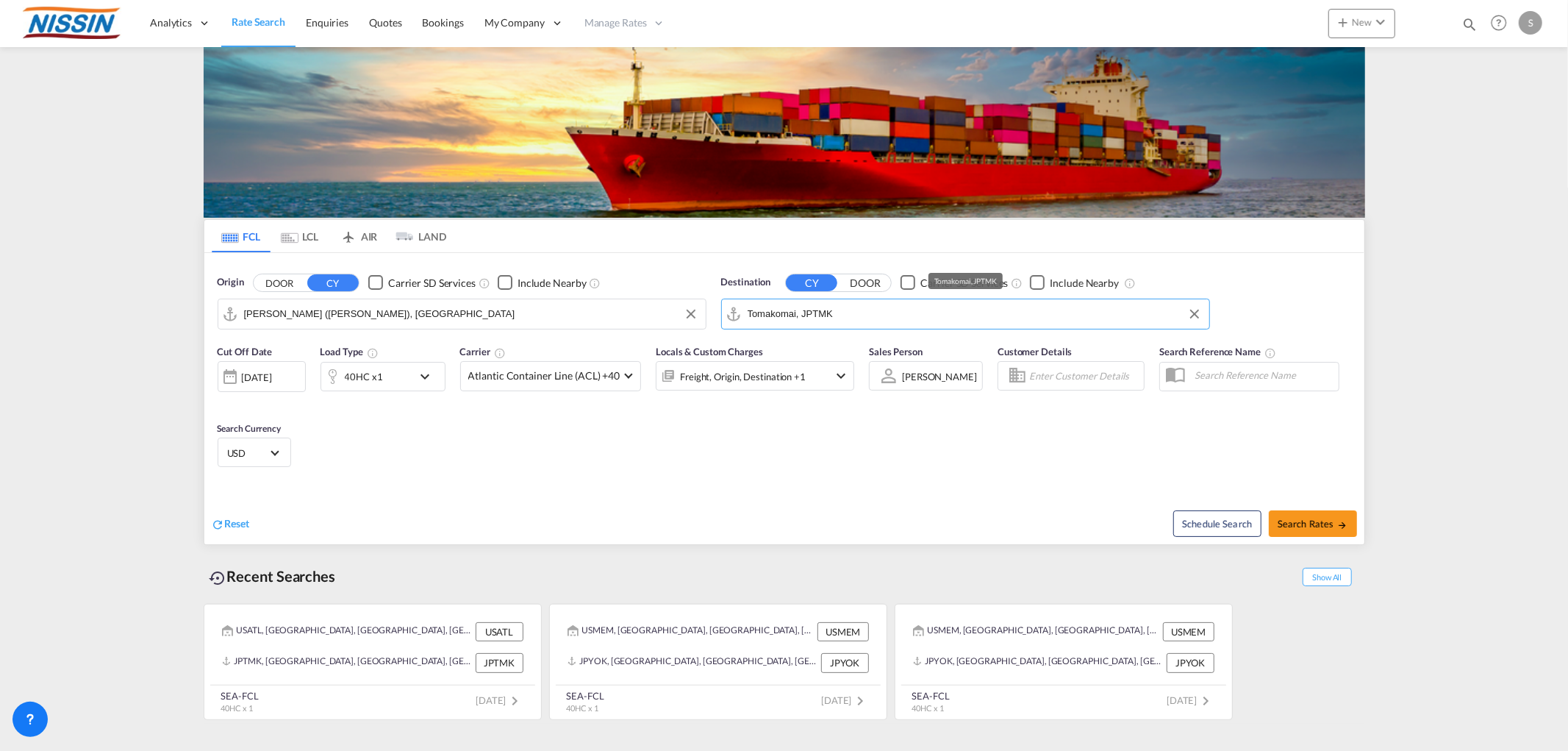
drag, startPoint x: 862, startPoint y: 319, endPoint x: 641, endPoint y: 314, distance: 221.1
click at [641, 313] on div "Origin DOOR CY Carrier SD Services Include Nearby [PERSON_NAME] ([GEOGRAPHIC_DA…" at bounding box center [784, 294] width 1160 height 84
drag, startPoint x: 841, startPoint y: 313, endPoint x: 748, endPoint y: 315, distance: 93.0
click at [748, 315] on input "Tomakomai, JPTMK" at bounding box center [975, 314] width 454 height 22
type input "t"
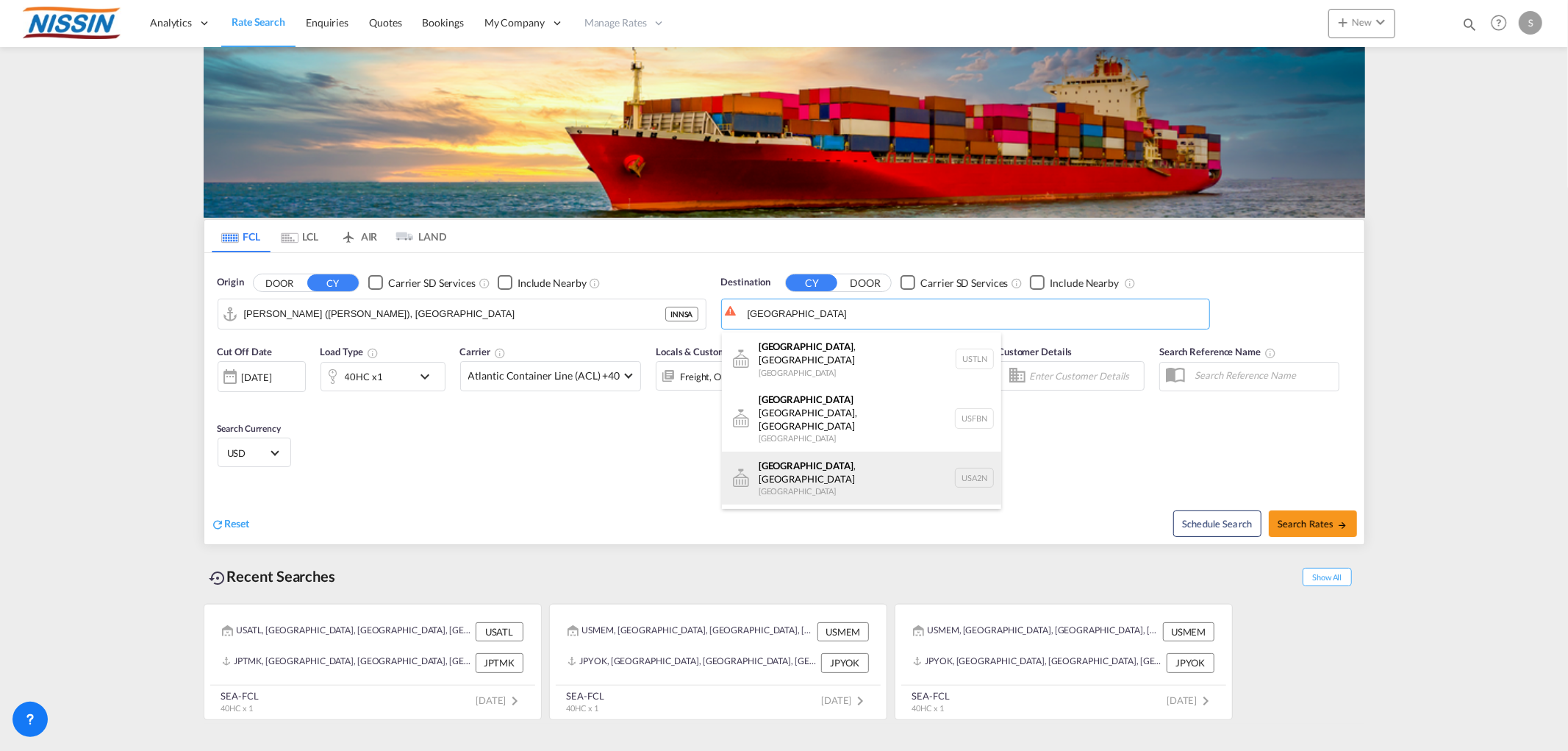
click at [795, 451] on div "[GEOGRAPHIC_DATA] , [GEOGRAPHIC_DATA] [GEOGRAPHIC_DATA] USA2N" at bounding box center [862, 478] width 279 height 53
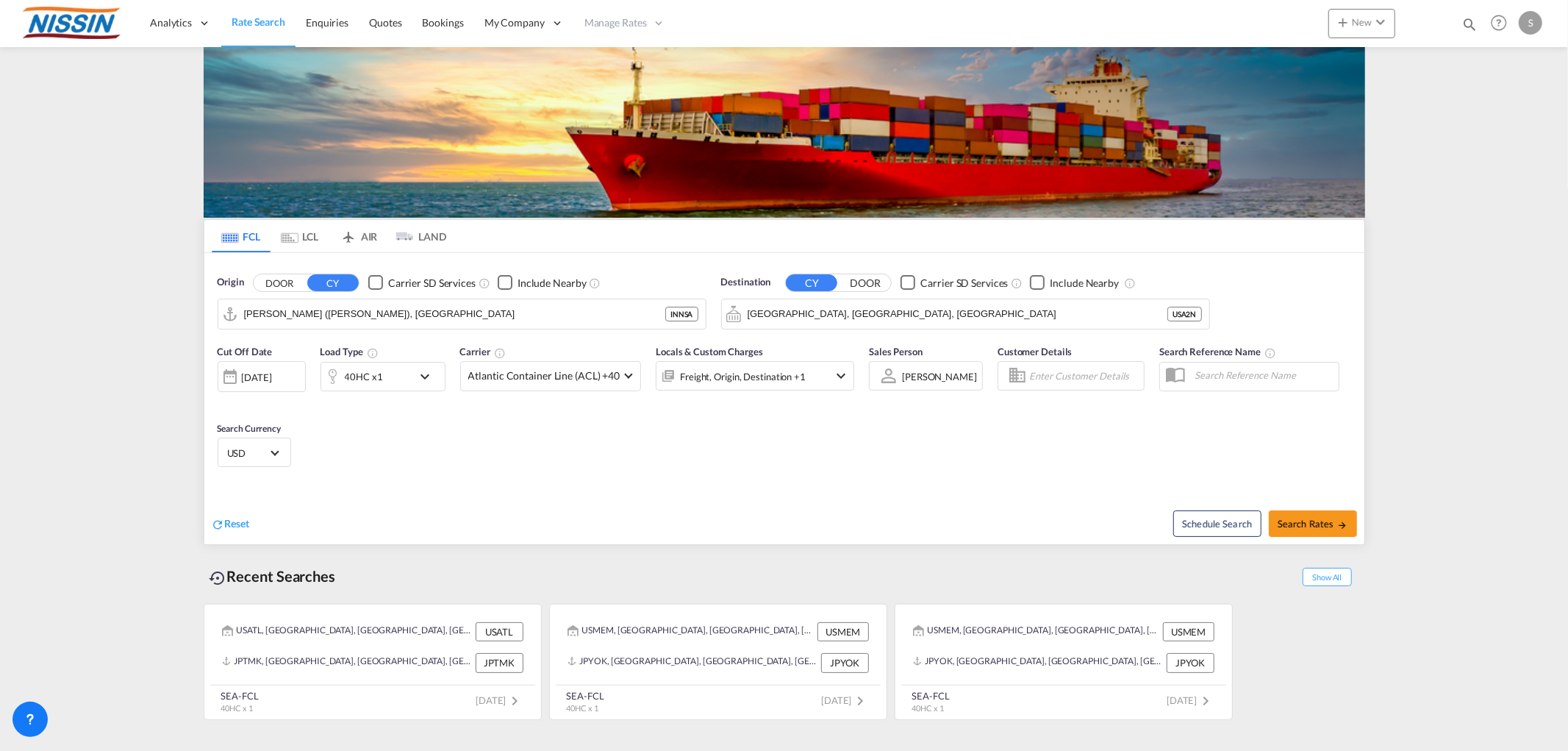
click at [272, 372] on div "[DATE]" at bounding box center [257, 377] width 30 height 13
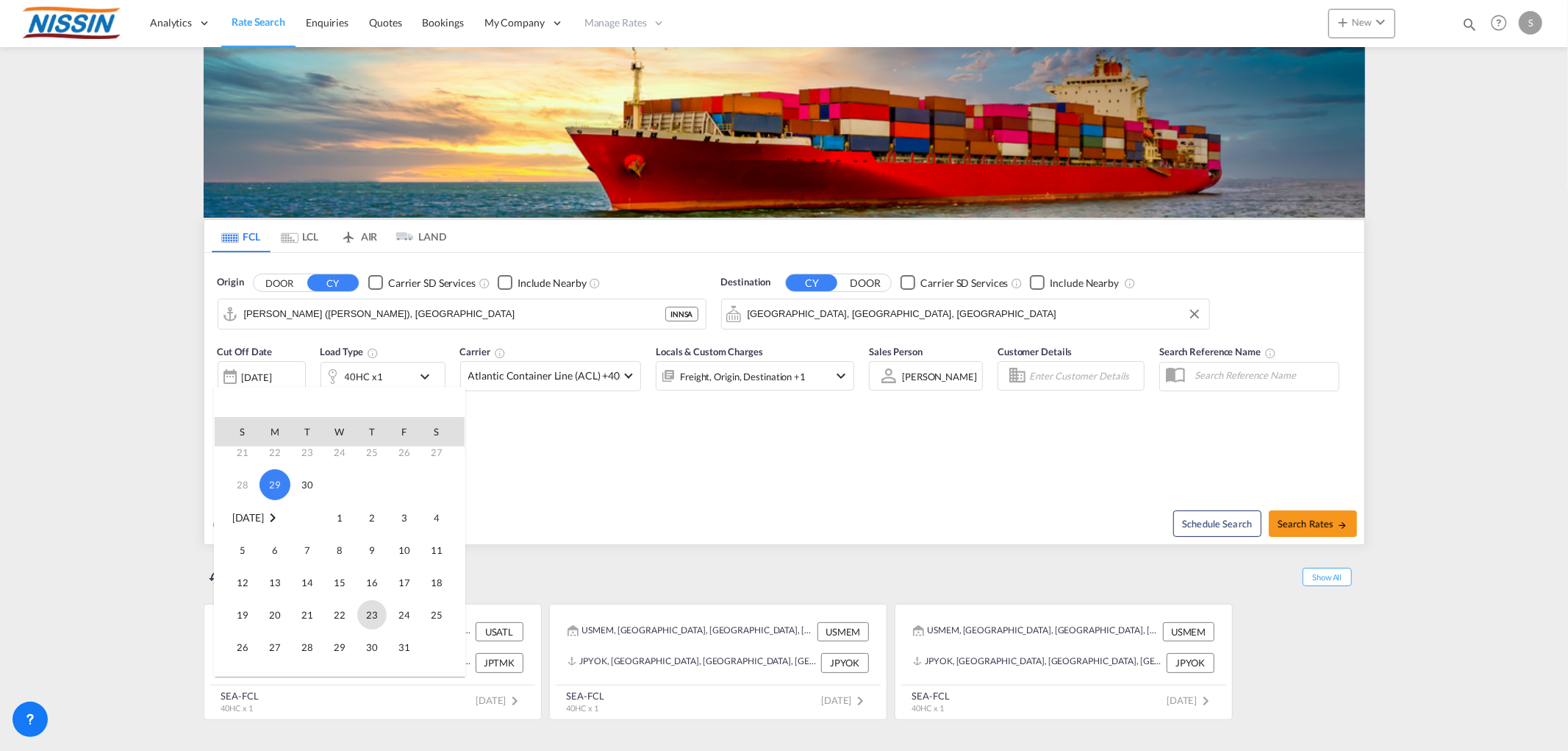
scroll to position [163, 0]
click at [334, 497] on span "1" at bounding box center [340, 495] width 30 height 30
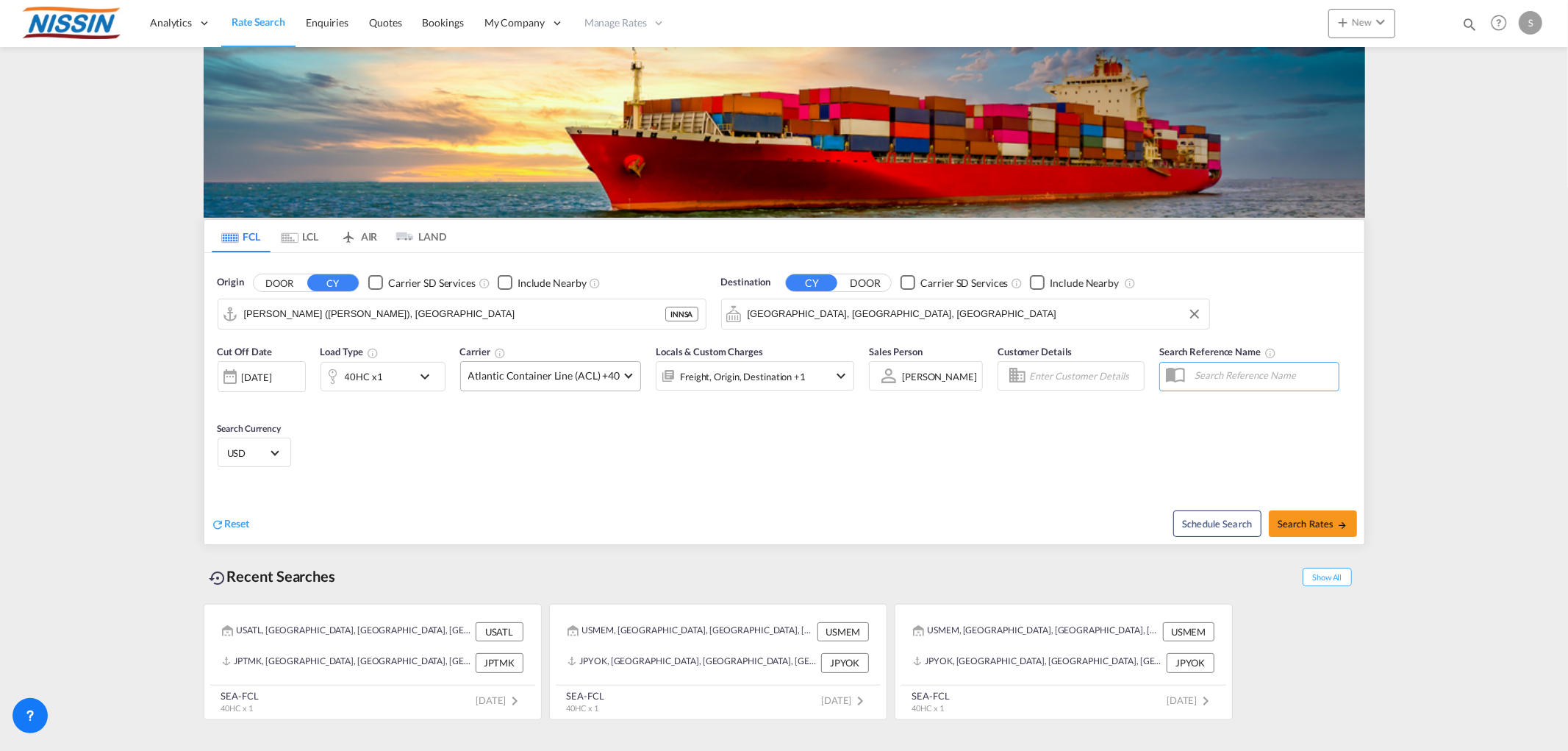
click at [596, 369] on span "Atlantic Container Line (ACL) +40" at bounding box center [544, 376] width 152 height 15
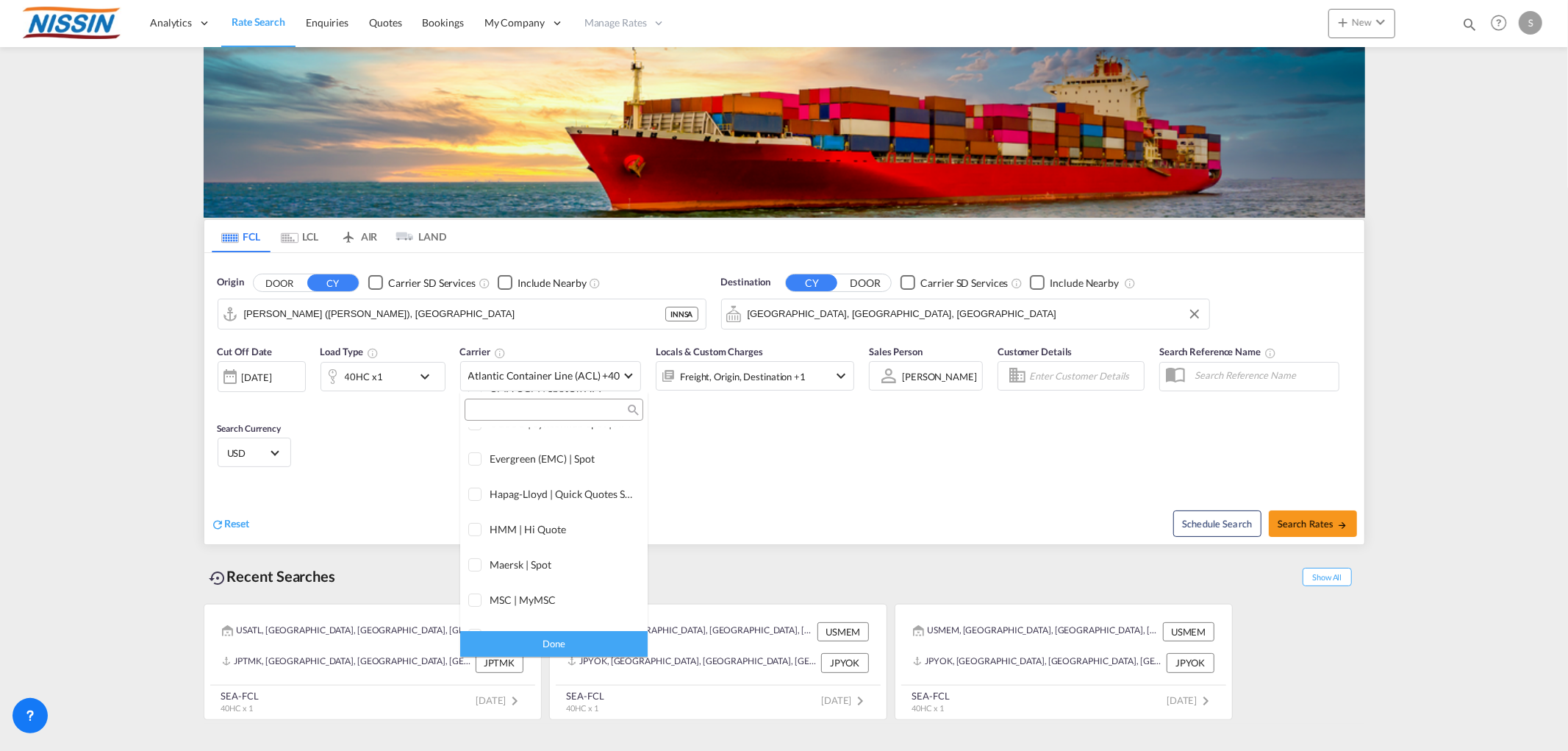
scroll to position [0, 0]
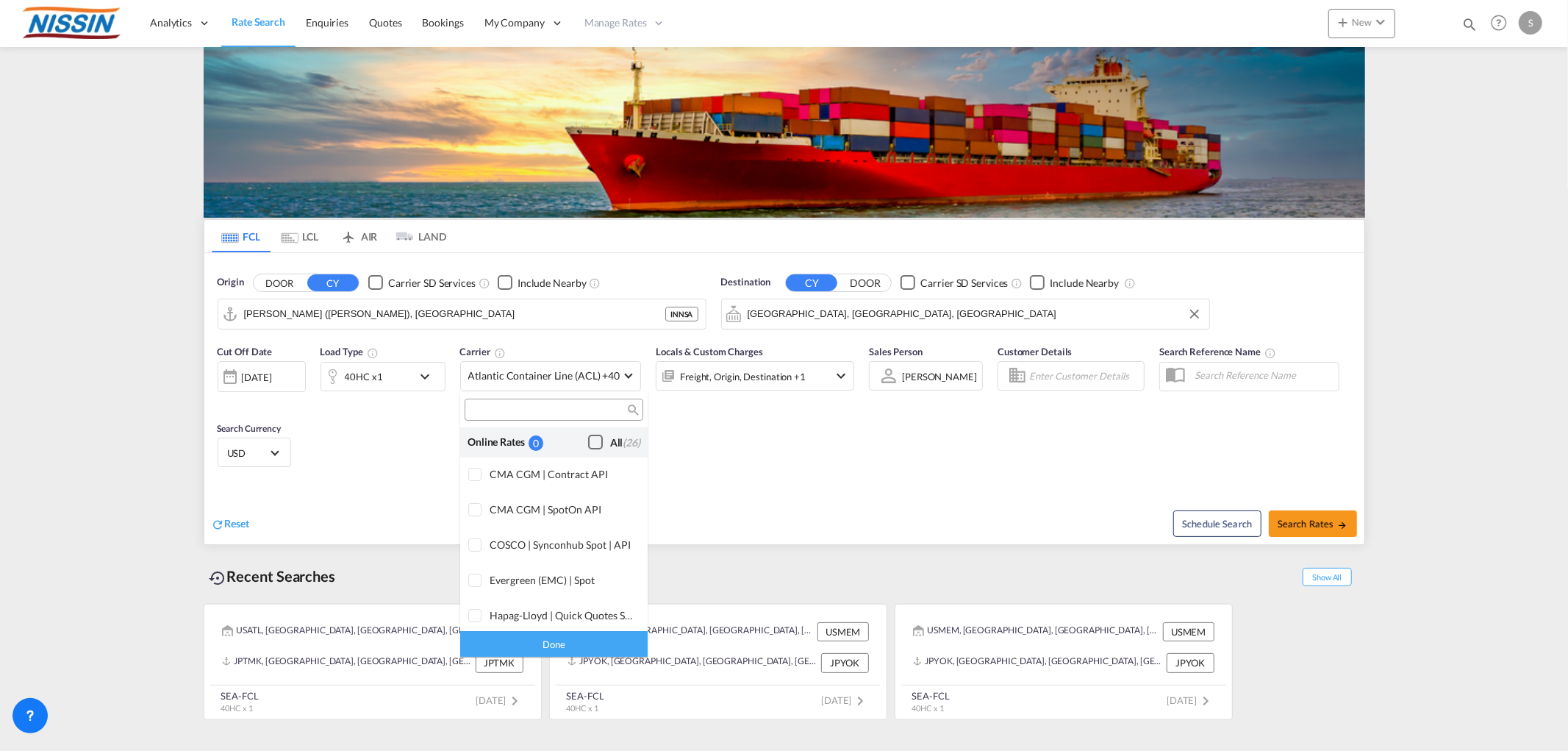
click at [588, 438] on div "Checkbox No Ink" at bounding box center [596, 442] width 15 height 15
click at [588, 443] on div "Checkbox No Ink" at bounding box center [596, 442] width 15 height 15
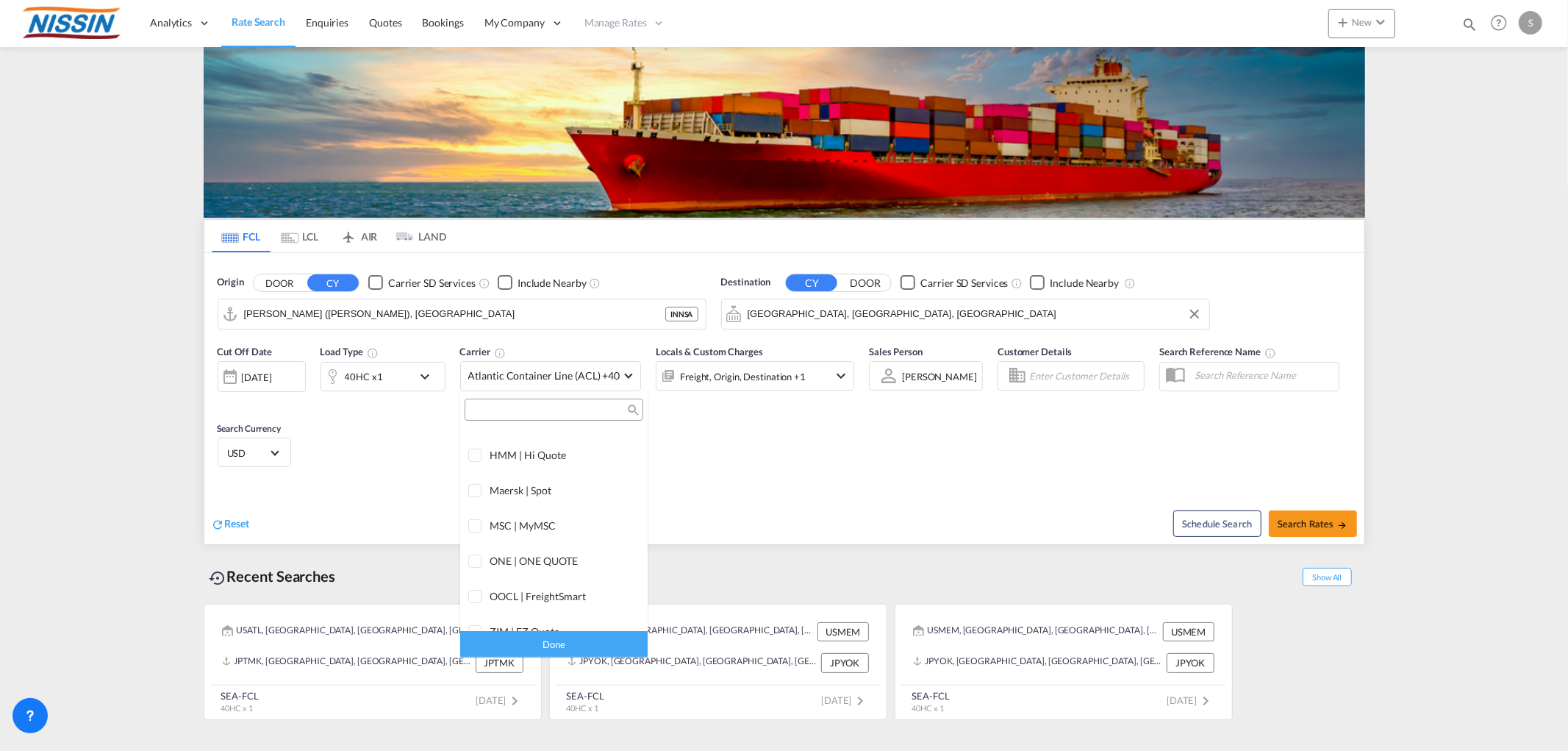
scroll to position [245, 0]
click at [1324, 523] on md-backdrop at bounding box center [784, 376] width 1568 height 751
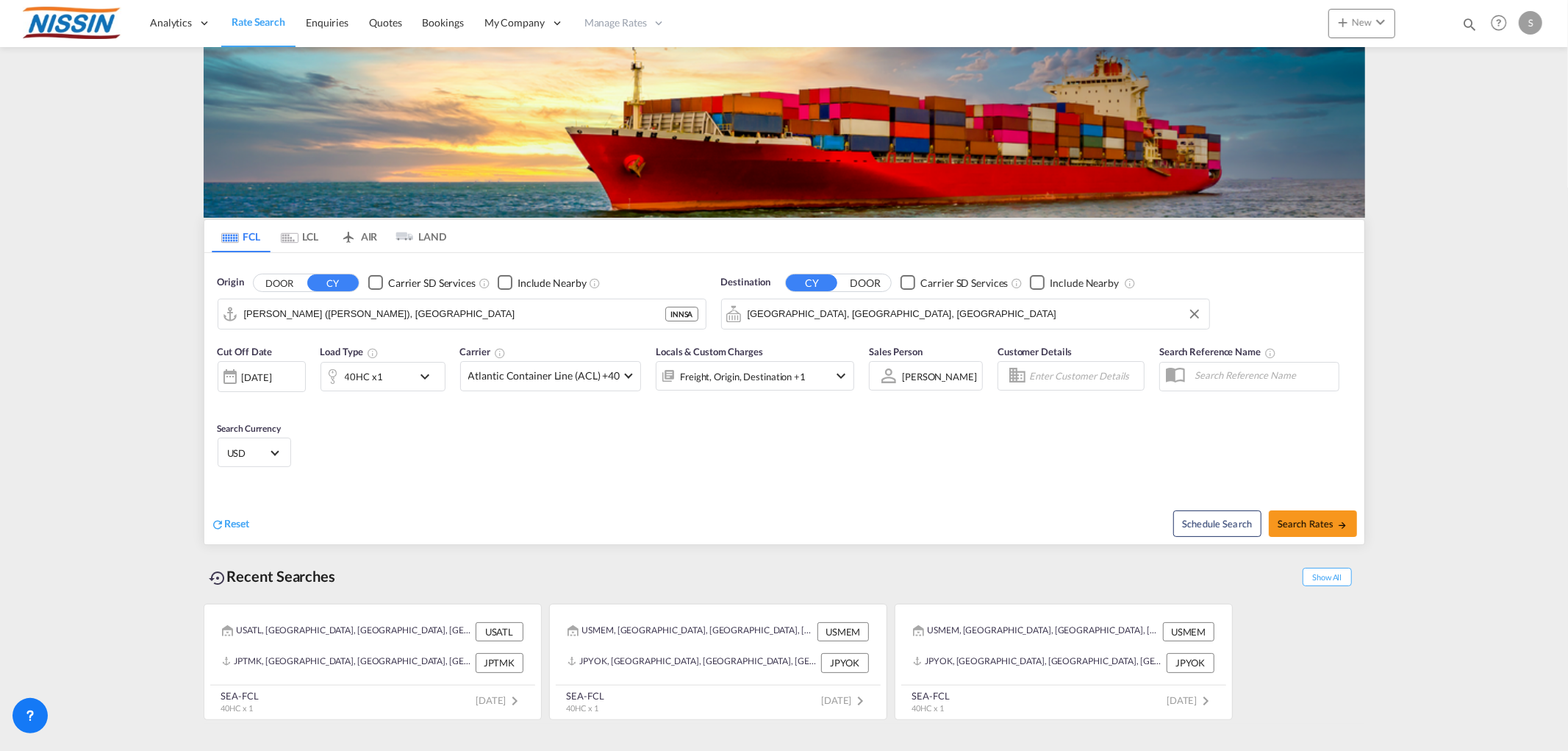
click at [908, 475] on div "Cut Off Date [DATE] [DATE] Load Type 40HC x1 Carrier Atlantic Container Line (A…" at bounding box center [784, 408] width 1160 height 144
click at [841, 319] on input "[GEOGRAPHIC_DATA], [GEOGRAPHIC_DATA], [GEOGRAPHIC_DATA]" at bounding box center [975, 314] width 454 height 22
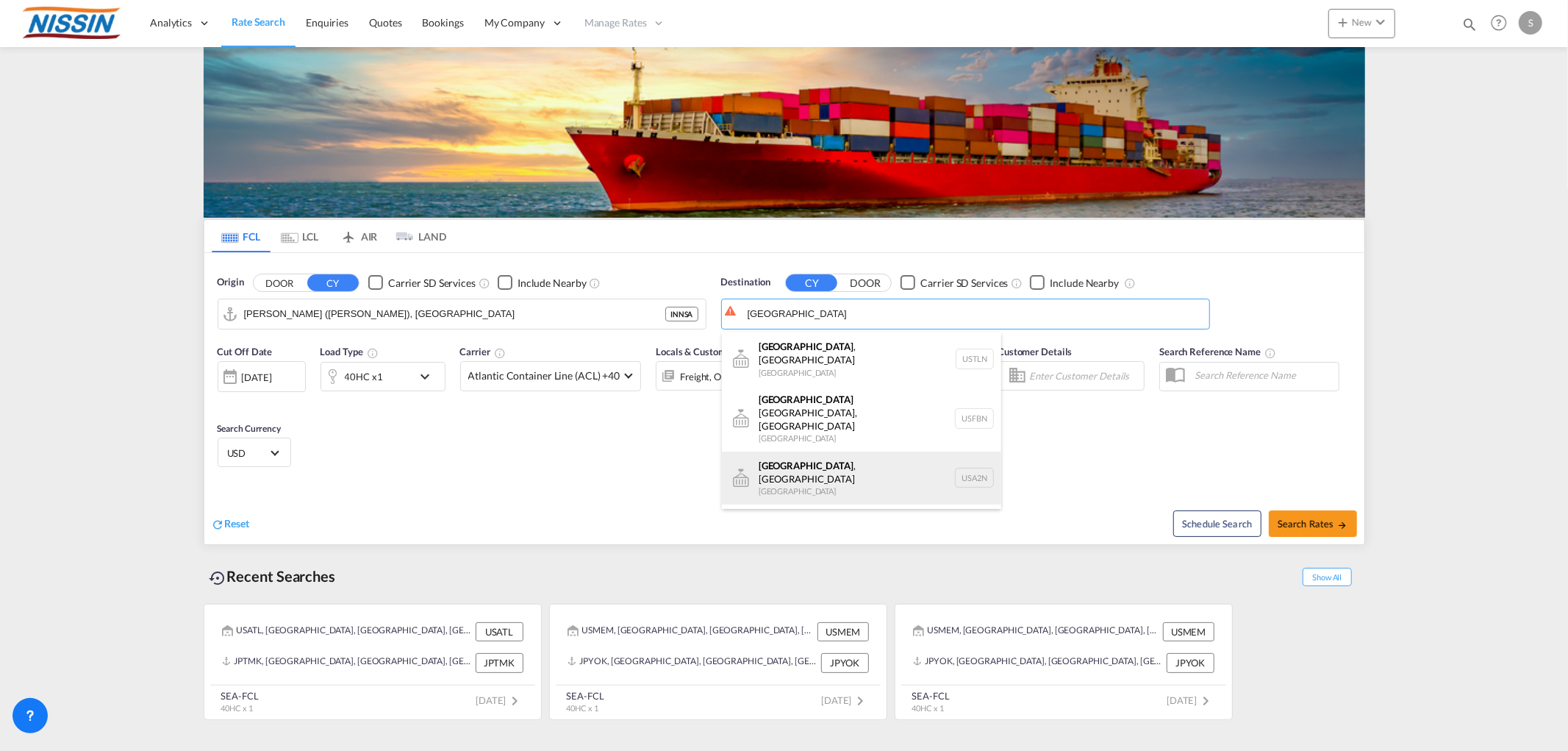
scroll to position [44, 0]
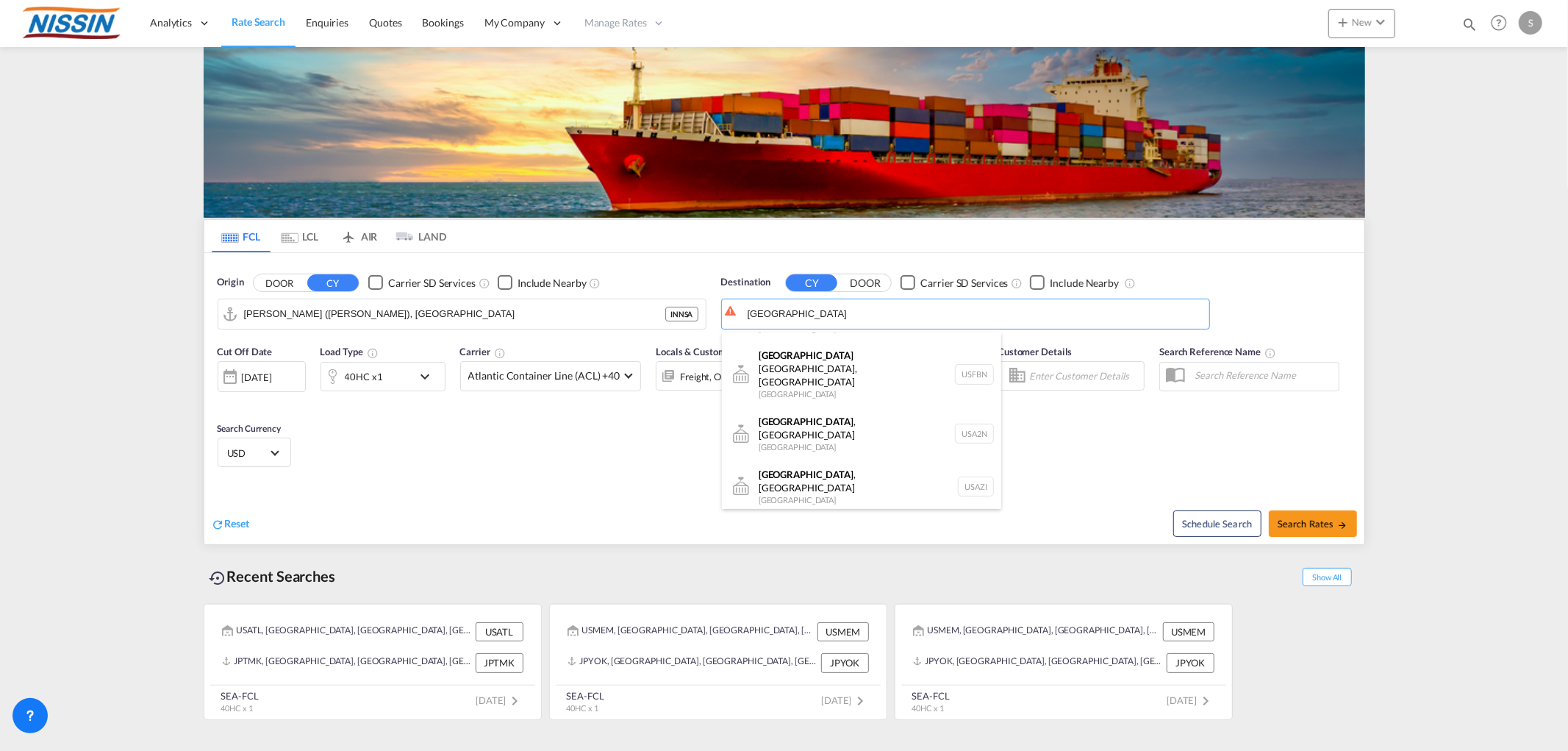
click at [772, 513] on div "[GEOGRAPHIC_DATA] , [GEOGRAPHIC_DATA] [GEOGRAPHIC_DATA] [GEOGRAPHIC_DATA]" at bounding box center [862, 539] width 279 height 53
type input "[GEOGRAPHIC_DATA], [GEOGRAPHIC_DATA], [GEOGRAPHIC_DATA]"
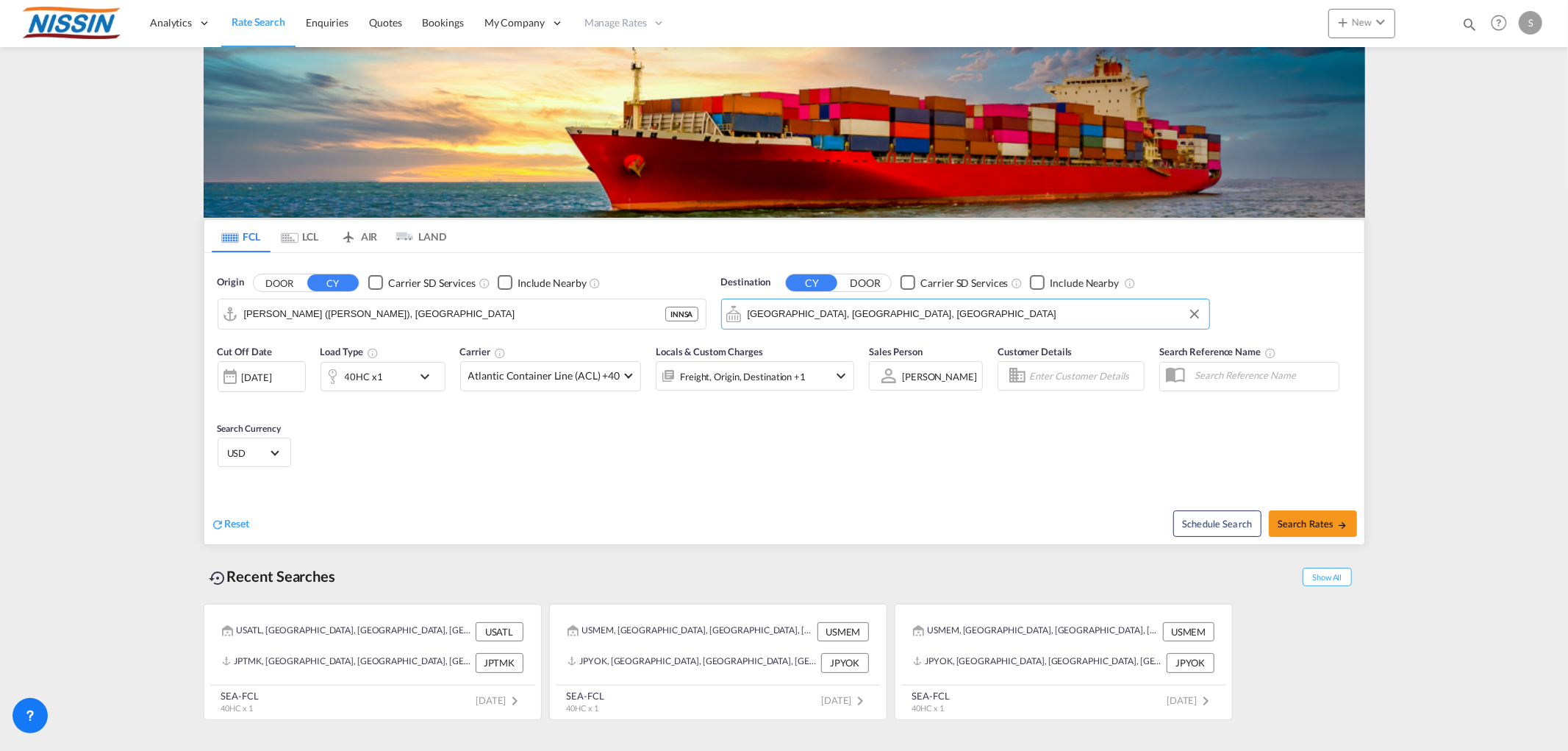
click at [1136, 456] on div "Cut Off Date [DATE] [DATE] Load Type 40HC x1 Carrier Atlantic Container Line (A…" at bounding box center [784, 408] width 1160 height 144
click at [432, 383] on md-icon "icon-chevron-down" at bounding box center [428, 376] width 25 height 18
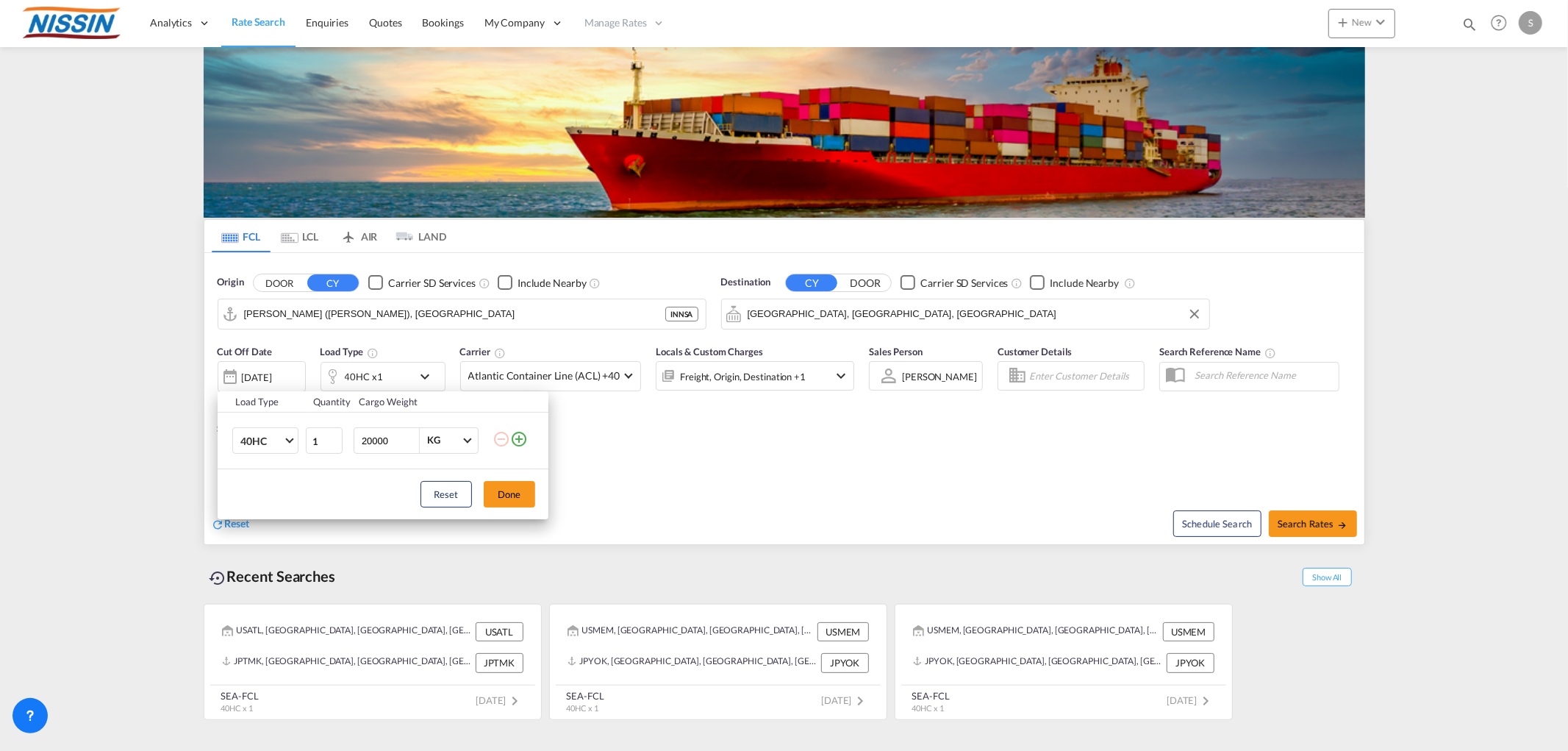
click at [524, 438] on md-icon "icon-plus-circle-outline" at bounding box center [519, 439] width 18 height 18
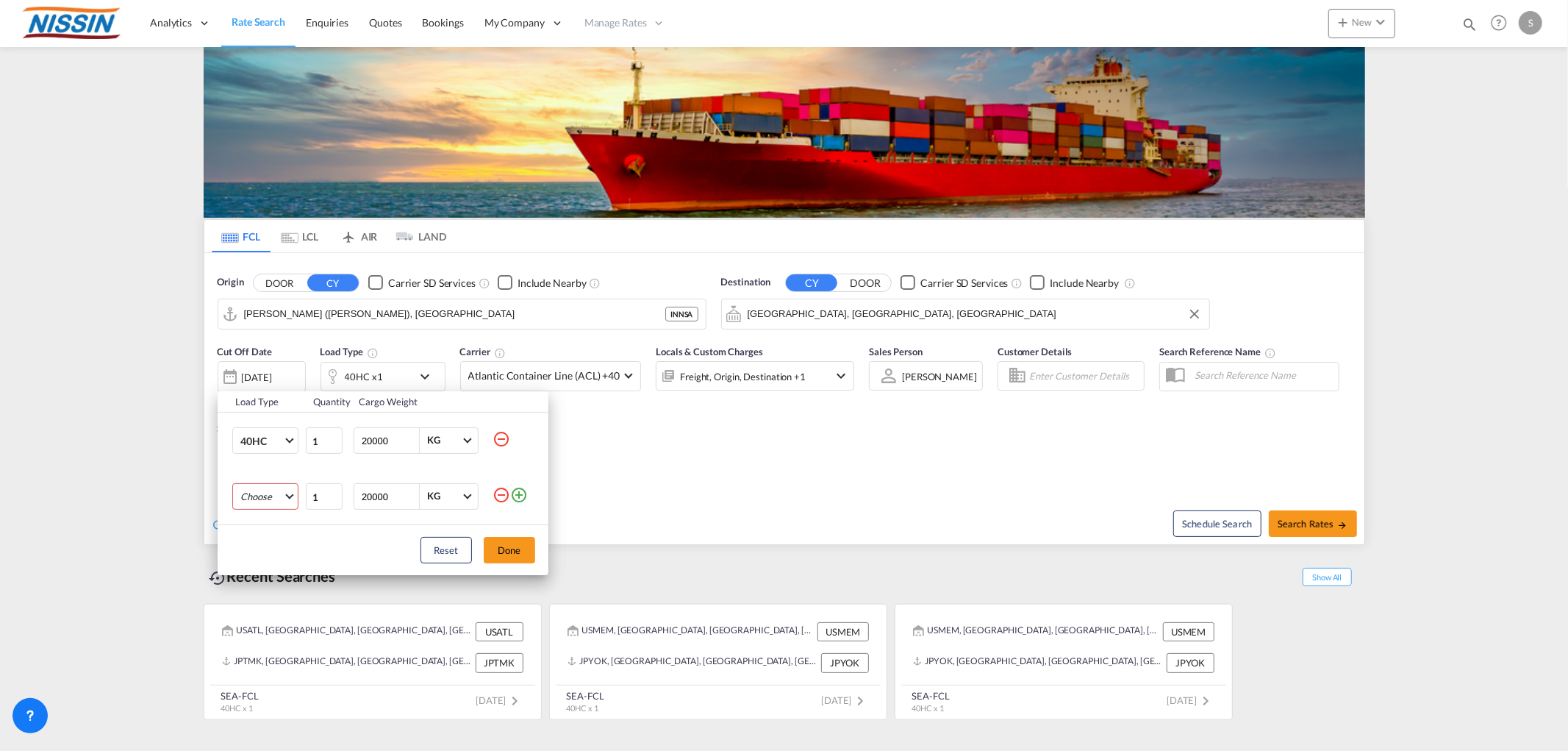
click at [280, 501] on md-select "Choose 20GP 40GP 40HC 45HC 20RE 40RE 40HR 20OT 40OT 20FR 40FR 40NR 20NR 45S 20T…" at bounding box center [265, 497] width 66 height 27
click at [272, 505] on md-option "20GP" at bounding box center [278, 497] width 100 height 35
click at [519, 551] on button "Done" at bounding box center [510, 550] width 52 height 27
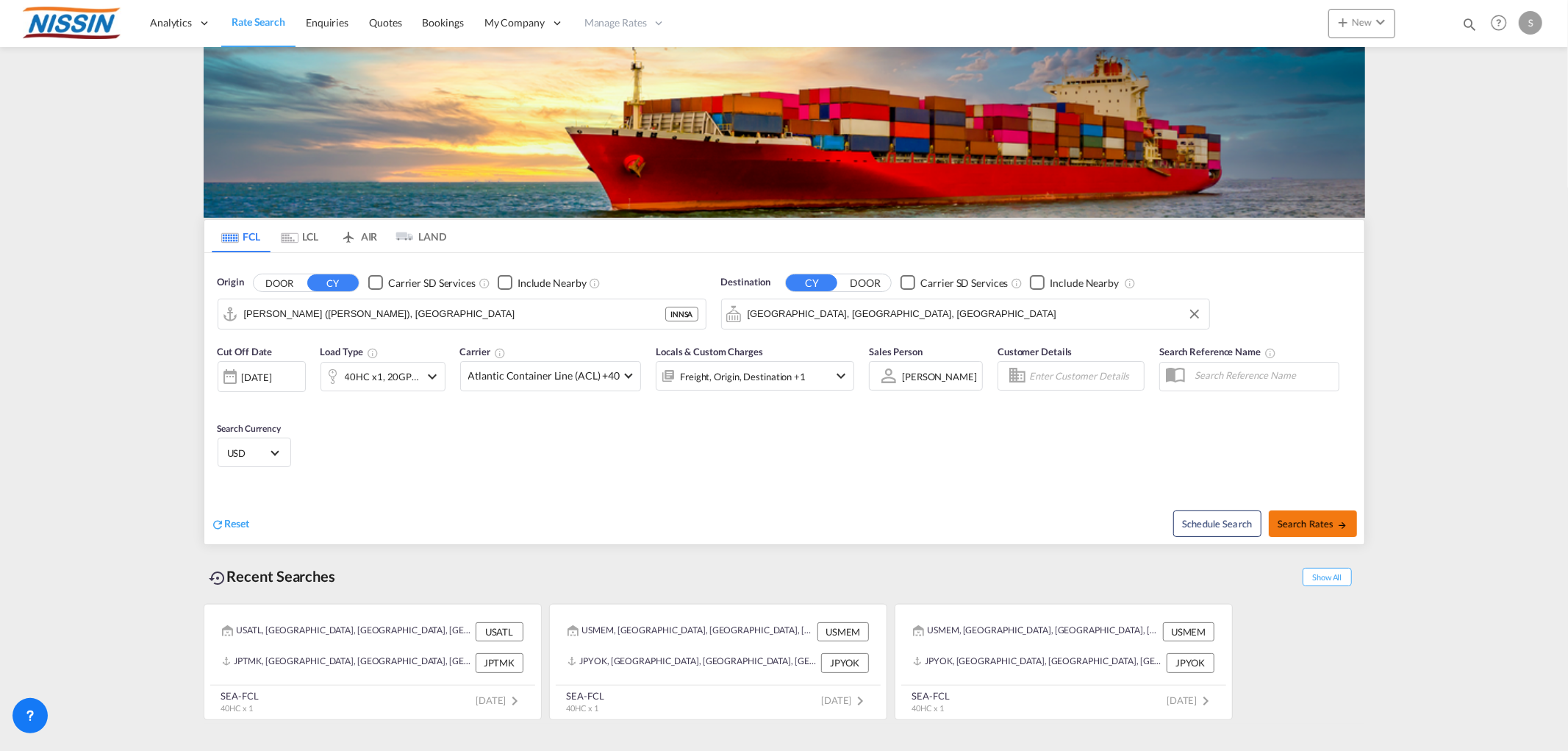
click at [1309, 515] on button "Search Rates" at bounding box center [1313, 524] width 88 height 27
type input "INNSA to USATL / [DATE]"
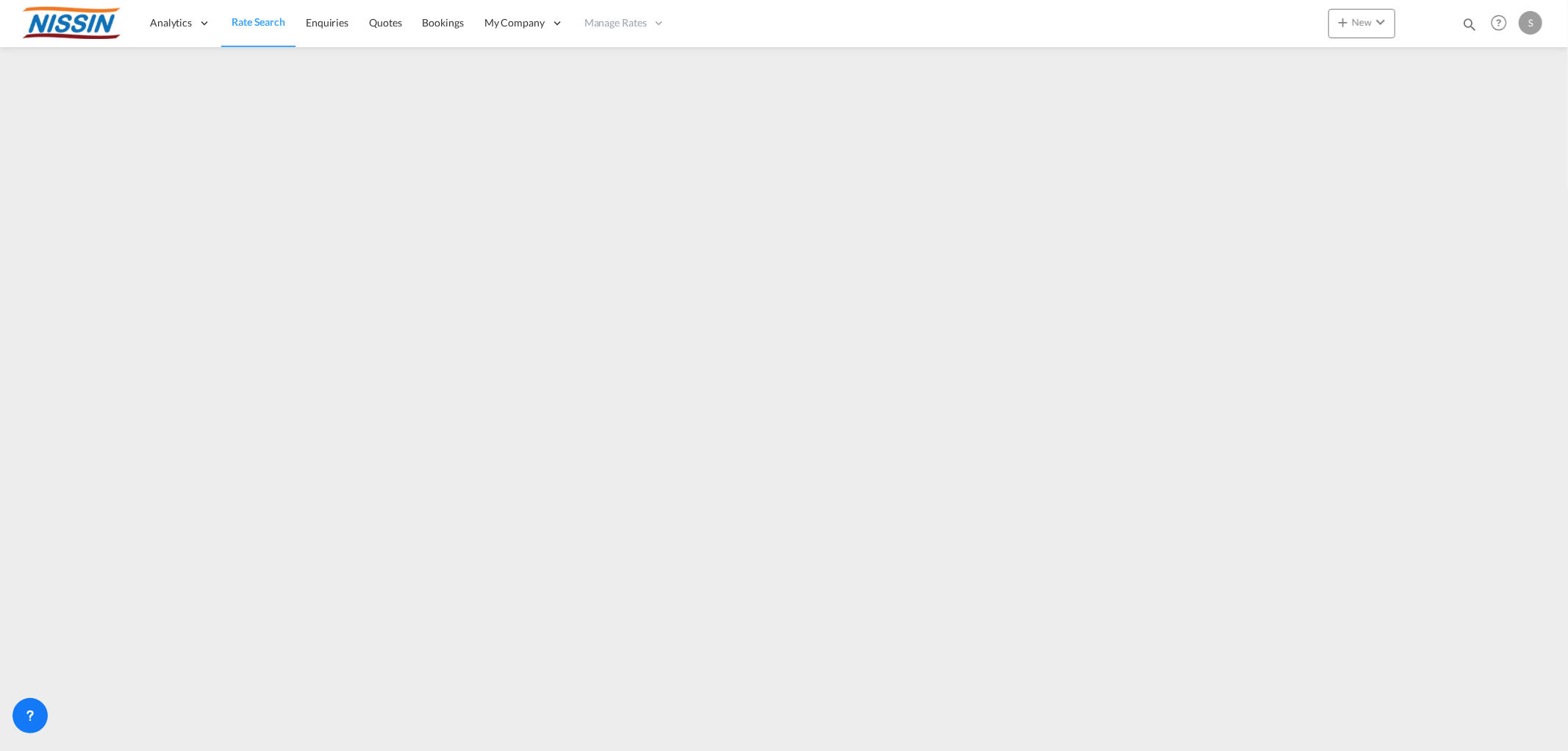
click at [272, 26] on span "Rate Search" at bounding box center [258, 22] width 54 height 12
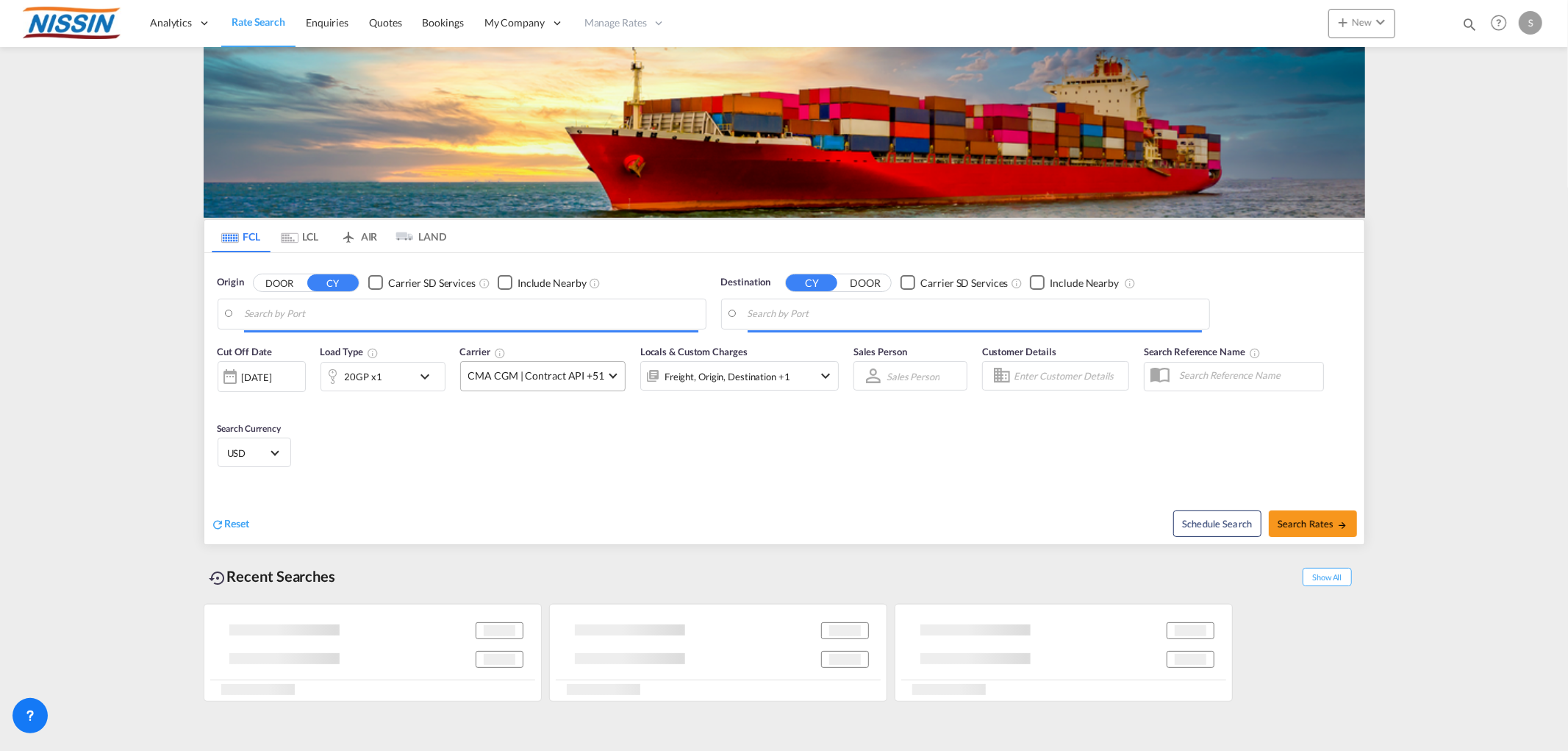
click at [587, 378] on span "CMA CGM | Contract API +51" at bounding box center [536, 376] width 136 height 15
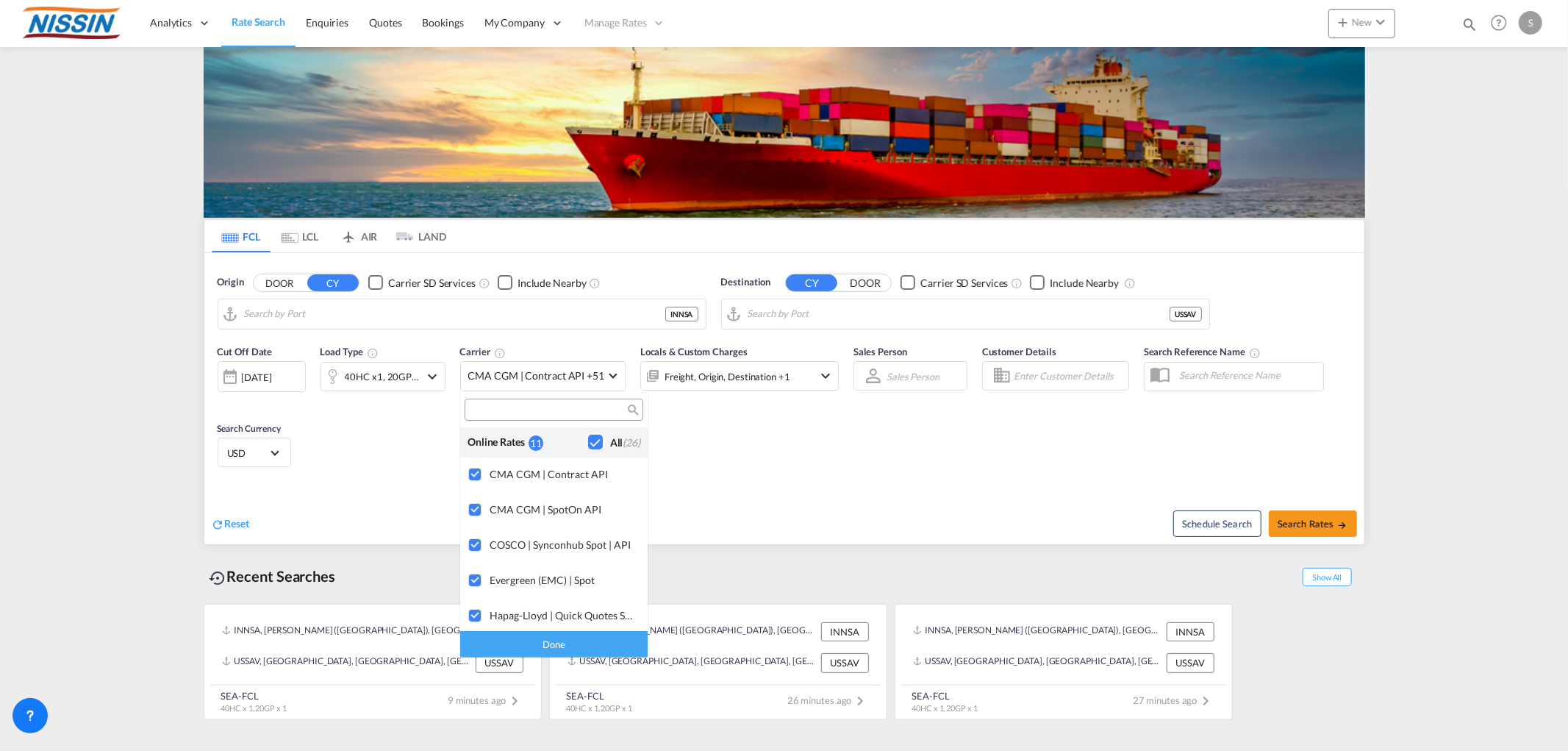
type input "[PERSON_NAME] ([PERSON_NAME]), [GEOGRAPHIC_DATA]"
type input "[GEOGRAPHIC_DATA], [GEOGRAPHIC_DATA], USSAV"
click at [588, 440] on div "Checkbox No Ink" at bounding box center [596, 442] width 15 height 15
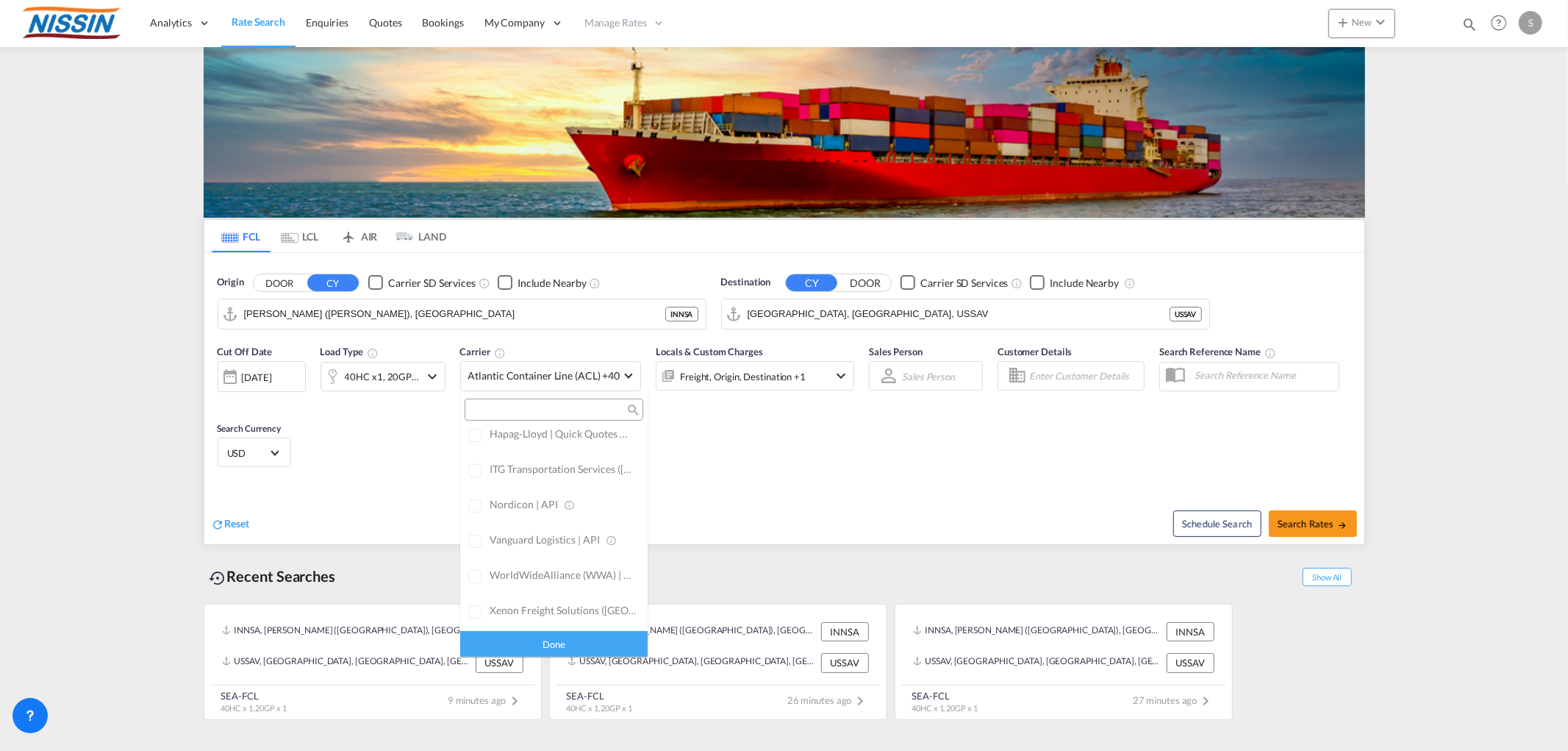
scroll to position [899, 0]
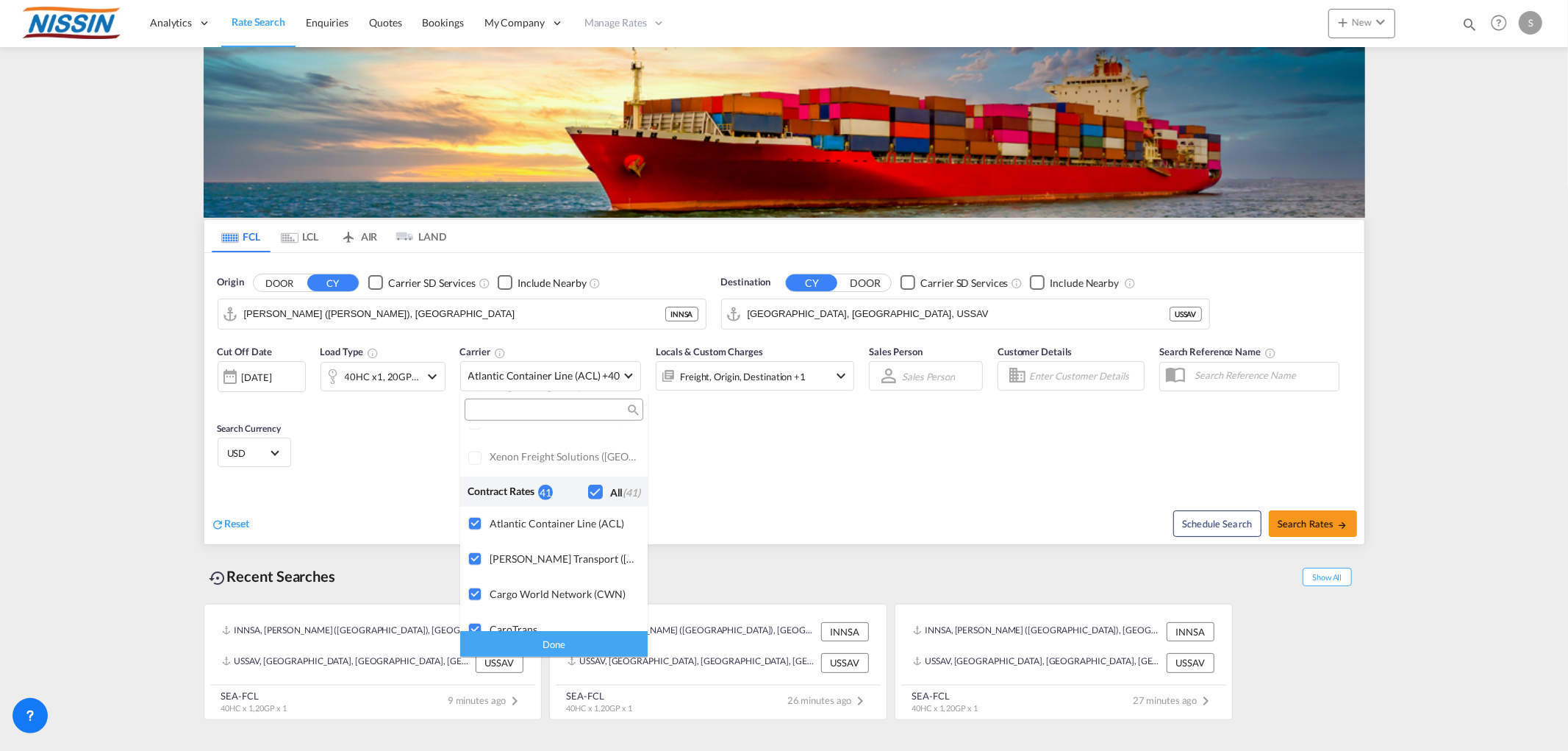
drag, startPoint x: 408, startPoint y: 317, endPoint x: 259, endPoint y: 297, distance: 150.3
click at [408, 317] on md-backdrop at bounding box center [784, 376] width 1568 height 751
click at [443, 313] on input "[PERSON_NAME] ([PERSON_NAME]), [GEOGRAPHIC_DATA]" at bounding box center [455, 314] width 421 height 22
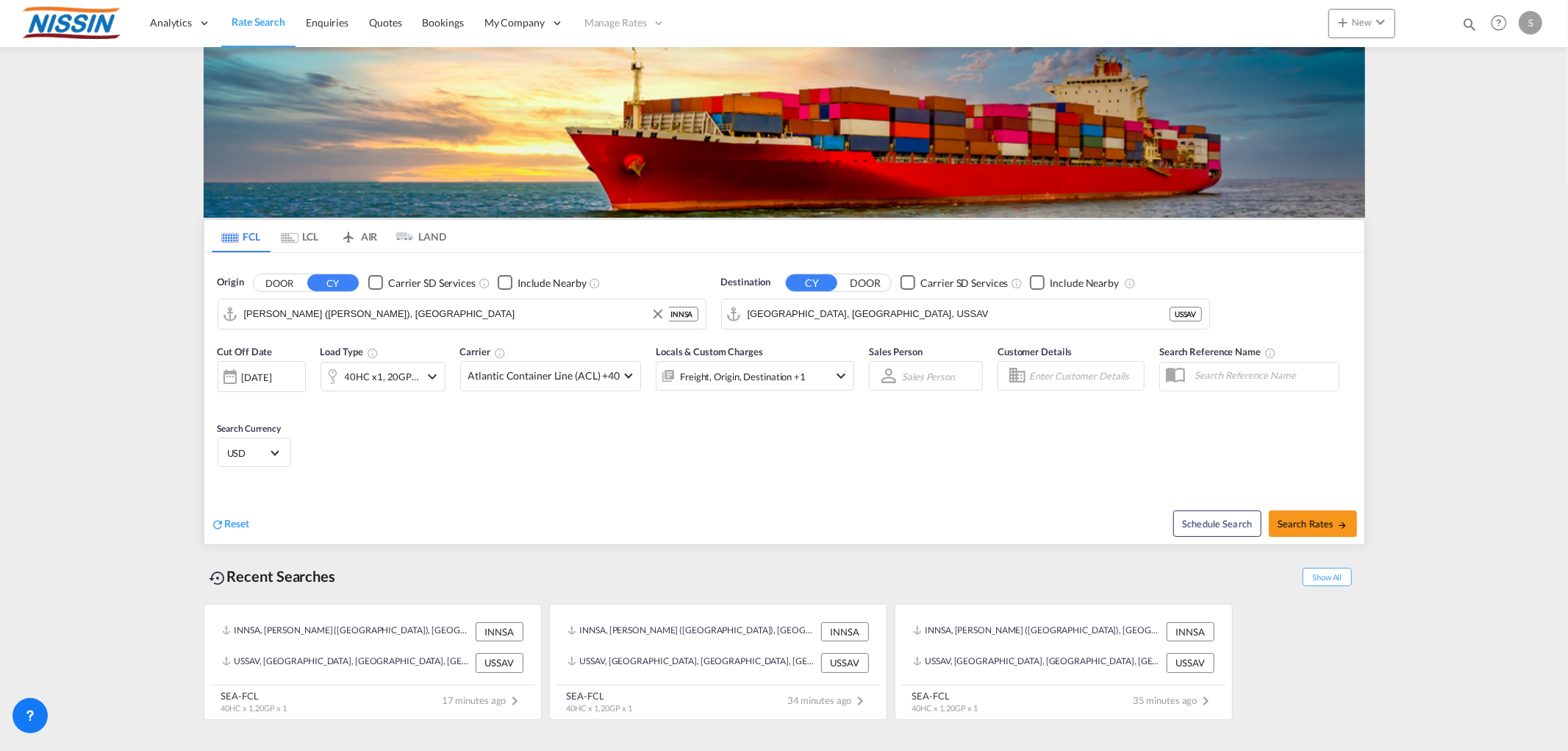
click at [258, 298] on div "[PERSON_NAME] ([PERSON_NAME]), [GEOGRAPHIC_DATA]" at bounding box center [462, 314] width 489 height 31
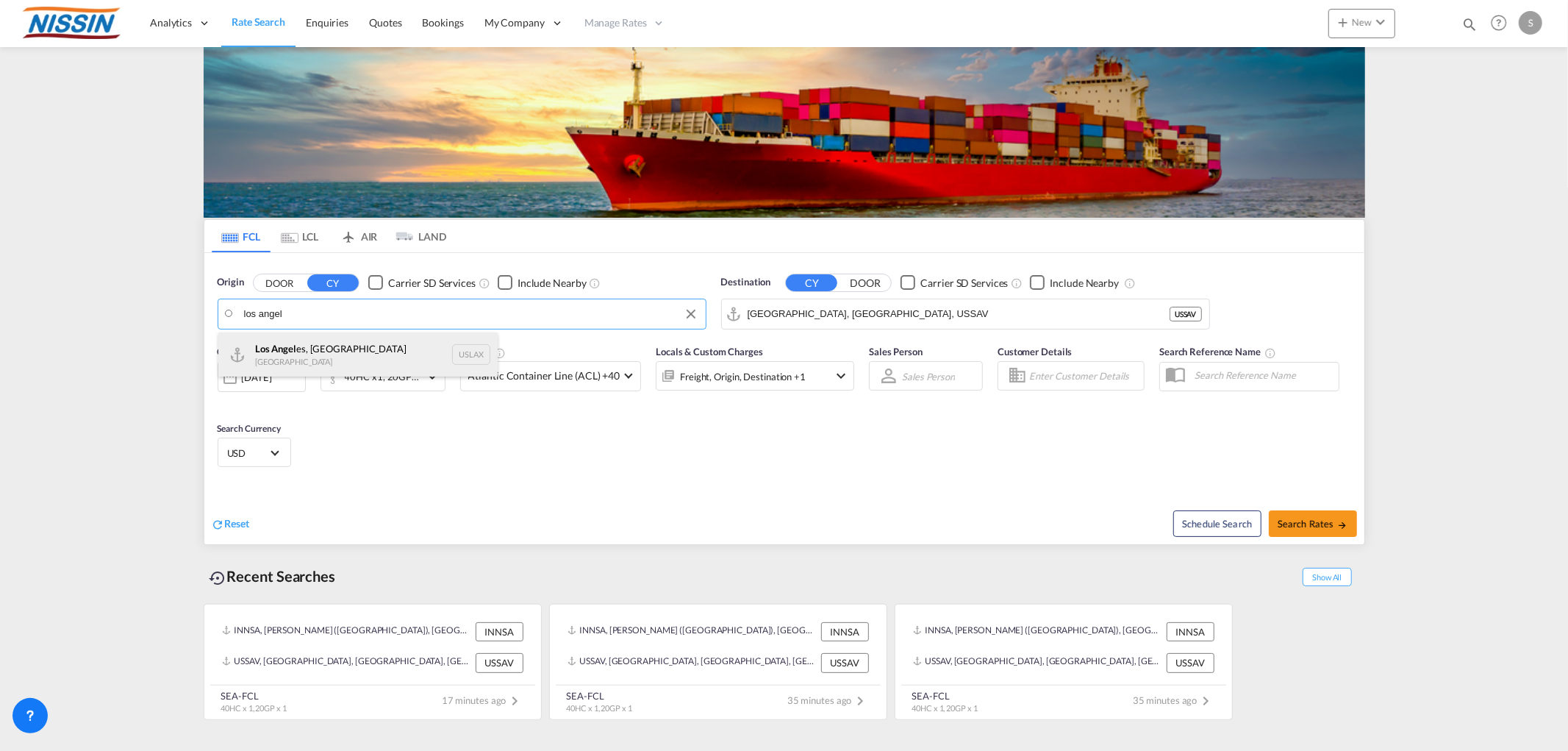
click at [362, 347] on div "Los Angel es, CA United States USLAX" at bounding box center [358, 354] width 279 height 44
type input "[GEOGRAPHIC_DATA], [GEOGRAPHIC_DATA], USLAX"
click at [962, 322] on input "[GEOGRAPHIC_DATA], [GEOGRAPHIC_DATA], USSAV" at bounding box center [958, 314] width 422 height 22
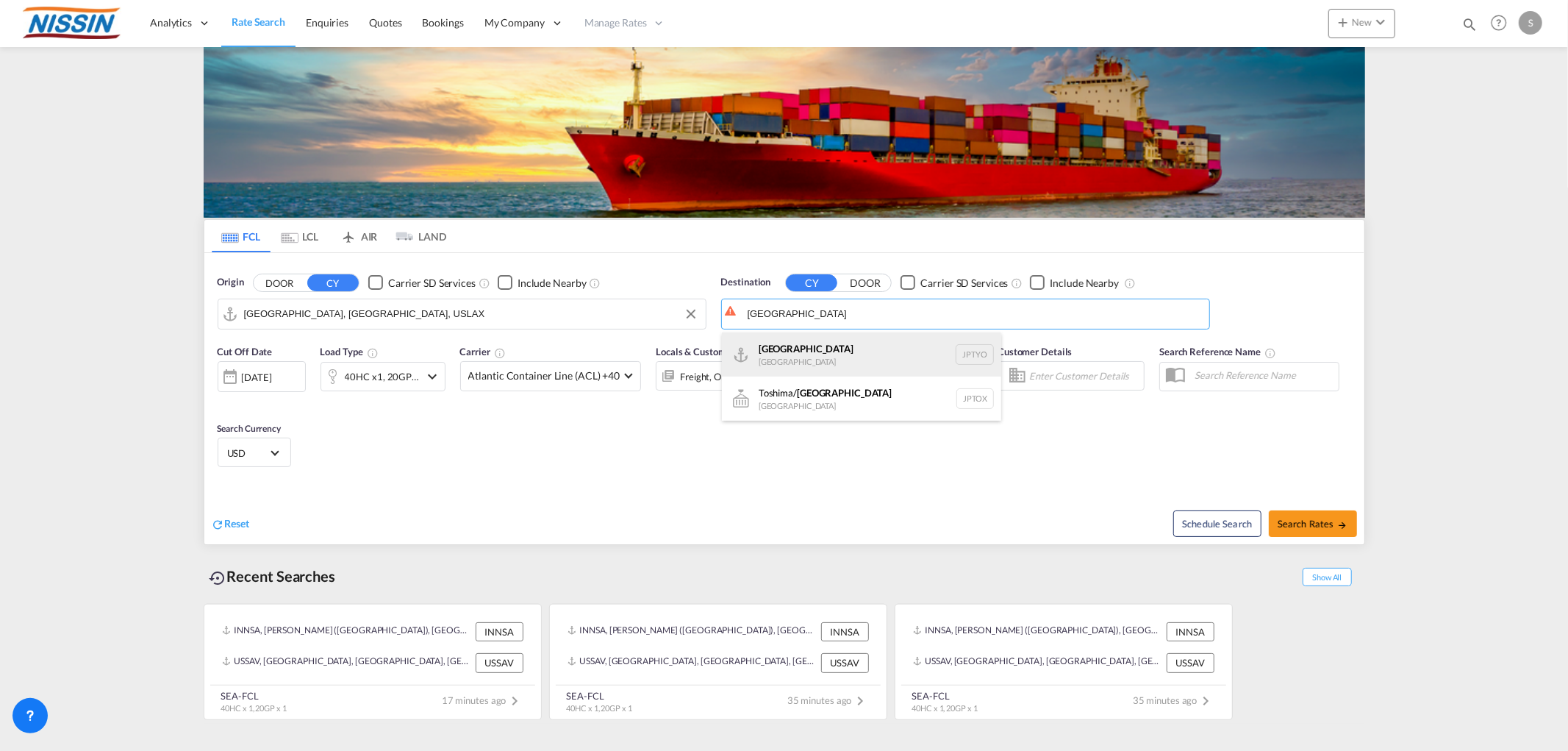
click at [828, 368] on div "Tokyo [GEOGRAPHIC_DATA] JPTYO" at bounding box center [862, 354] width 279 height 44
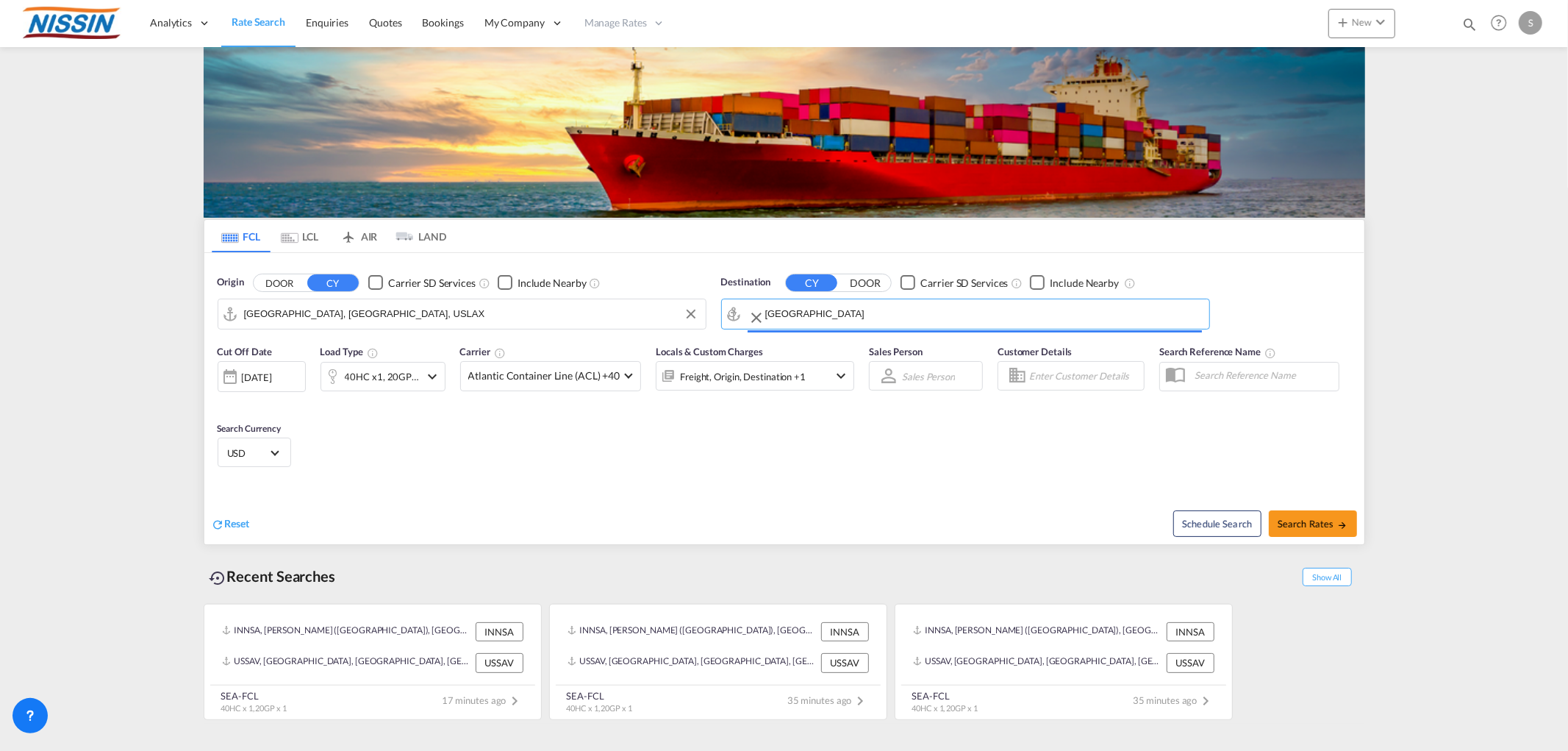
type input "[GEOGRAPHIC_DATA], JPTYO"
click at [1285, 524] on span "Search Rates" at bounding box center [1313, 523] width 70 height 12
type input "USLAX to JPTYO / [DATE]"
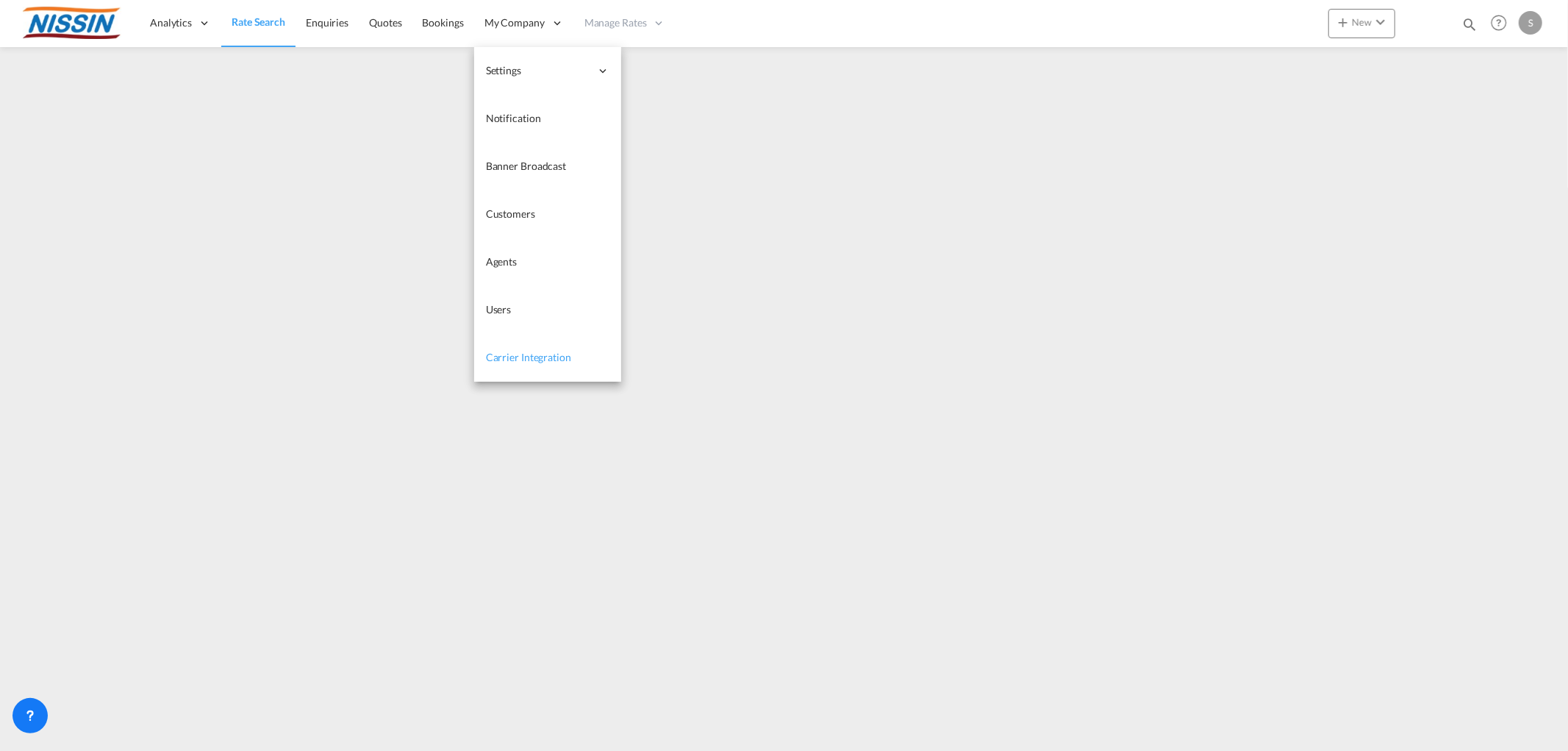
click at [517, 365] on link "Carrier Integration" at bounding box center [548, 358] width 147 height 48
